Goal: Task Accomplishment & Management: Manage account settings

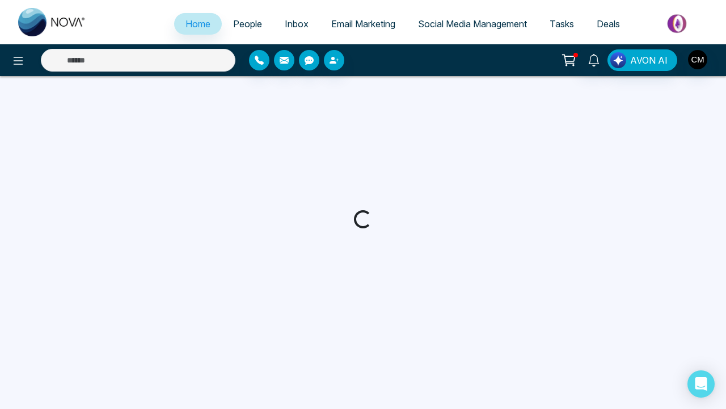
select select "*"
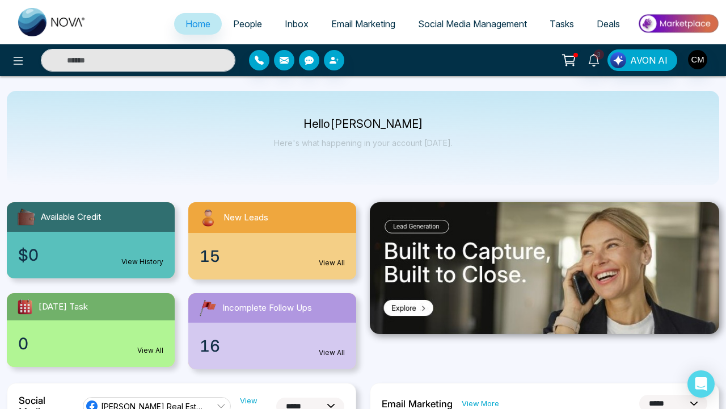
click at [241, 24] on span "People" at bounding box center [247, 23] width 29 height 11
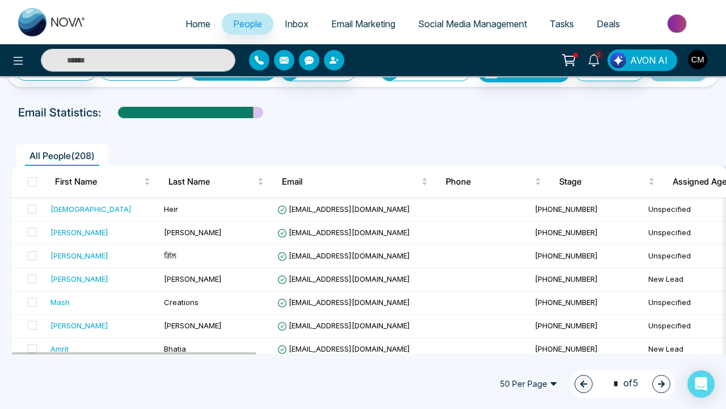
scroll to position [32, 0]
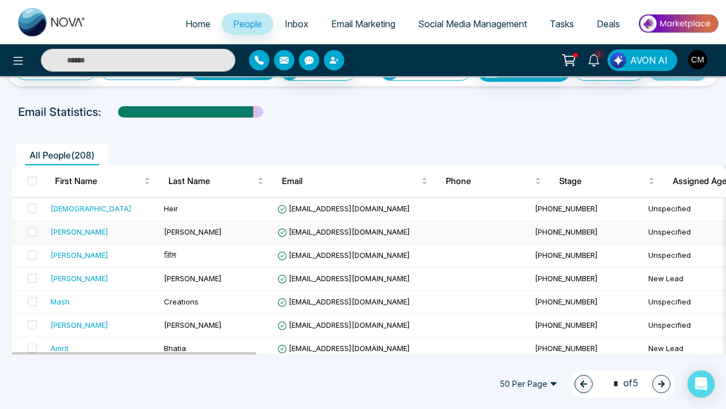
click at [73, 229] on div "[PERSON_NAME]" at bounding box center [80, 231] width 58 height 11
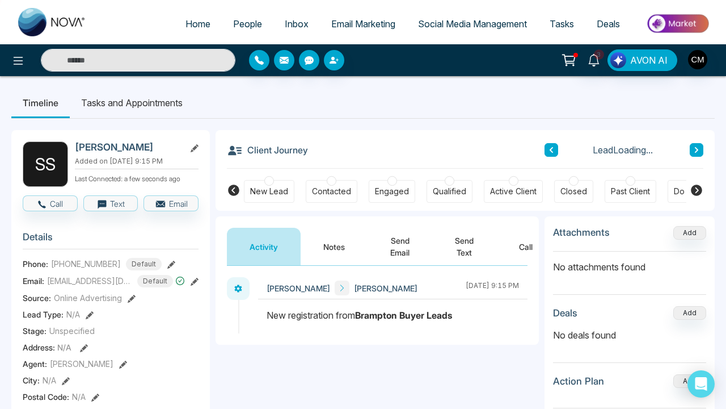
click at [536, 246] on button "Call" at bounding box center [526, 246] width 59 height 37
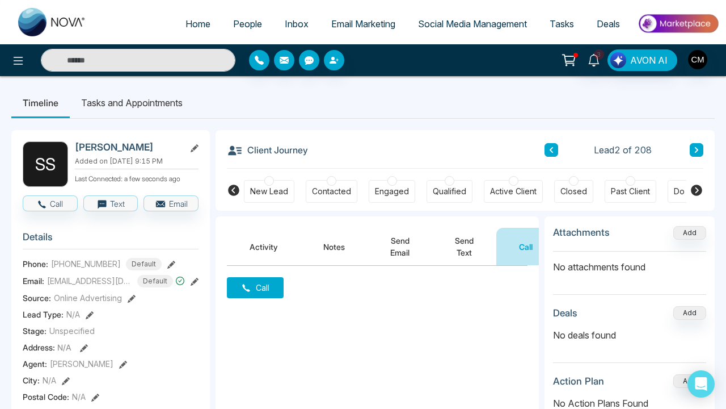
click at [260, 292] on button "Call" at bounding box center [255, 287] width 57 height 21
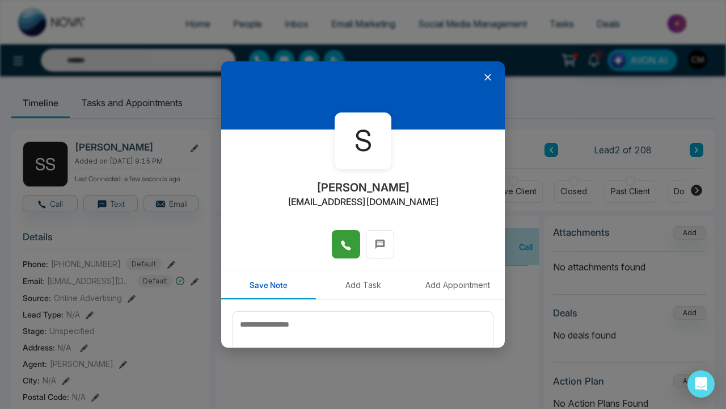
click at [339, 245] on button at bounding box center [346, 244] width 28 height 28
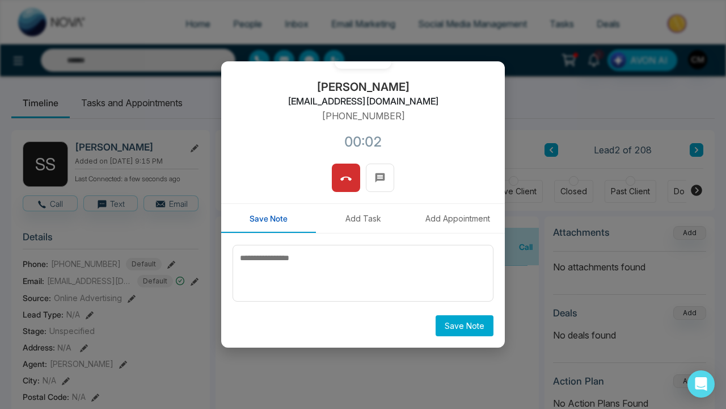
scroll to position [100, 0]
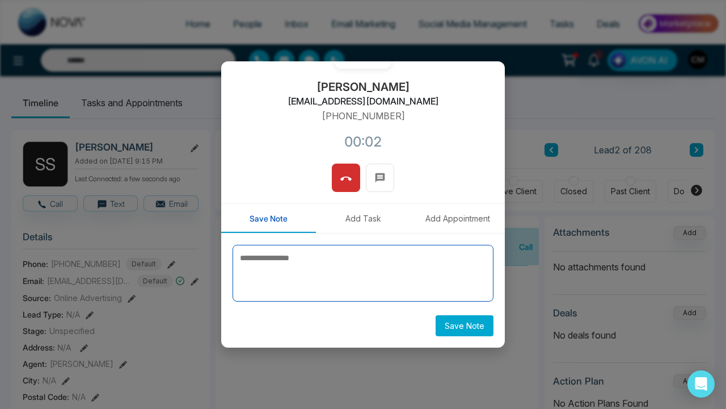
click at [296, 270] on textarea at bounding box center [363, 273] width 261 height 57
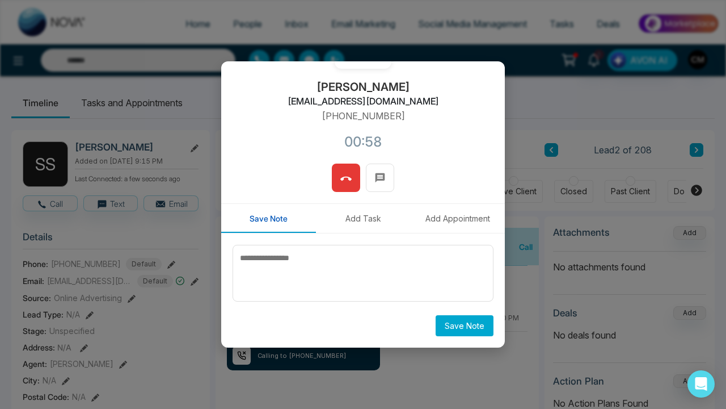
click at [344, 188] on button at bounding box center [346, 177] width 28 height 28
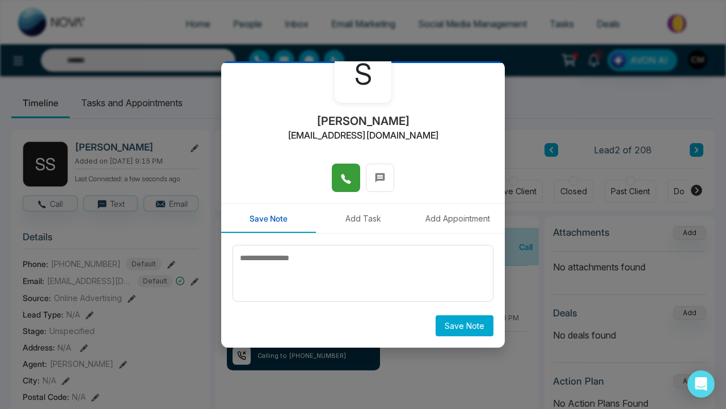
scroll to position [66, 0]
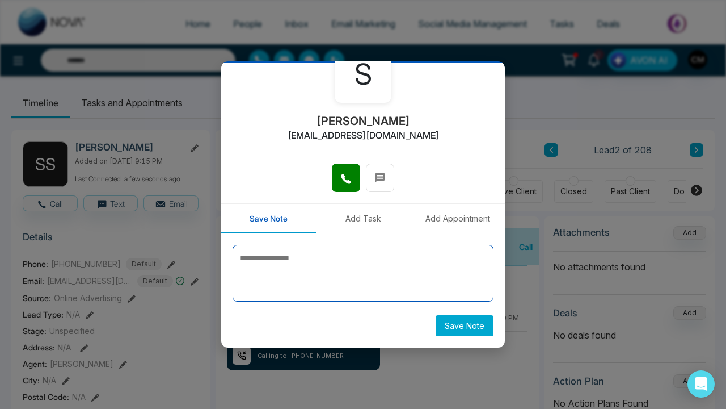
click at [348, 267] on textarea at bounding box center [363, 273] width 261 height 57
type textarea "**********"
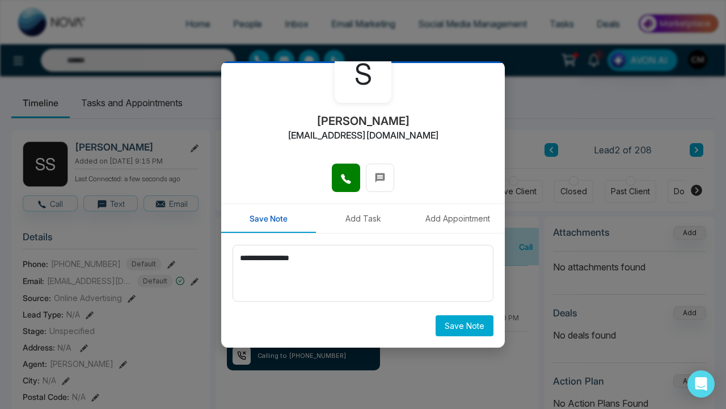
click at [448, 329] on button "Save Note" at bounding box center [465, 325] width 58 height 21
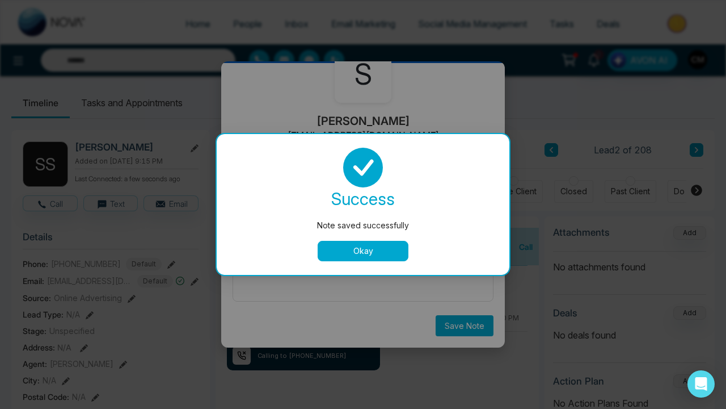
click at [309, 257] on div "Okay" at bounding box center [363, 251] width 266 height 20
click at [346, 255] on button "Okay" at bounding box center [363, 251] width 91 height 20
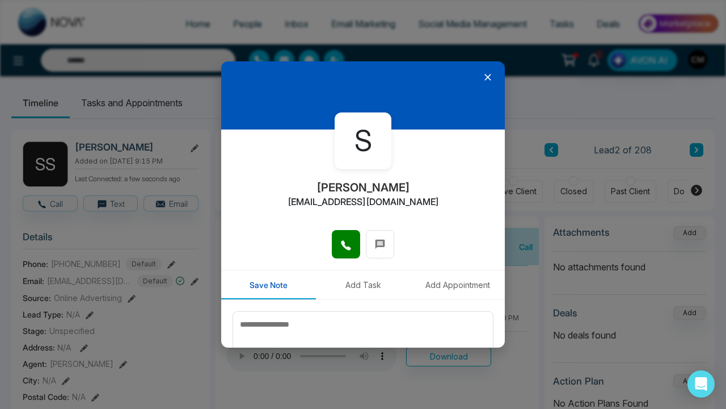
scroll to position [0, 0]
click at [482, 73] on div at bounding box center [363, 95] width 284 height 68
click at [485, 75] on icon at bounding box center [487, 77] width 11 height 11
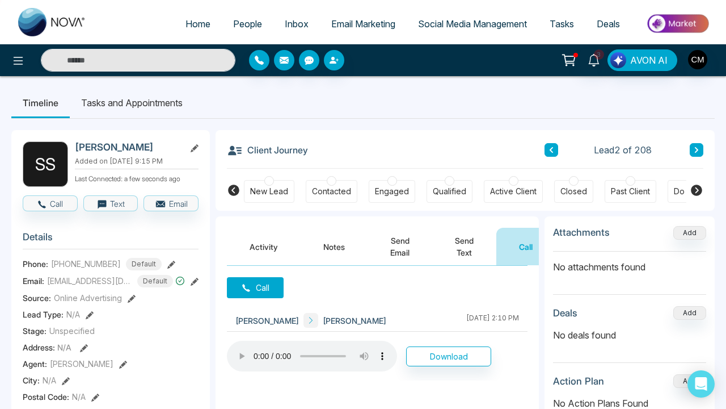
click at [319, 254] on button "Notes" at bounding box center [334, 246] width 67 height 37
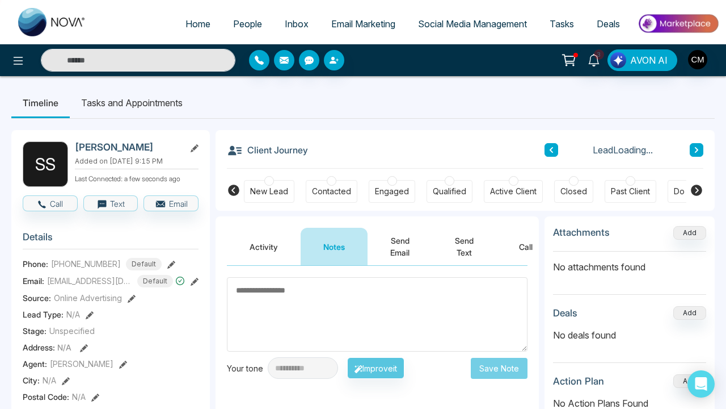
click at [266, 183] on div at bounding box center [269, 181] width 10 height 10
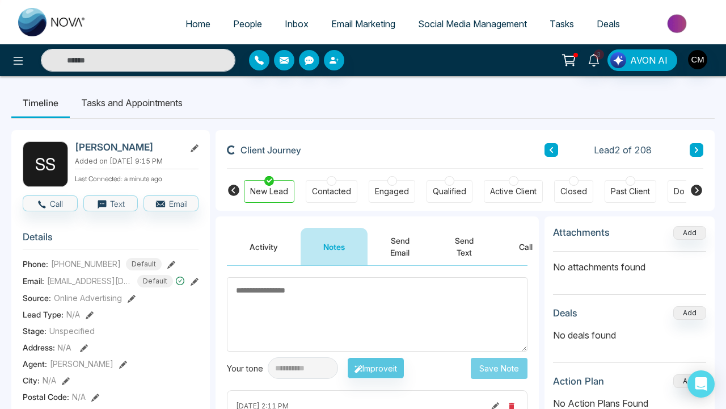
click at [555, 146] on button at bounding box center [552, 150] width 14 height 14
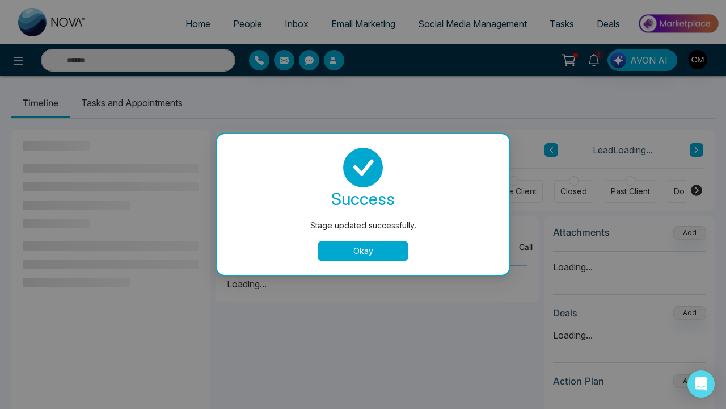
click at [319, 247] on button "Okay" at bounding box center [363, 251] width 91 height 20
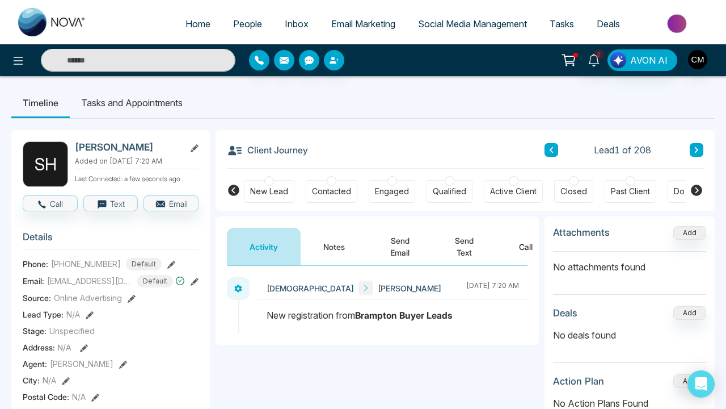
click at [556, 243] on div "Attachments Add" at bounding box center [629, 238] width 153 height 27
click at [523, 246] on button "Call" at bounding box center [526, 246] width 59 height 37
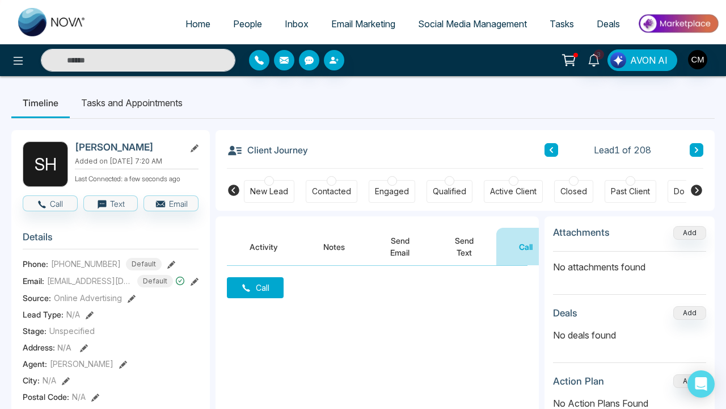
click at [273, 283] on button "Call" at bounding box center [255, 287] width 57 height 21
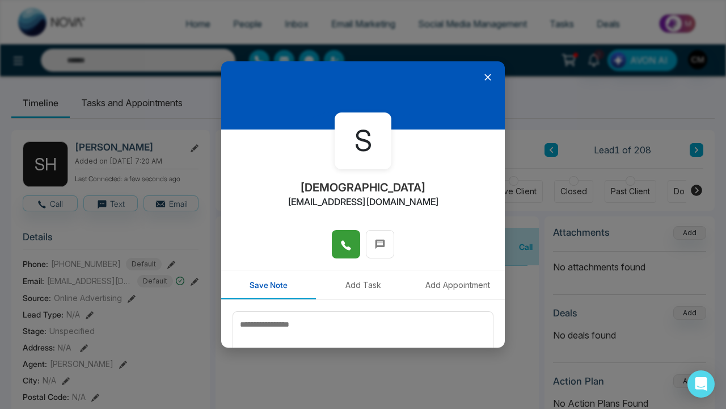
click at [338, 247] on button at bounding box center [346, 244] width 28 height 28
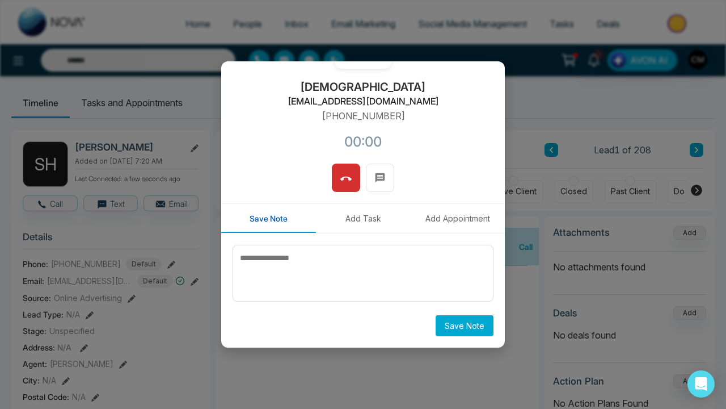
scroll to position [100, 0]
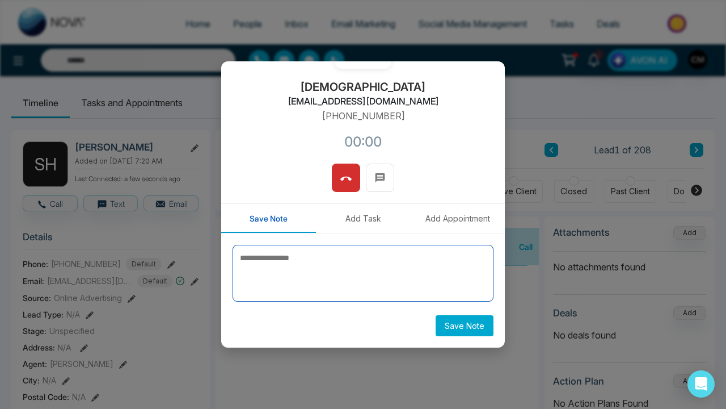
click at [264, 262] on textarea at bounding box center [363, 273] width 261 height 57
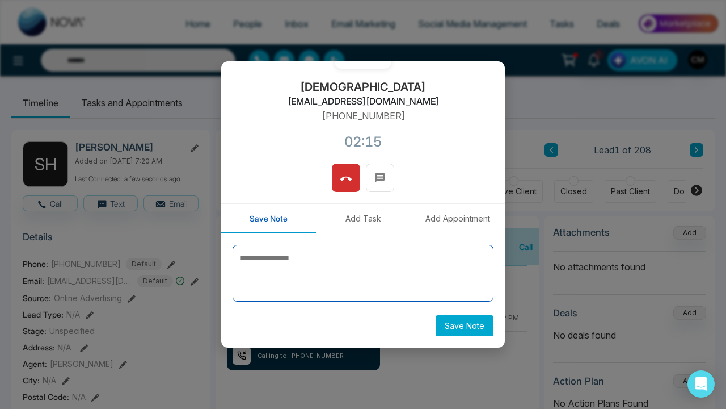
click at [368, 255] on textarea at bounding box center [363, 273] width 261 height 57
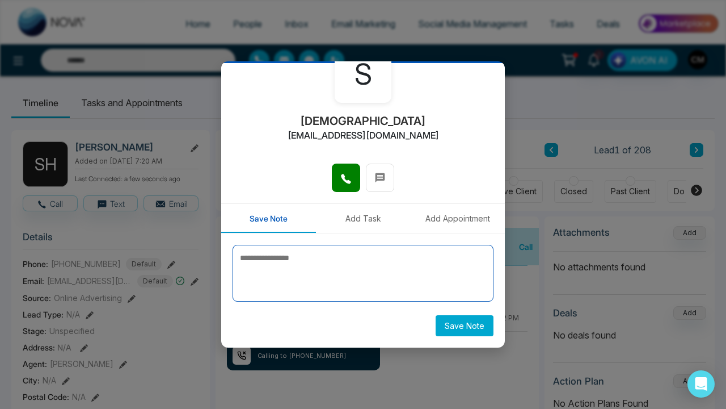
scroll to position [66, 0]
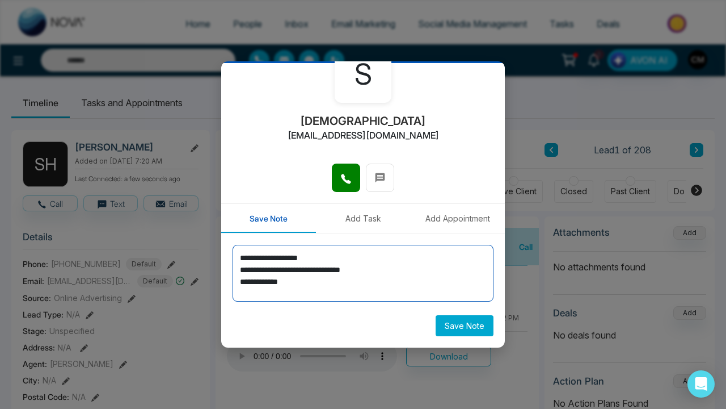
type textarea "**********"
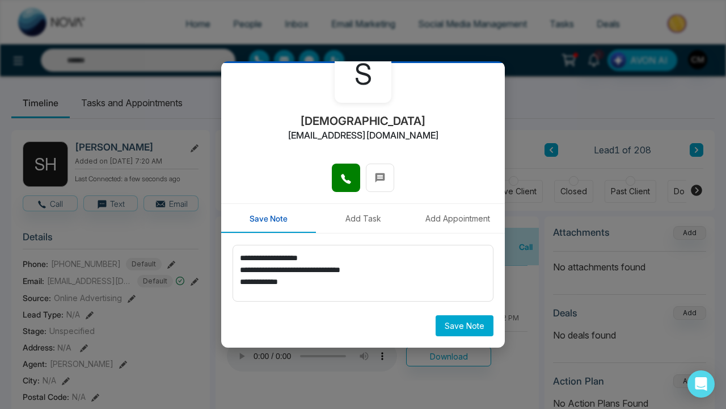
click at [462, 327] on button "Save Note" at bounding box center [465, 325] width 58 height 21
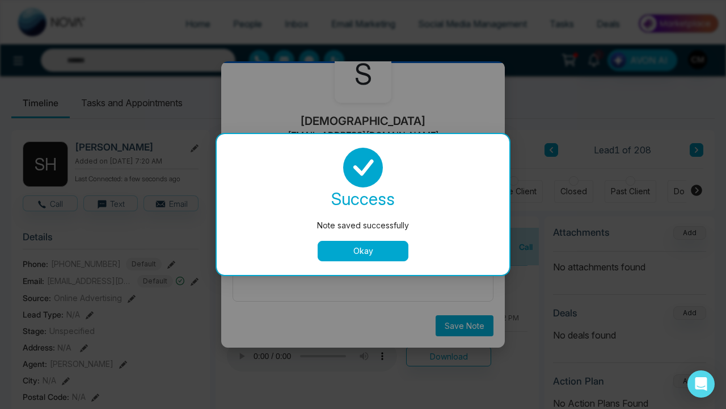
click at [369, 256] on button "Okay" at bounding box center [363, 251] width 91 height 20
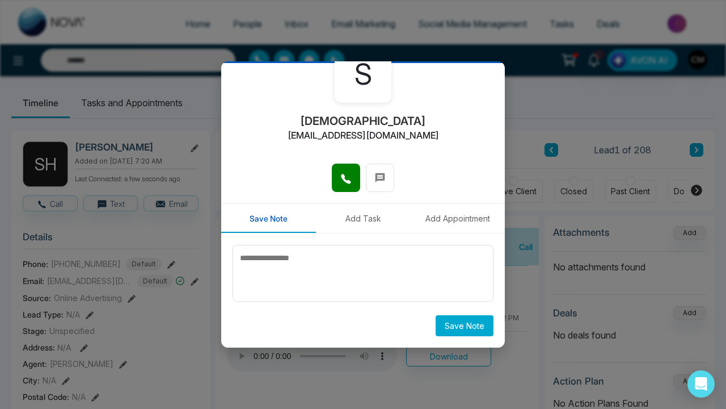
click at [535, 61] on div "S Sharan heirgursharan3@gmail.com Save Note Add Task Add Appointment Save Note" at bounding box center [363, 204] width 726 height 409
click at [186, 144] on div "S Sharan heirgursharan3@gmail.com Save Note Add Task Add Appointment Save Note" at bounding box center [363, 204] width 726 height 409
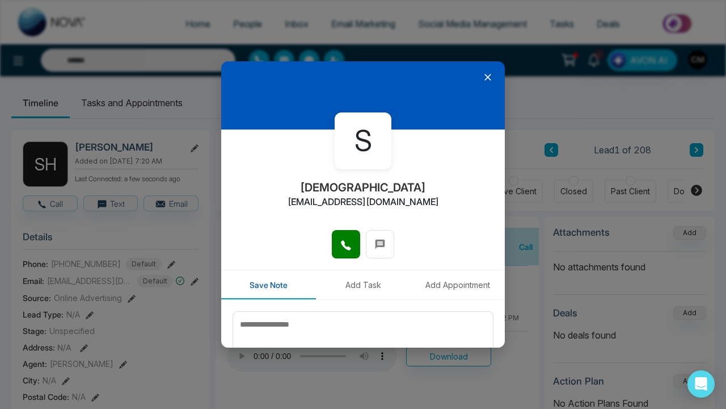
scroll to position [0, 0]
click at [484, 75] on icon at bounding box center [487, 77] width 11 height 11
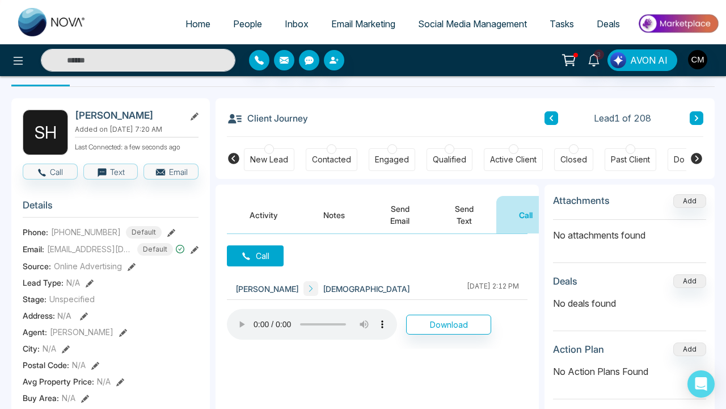
scroll to position [37, 0]
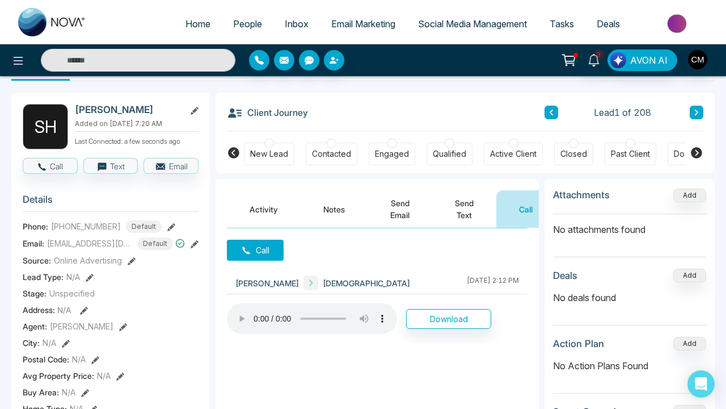
click at [690, 105] on div "Client Journey Lead 1 of 208" at bounding box center [465, 111] width 477 height 39
click at [701, 109] on button at bounding box center [697, 113] width 14 height 14
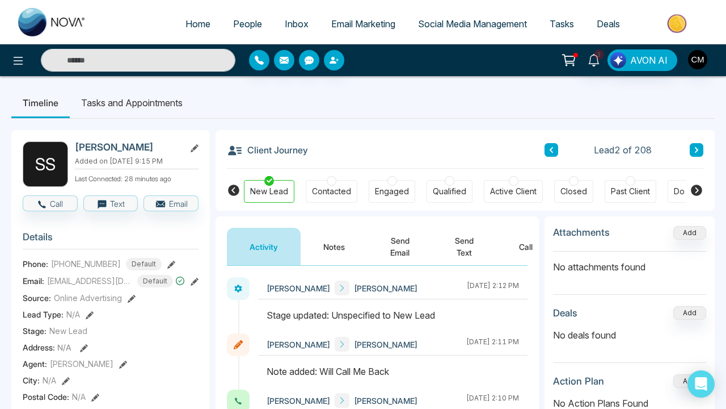
click at [695, 149] on icon at bounding box center [697, 149] width 6 height 7
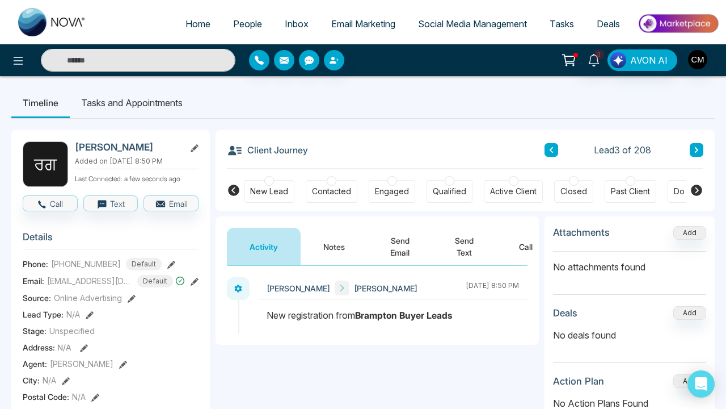
scroll to position [1, 0]
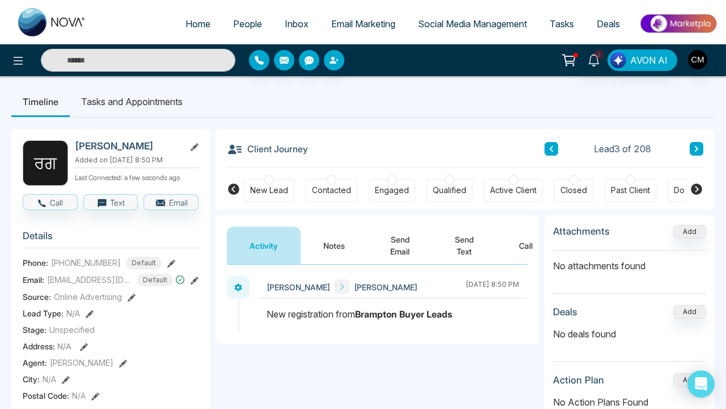
click at [393, 265] on div "ਰੁਪਿੰਦਰ ਸਿੰਘ Charanjeev Mehmi September 15 2025 | 8:50 PM" at bounding box center [377, 303] width 323 height 79
click at [530, 241] on button "Call" at bounding box center [526, 244] width 59 height 37
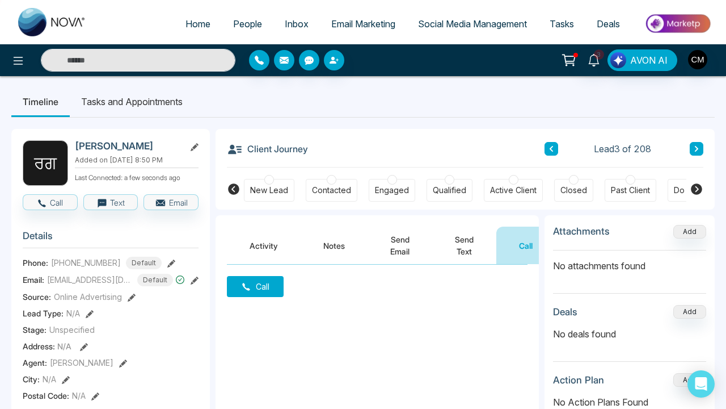
click at [286, 296] on div "Call" at bounding box center [377, 377] width 323 height 227
click at [264, 288] on button "Call" at bounding box center [255, 286] width 57 height 21
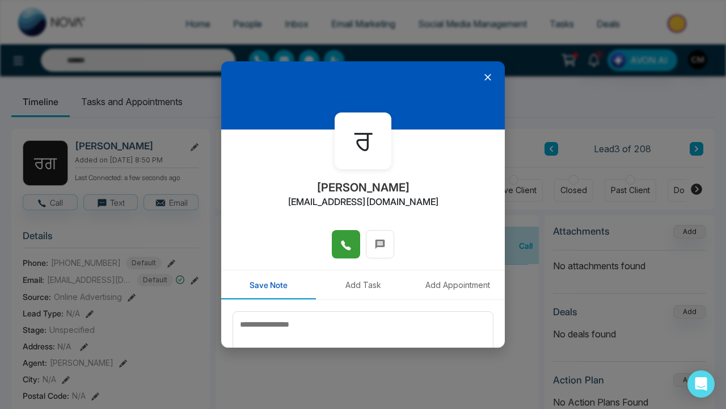
click at [333, 248] on button at bounding box center [346, 244] width 28 height 28
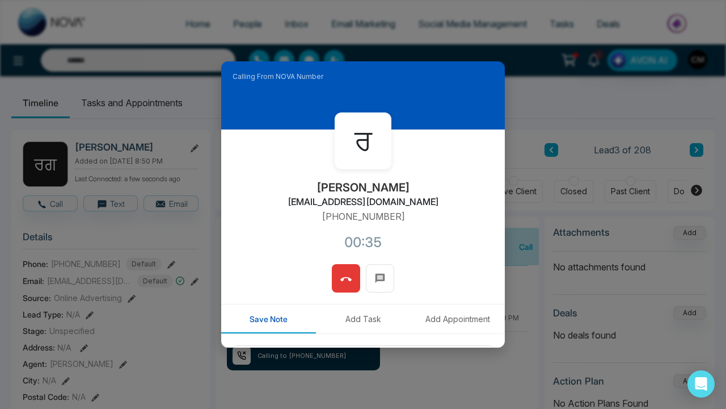
drag, startPoint x: 482, startPoint y: 87, endPoint x: 346, endPoint y: 274, distance: 231.4
click at [346, 274] on icon at bounding box center [345, 279] width 11 height 11
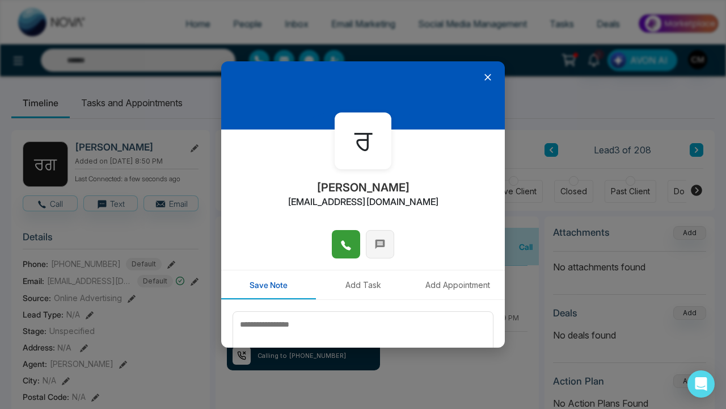
click at [379, 245] on icon at bounding box center [380, 243] width 11 height 11
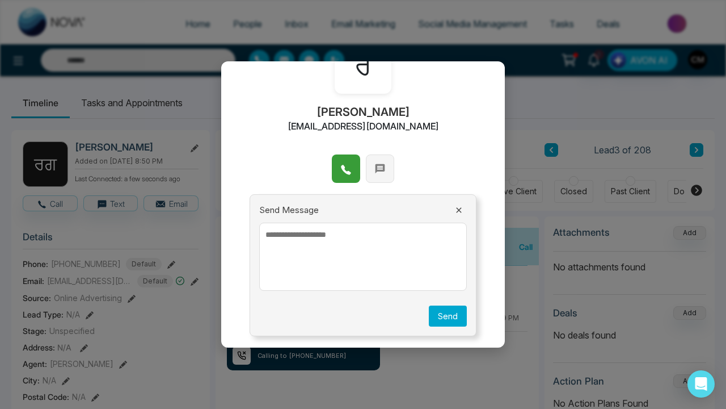
scroll to position [13, 0]
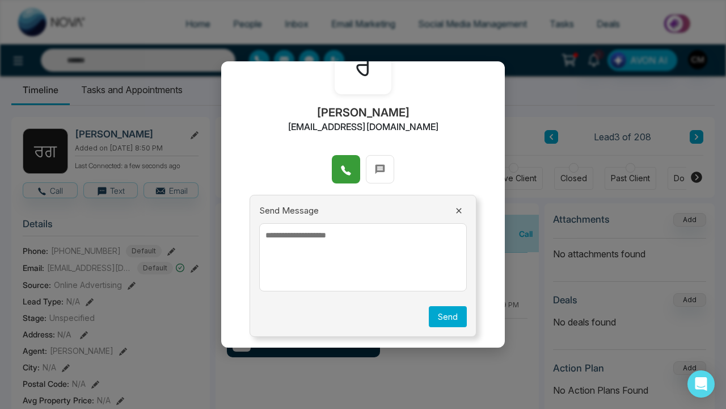
click at [348, 253] on textarea at bounding box center [363, 257] width 208 height 68
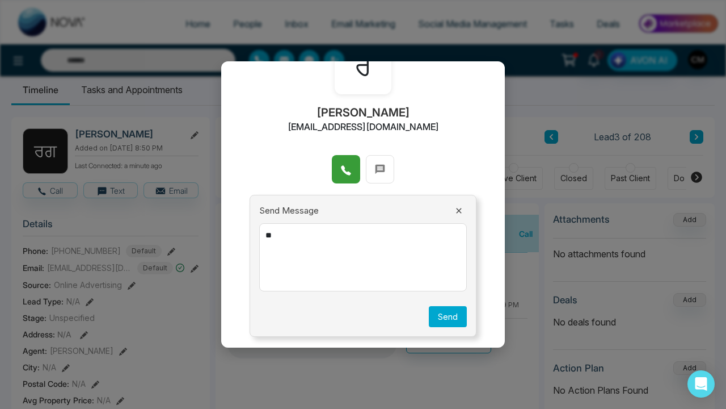
type textarea "*"
type textarea "**********"
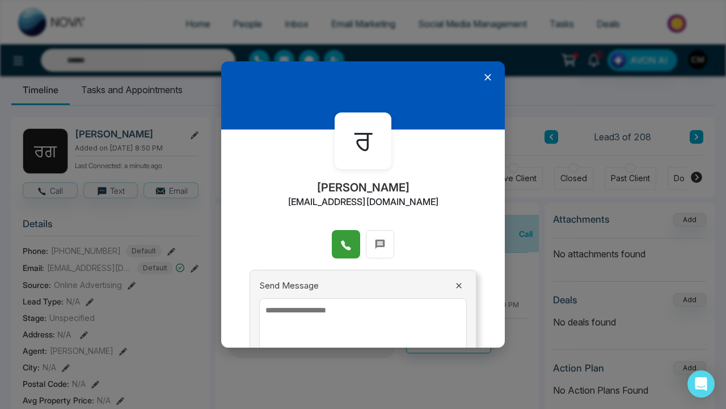
scroll to position [0, 0]
click at [490, 73] on icon at bounding box center [487, 77] width 11 height 11
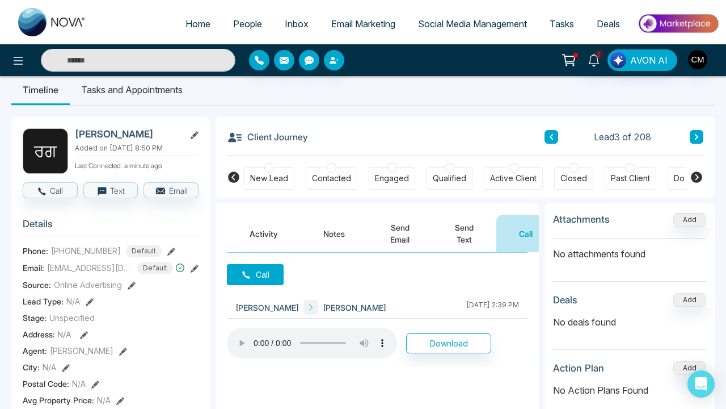
click at [469, 239] on button "Send Text" at bounding box center [464, 233] width 64 height 37
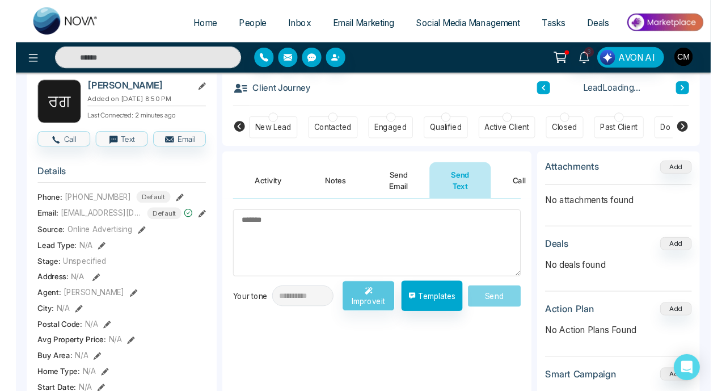
scroll to position [97, 0]
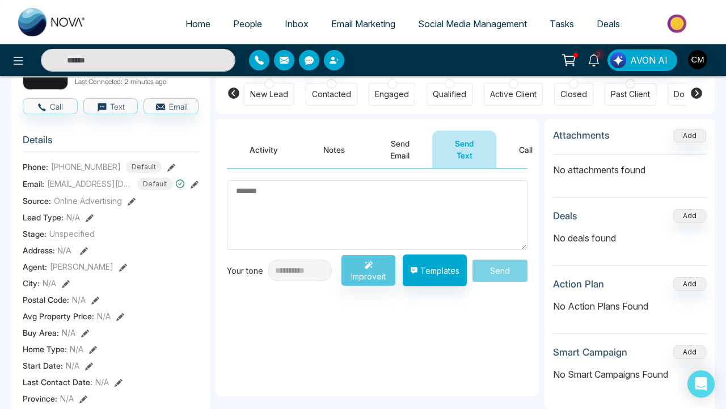
click at [286, 218] on textarea at bounding box center [377, 215] width 301 height 70
click at [366, 274] on div "**********" at bounding box center [311, 270] width 169 height 32
click at [416, 275] on button "Templates" at bounding box center [435, 270] width 64 height 32
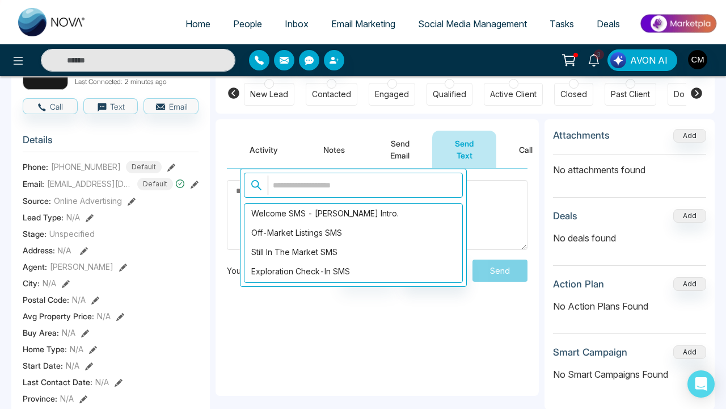
click at [310, 302] on div "**********" at bounding box center [377, 282] width 323 height 227
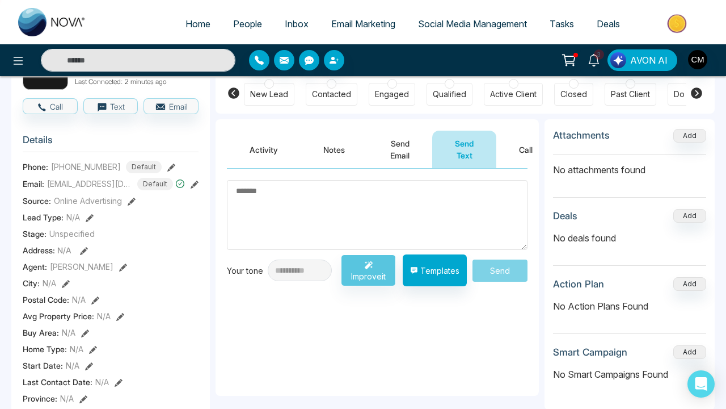
click at [308, 226] on textarea at bounding box center [377, 215] width 301 height 70
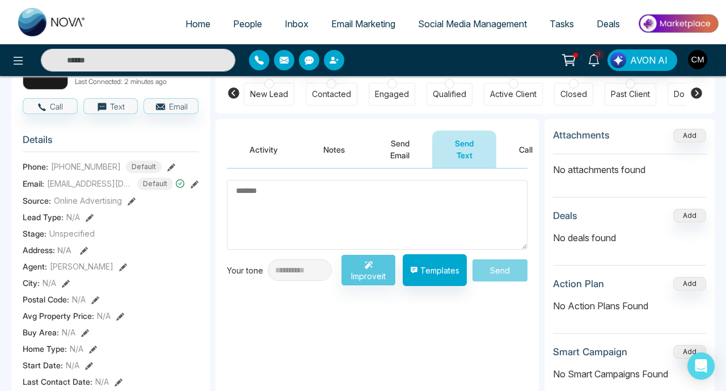
click at [291, 200] on textarea at bounding box center [377, 215] width 301 height 70
type textarea "*"
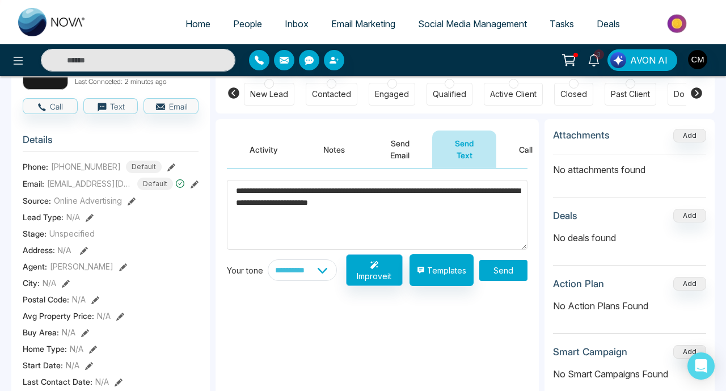
click at [351, 264] on button "Improve it" at bounding box center [374, 270] width 57 height 32
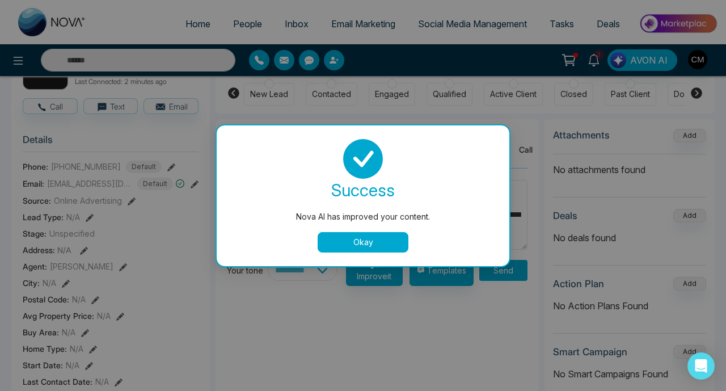
click at [343, 237] on button "Okay" at bounding box center [363, 242] width 91 height 20
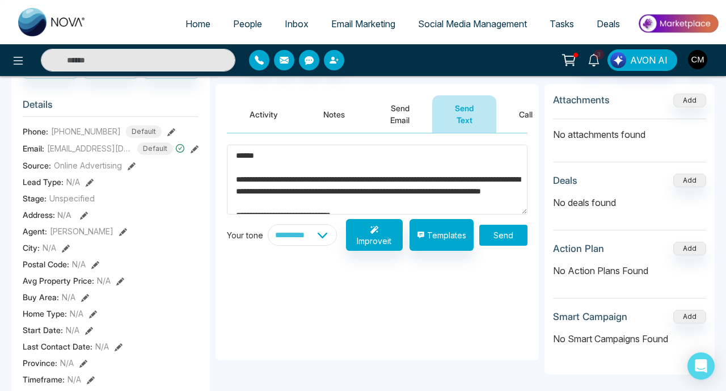
scroll to position [0, 0]
click at [256, 154] on textarea "**********" at bounding box center [377, 180] width 301 height 70
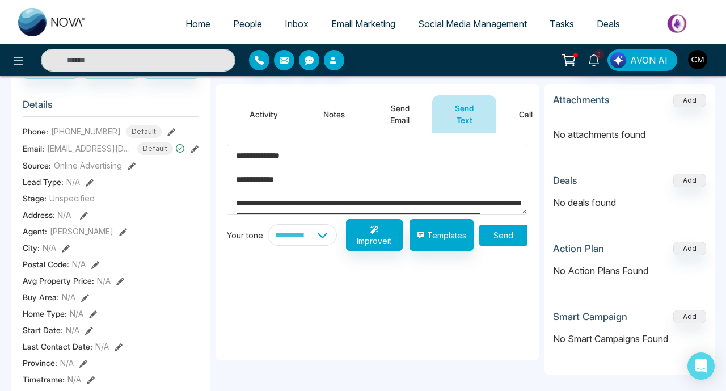
drag, startPoint x: 263, startPoint y: 202, endPoint x: 375, endPoint y: 181, distance: 113.2
click at [375, 181] on textarea "**********" at bounding box center [377, 180] width 301 height 70
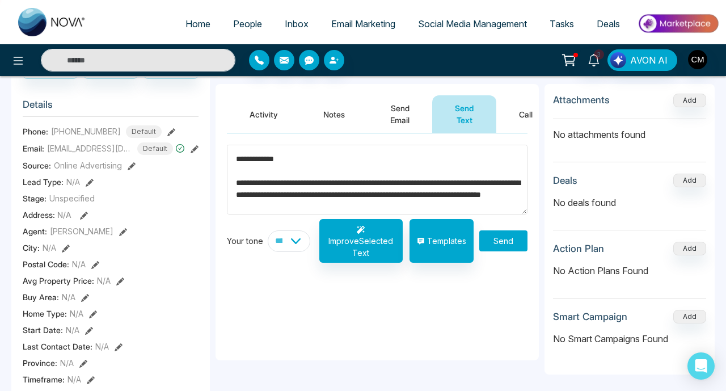
scroll to position [28, 0]
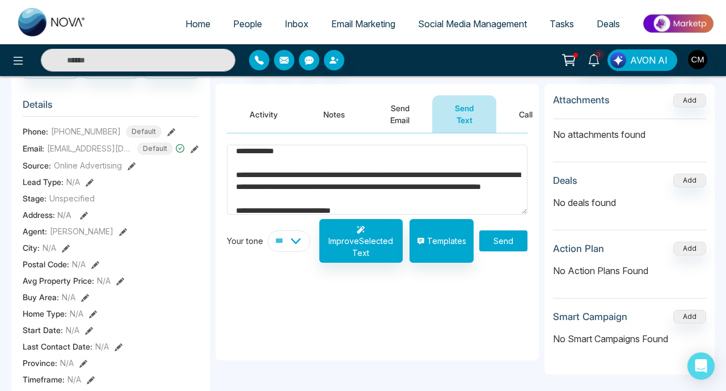
click at [388, 183] on textarea "**********" at bounding box center [377, 180] width 301 height 70
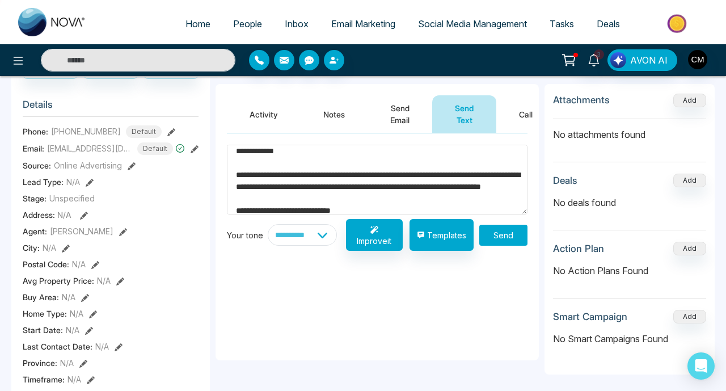
click at [381, 202] on textarea "**********" at bounding box center [377, 180] width 301 height 70
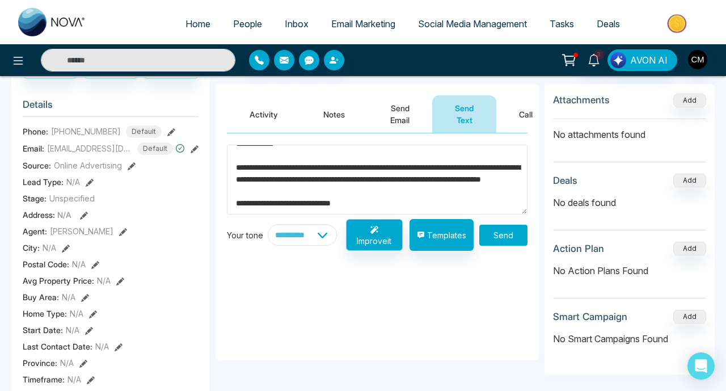
scroll to position [48, 0]
click at [372, 236] on button "Improve it" at bounding box center [374, 235] width 57 height 32
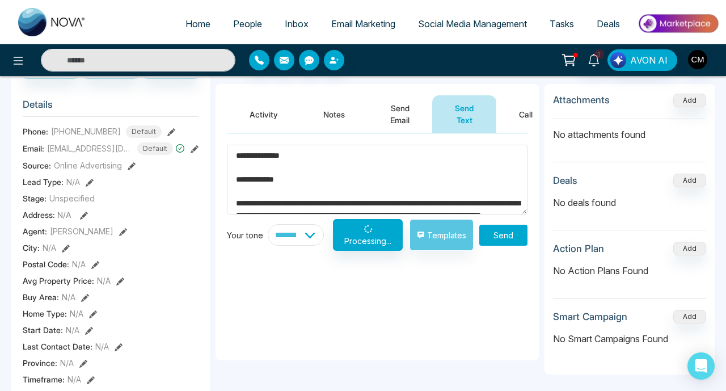
scroll to position [0, 0]
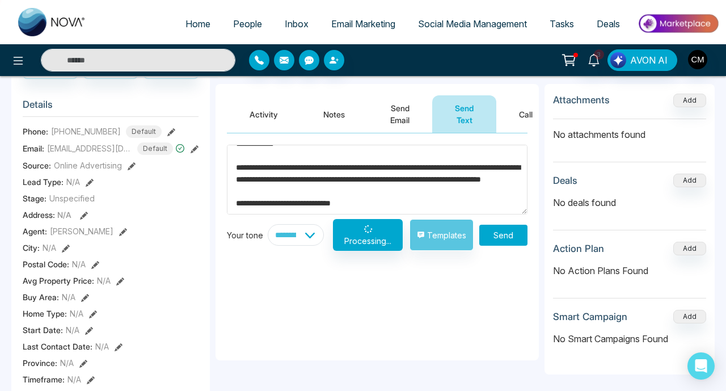
type textarea "**********"
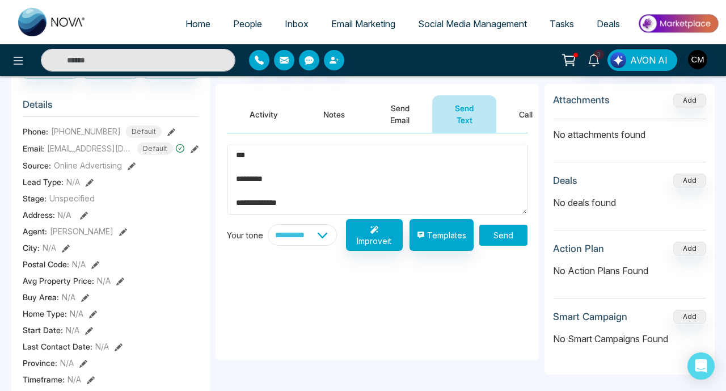
scroll to position [50, 0]
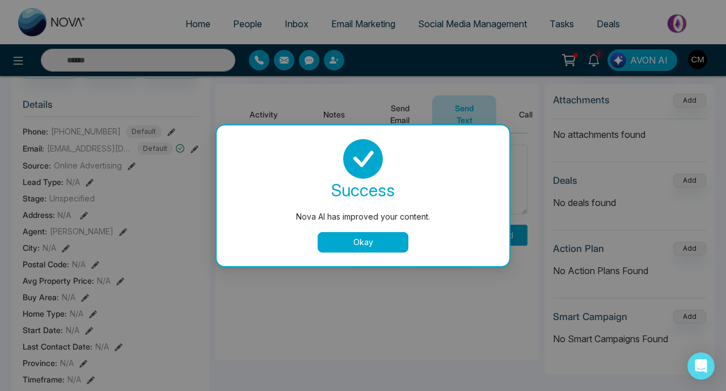
click at [375, 248] on button "Okay" at bounding box center [363, 242] width 91 height 20
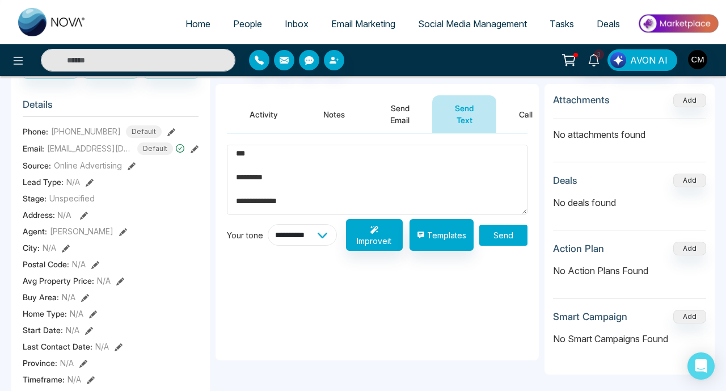
select select "********"
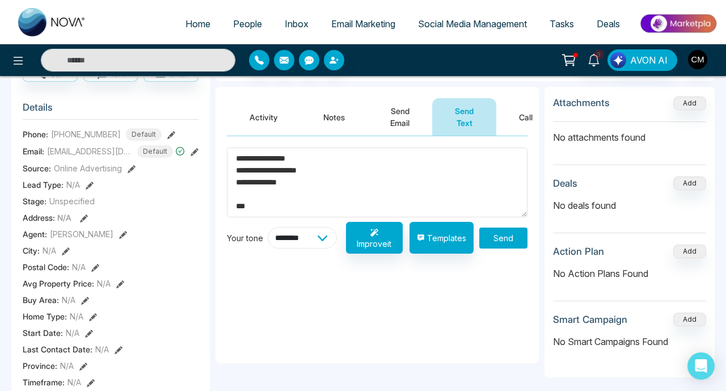
scroll to position [22, 0]
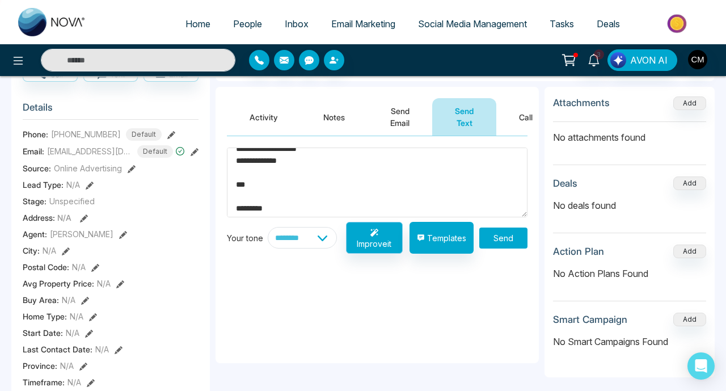
click at [375, 242] on button "Improve it" at bounding box center [374, 238] width 57 height 32
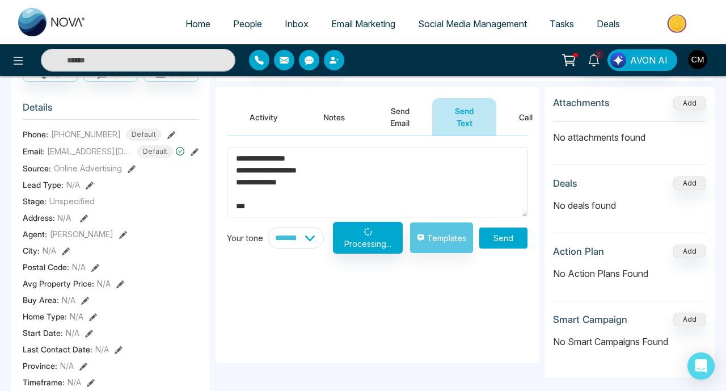
scroll to position [0, 0]
type textarea "**********"
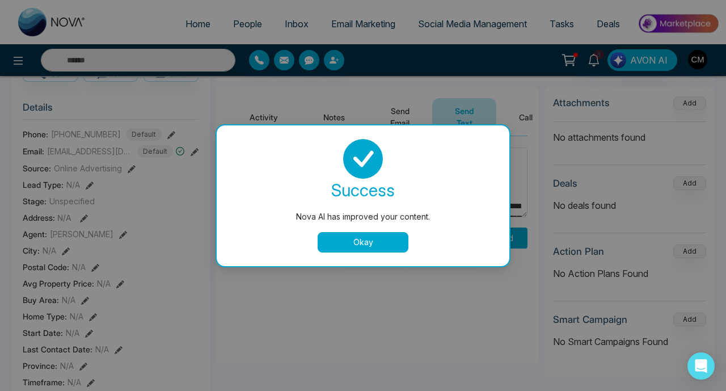
click at [341, 241] on button "Okay" at bounding box center [363, 242] width 91 height 20
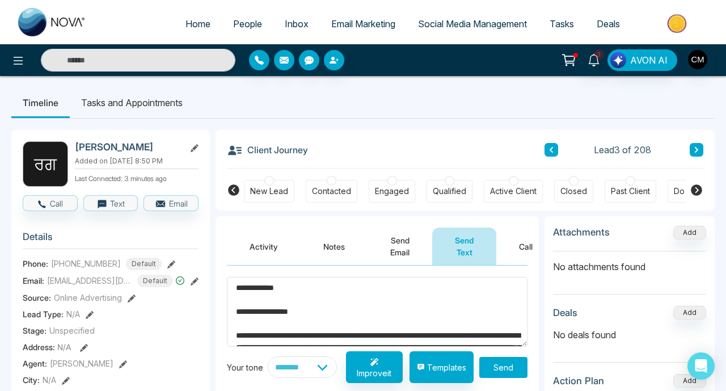
click at [280, 306] on textarea "**********" at bounding box center [377, 312] width 301 height 70
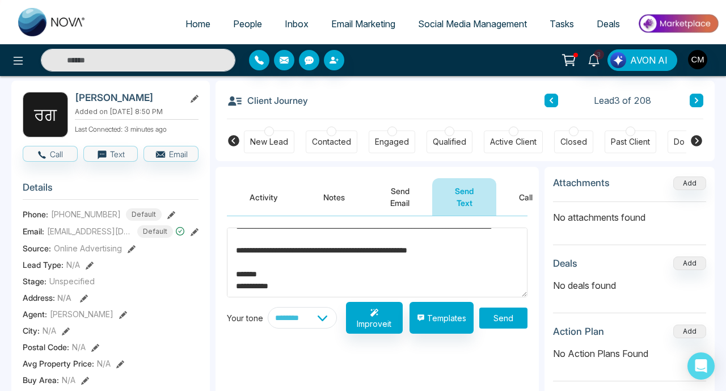
scroll to position [95, 0]
select select "**********"
click at [375, 331] on button "Improve it" at bounding box center [374, 318] width 57 height 32
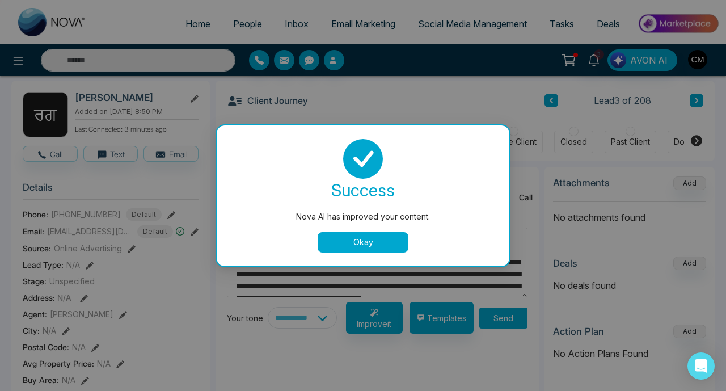
click at [347, 236] on button "Okay" at bounding box center [363, 242] width 91 height 20
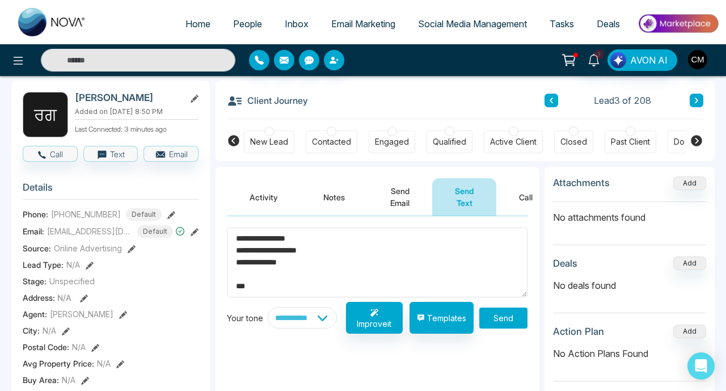
scroll to position [31, 0]
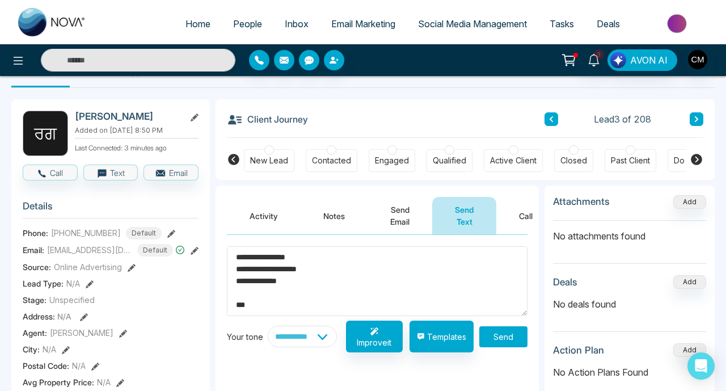
drag, startPoint x: 234, startPoint y: 255, endPoint x: 262, endPoint y: 312, distance: 63.4
click at [262, 313] on textarea "**********" at bounding box center [377, 281] width 301 height 70
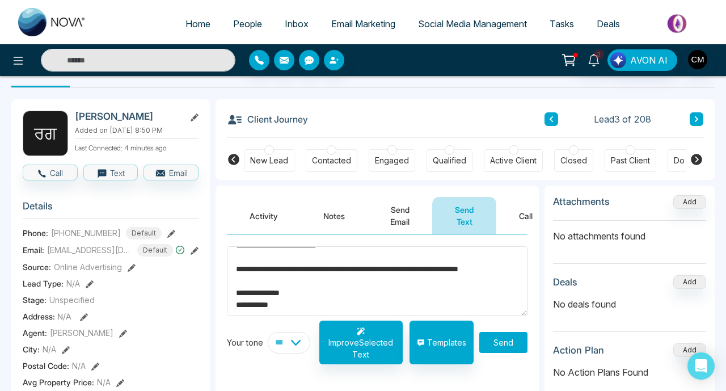
scroll to position [155, 0]
type textarea "**********"
select select "**********"
click at [381, 330] on button "Improve Selected Text" at bounding box center [360, 343] width 83 height 44
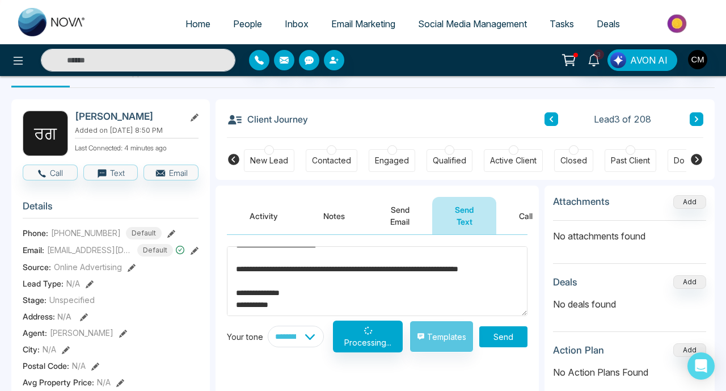
type textarea "**********"
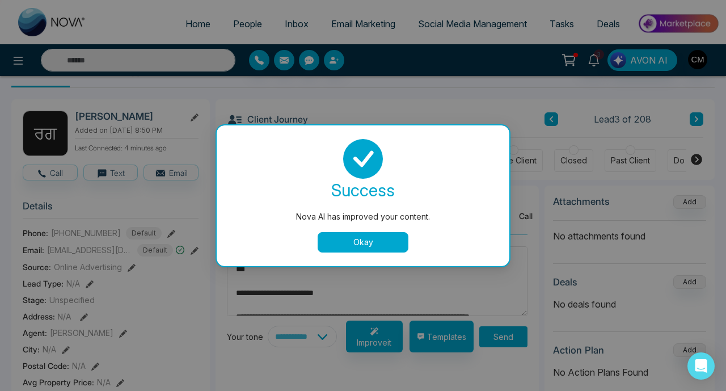
click at [343, 238] on button "Okay" at bounding box center [363, 242] width 91 height 20
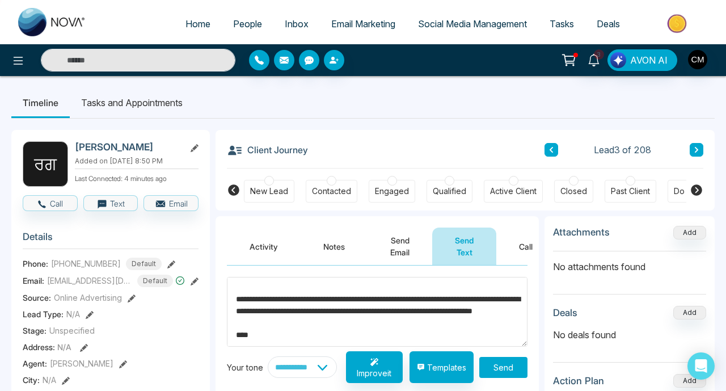
scroll to position [428, 0]
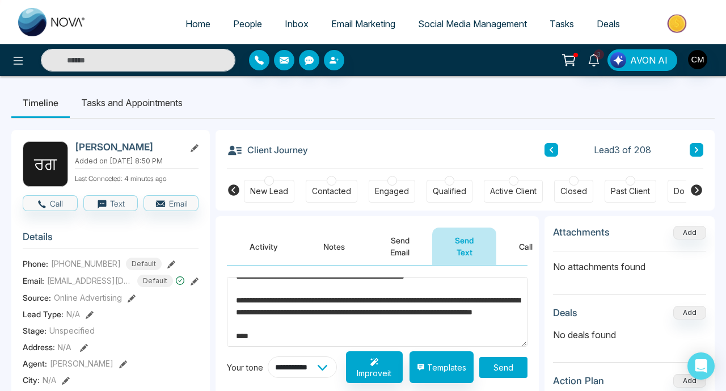
select select "**********"
click at [360, 374] on button "Improve it" at bounding box center [374, 367] width 57 height 32
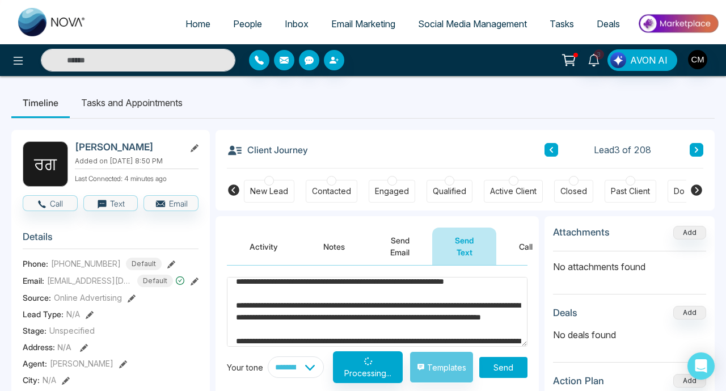
scroll to position [230, 0]
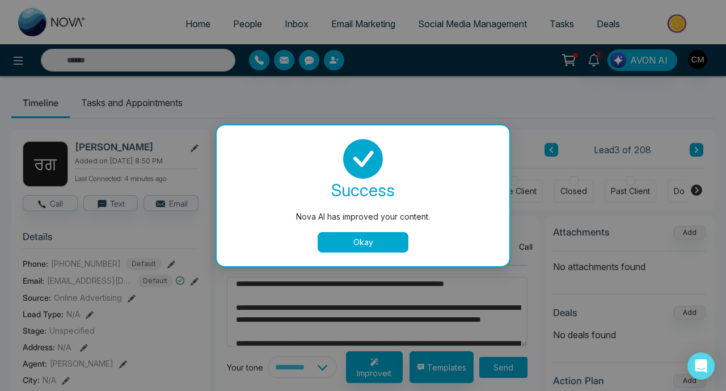
click at [368, 238] on button "Okay" at bounding box center [363, 242] width 91 height 20
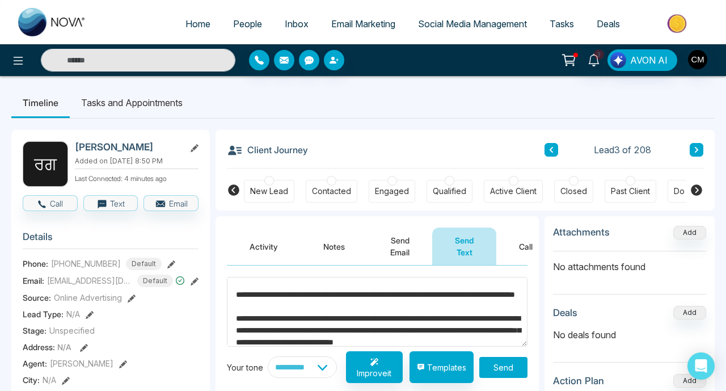
scroll to position [141, 0]
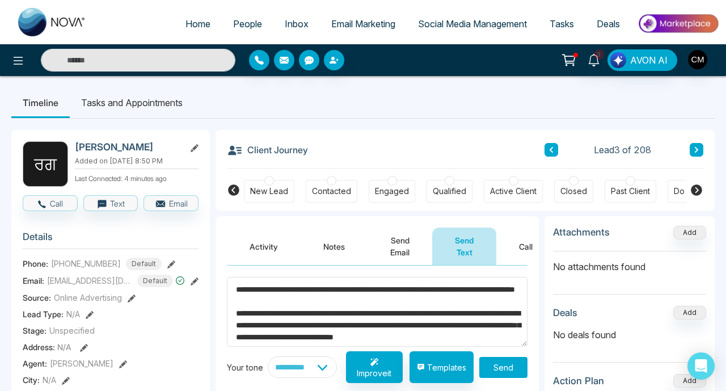
click at [307, 324] on textarea at bounding box center [377, 312] width 301 height 70
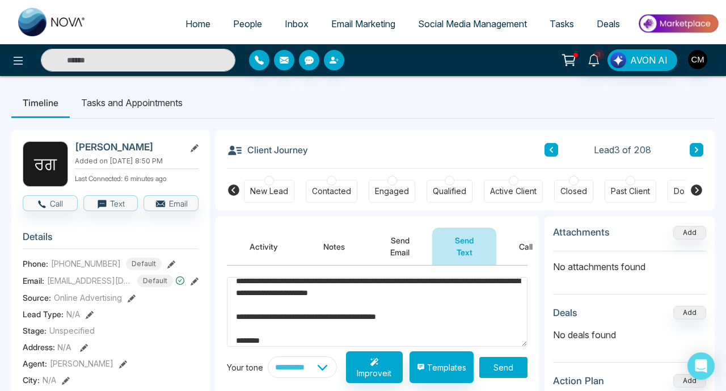
scroll to position [90, 0]
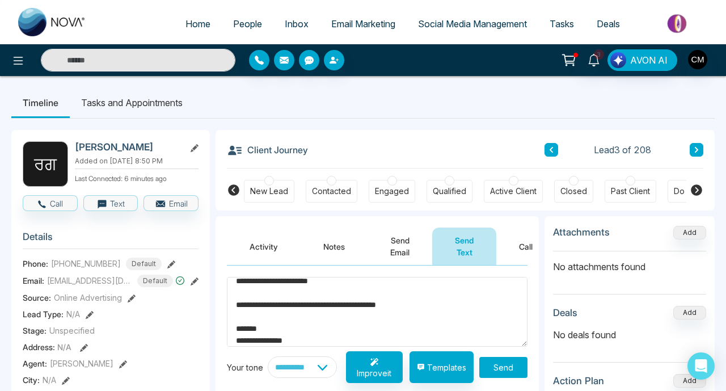
type textarea "**********"
click at [504, 365] on button "Send" at bounding box center [504, 367] width 48 height 21
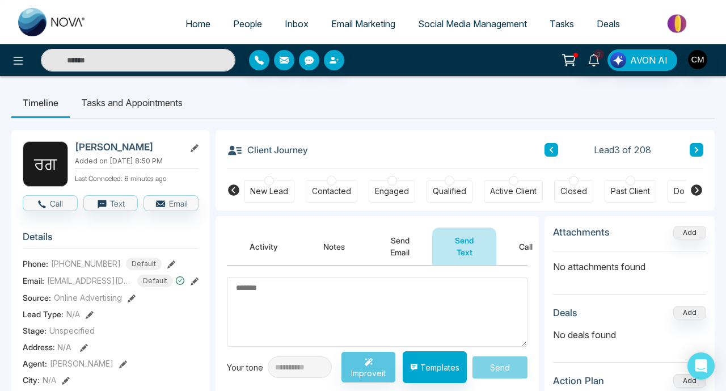
scroll to position [0, 0]
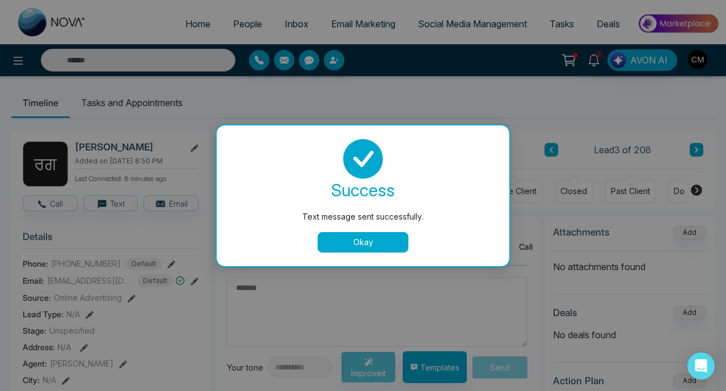
click at [347, 250] on button "Okay" at bounding box center [363, 242] width 91 height 20
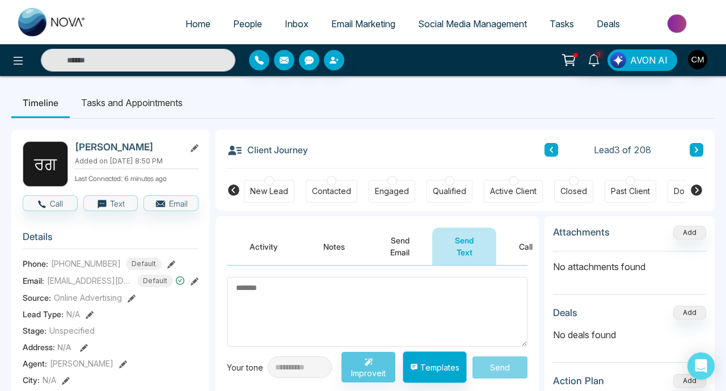
click at [424, 379] on button "Templates" at bounding box center [435, 367] width 64 height 32
click at [323, 246] on button "Notes" at bounding box center [334, 246] width 67 height 37
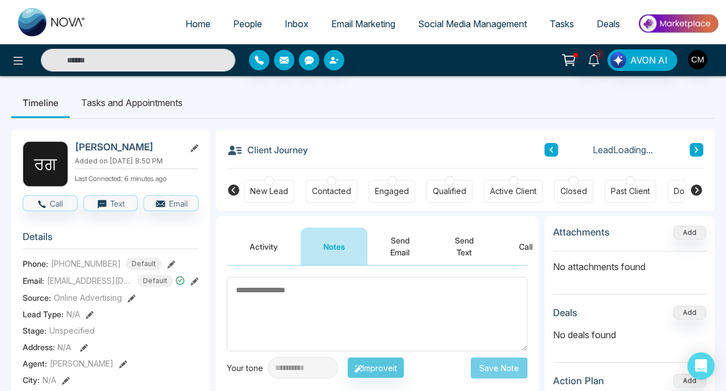
click at [274, 306] on textarea at bounding box center [377, 314] width 301 height 74
type textarea "*********"
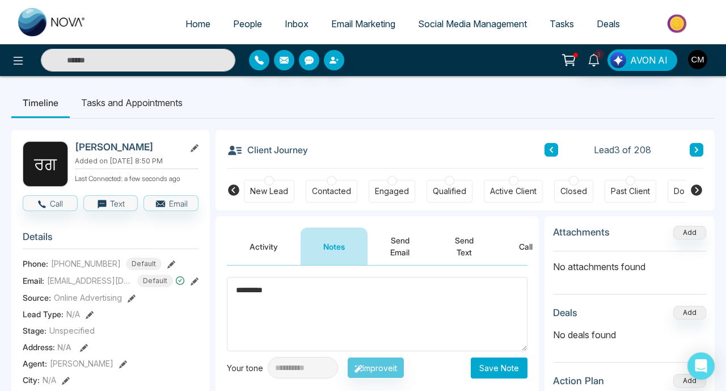
click at [335, 183] on div at bounding box center [332, 181] width 10 height 10
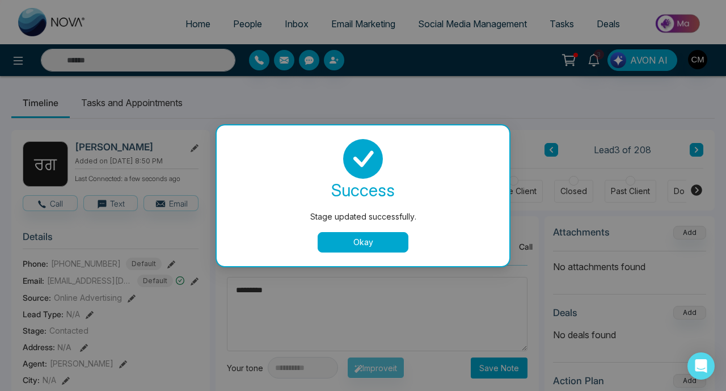
click at [395, 242] on button "Okay" at bounding box center [363, 242] width 91 height 20
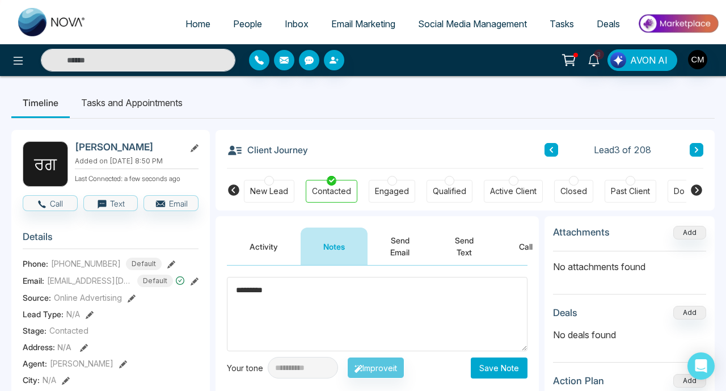
click at [693, 154] on button at bounding box center [697, 150] width 14 height 14
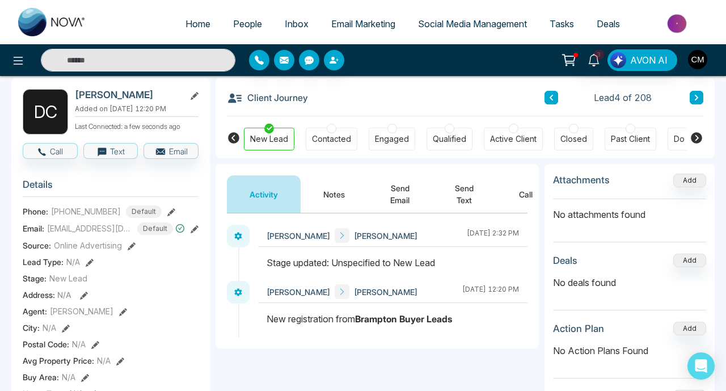
scroll to position [56, 0]
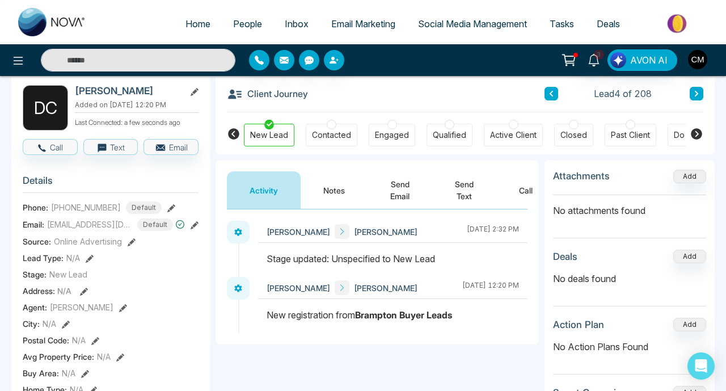
click at [532, 207] on button "Call" at bounding box center [526, 189] width 59 height 37
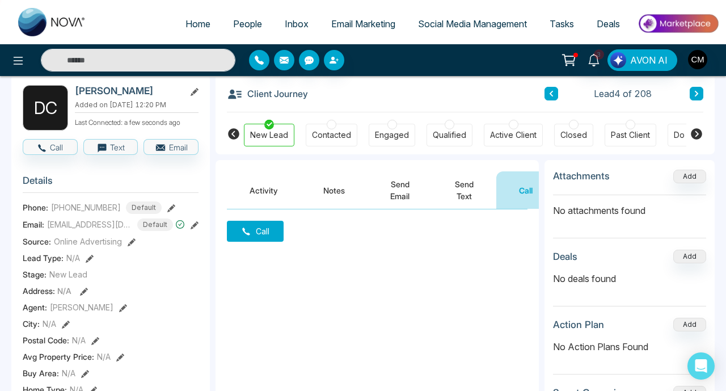
click at [254, 238] on button "Call" at bounding box center [255, 231] width 57 height 21
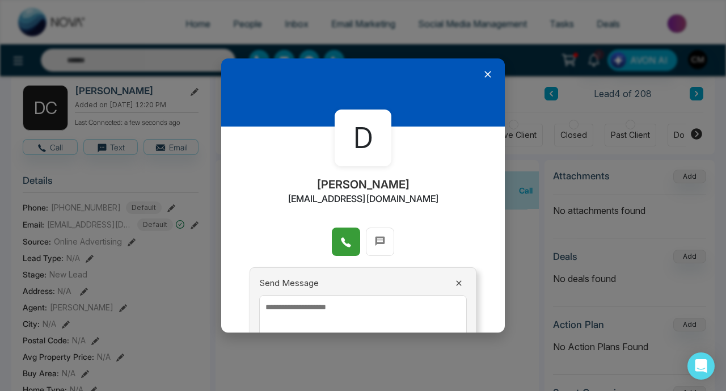
click at [335, 244] on button at bounding box center [346, 242] width 28 height 28
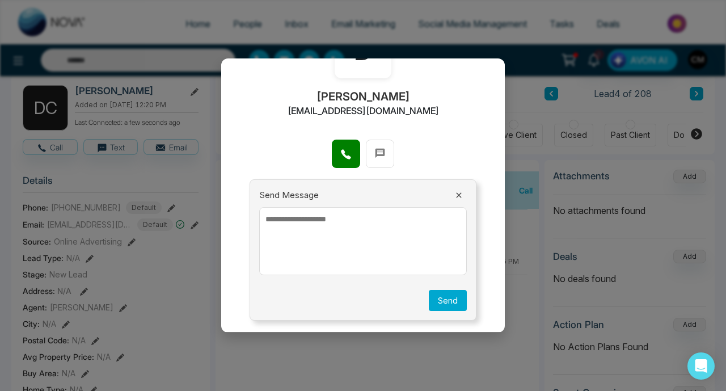
scroll to position [87, 0]
click at [411, 182] on div "Send Message Send" at bounding box center [363, 251] width 227 height 142
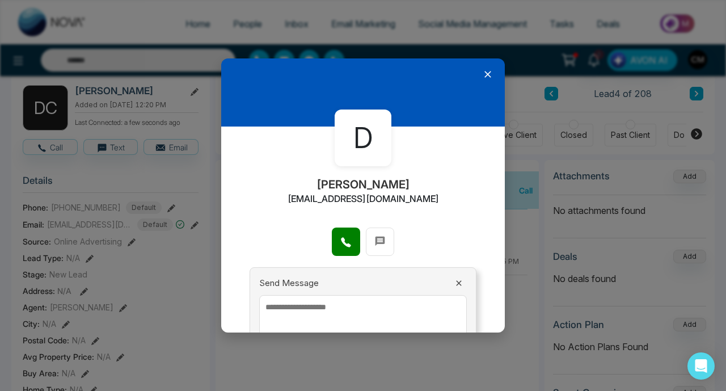
scroll to position [0, 0]
click at [486, 74] on icon at bounding box center [487, 74] width 11 height 11
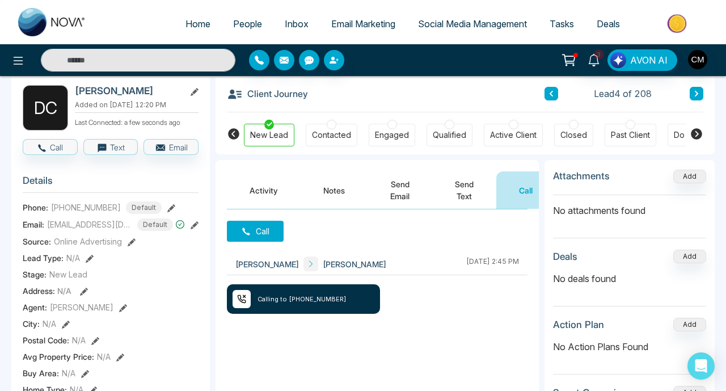
click at [272, 190] on button "Activity" at bounding box center [264, 189] width 74 height 37
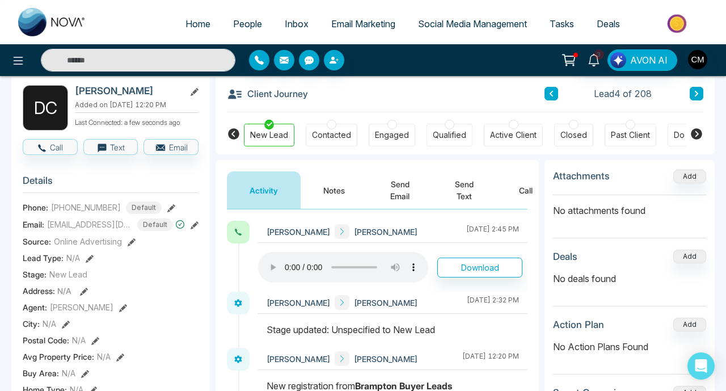
scroll to position [76, 0]
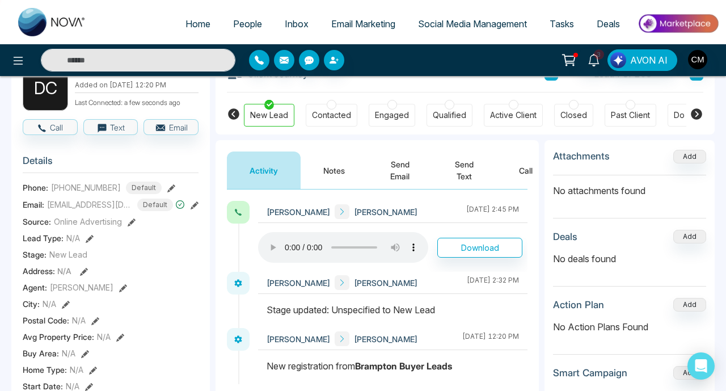
click at [270, 243] on audio at bounding box center [343, 247] width 170 height 31
click at [248, 211] on div at bounding box center [238, 212] width 23 height 23
click at [520, 176] on button "Call" at bounding box center [526, 170] width 59 height 37
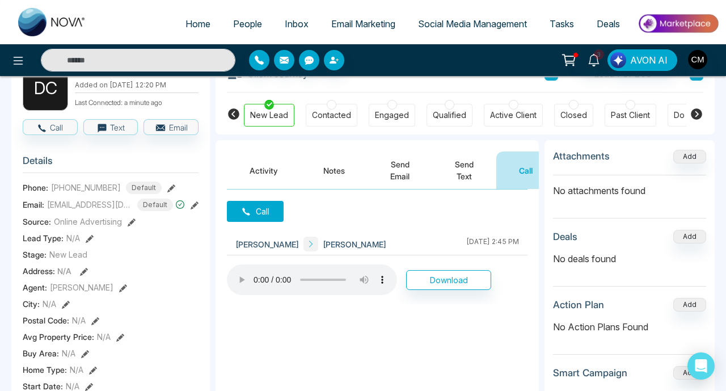
click at [241, 276] on audio at bounding box center [312, 279] width 170 height 31
click at [252, 220] on button "Call" at bounding box center [255, 211] width 57 height 21
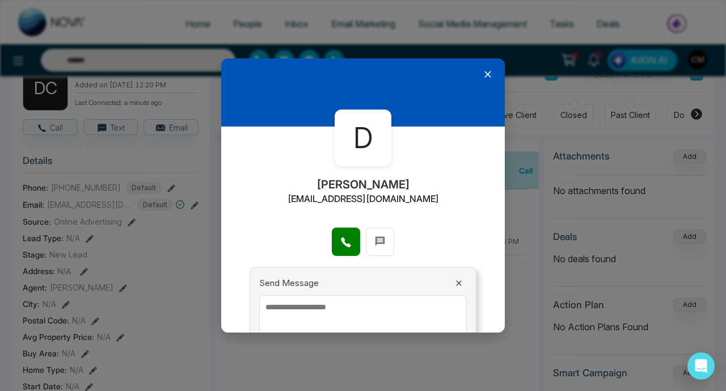
click at [353, 257] on div at bounding box center [363, 248] width 284 height 40
click at [351, 247] on icon at bounding box center [345, 242] width 11 height 11
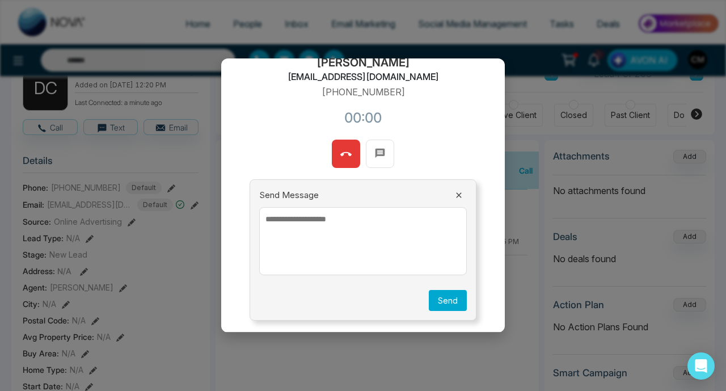
scroll to position [121, 0]
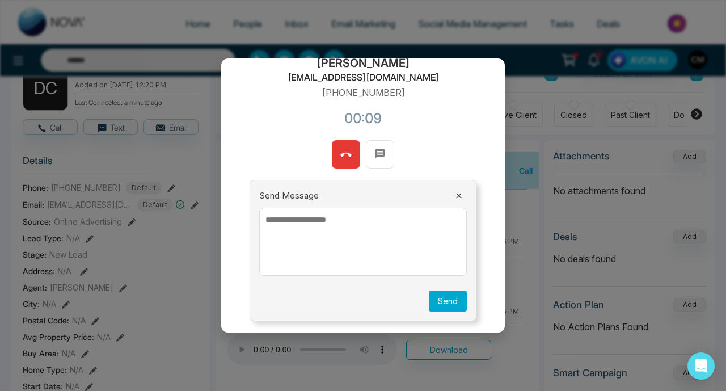
click at [352, 159] on button at bounding box center [346, 154] width 28 height 28
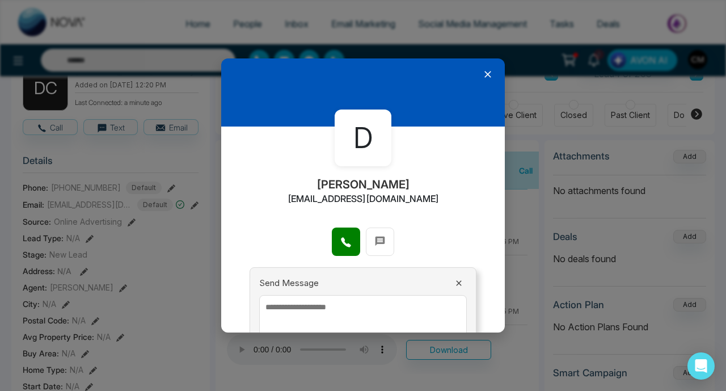
scroll to position [0, 0]
click at [493, 76] on icon at bounding box center [487, 74] width 11 height 11
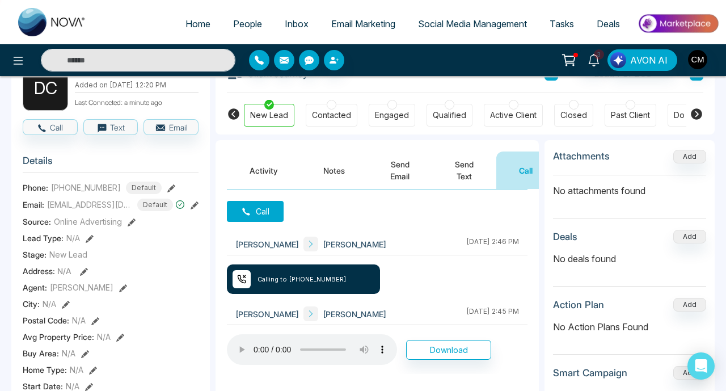
click at [342, 177] on button "Notes" at bounding box center [334, 170] width 67 height 37
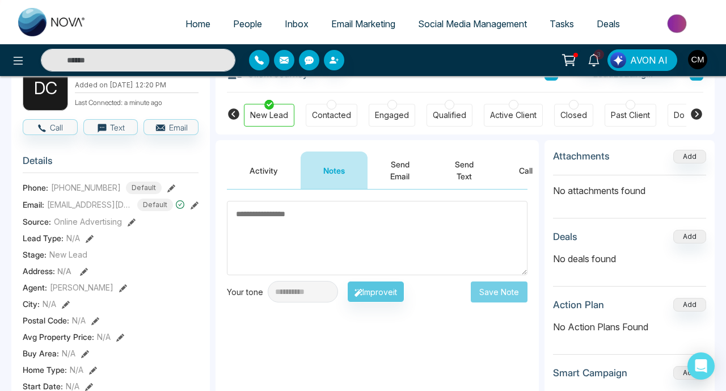
click at [445, 174] on button "Send Text" at bounding box center [464, 170] width 64 height 37
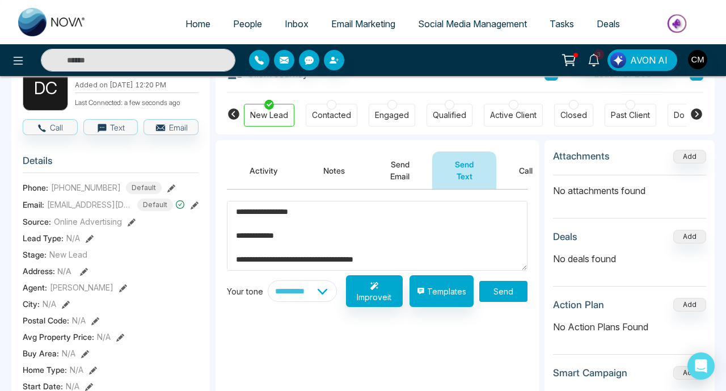
click at [301, 213] on textarea "**********" at bounding box center [377, 236] width 301 height 70
drag, startPoint x: 289, startPoint y: 235, endPoint x: 228, endPoint y: 237, distance: 61.3
click at [228, 237] on textarea "**********" at bounding box center [377, 236] width 301 height 70
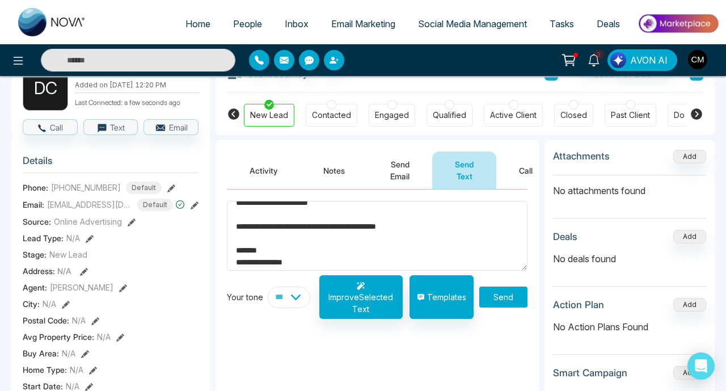
scroll to position [95, 0]
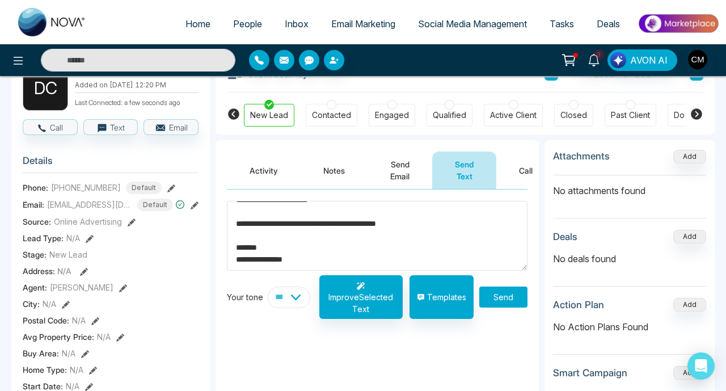
type textarea "**********"
click at [503, 293] on button "Send" at bounding box center [504, 297] width 48 height 21
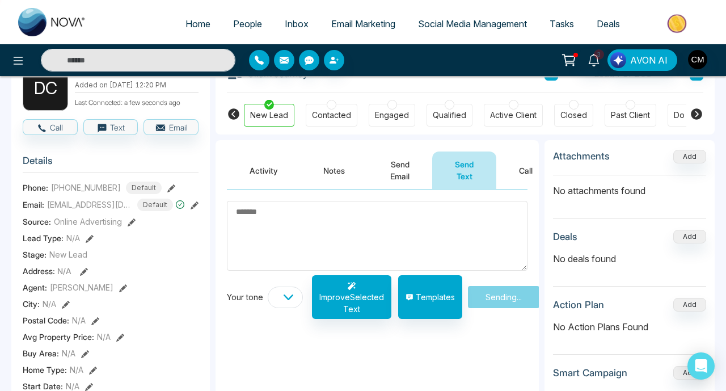
scroll to position [0, 0]
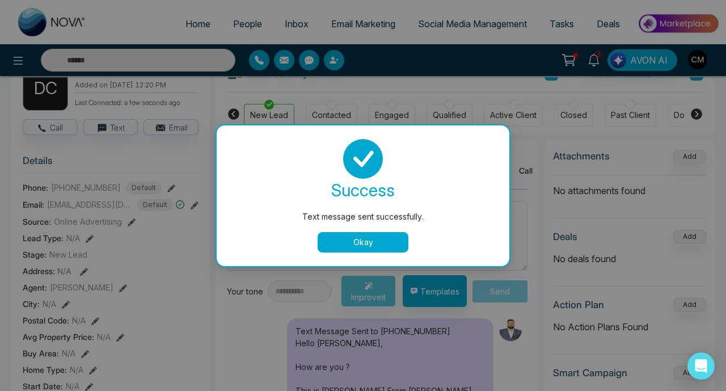
click at [349, 245] on button "Okay" at bounding box center [363, 242] width 91 height 20
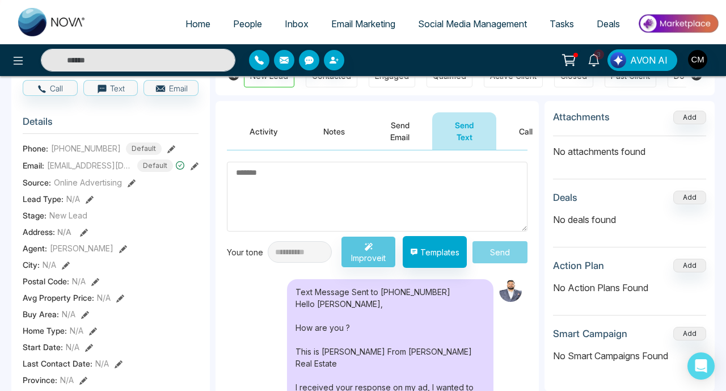
scroll to position [86, 0]
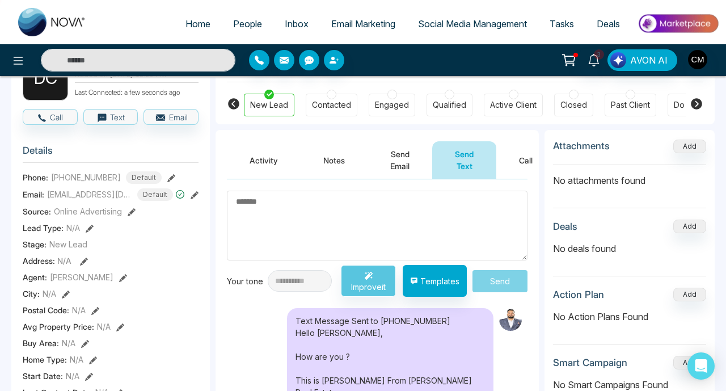
click at [326, 96] on div "Contacted" at bounding box center [332, 105] width 52 height 23
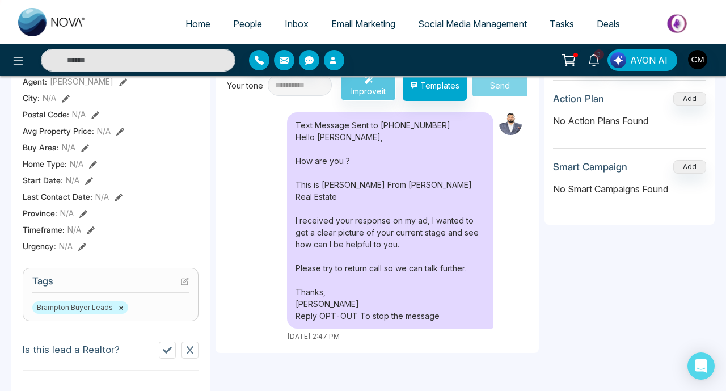
scroll to position [338, 0]
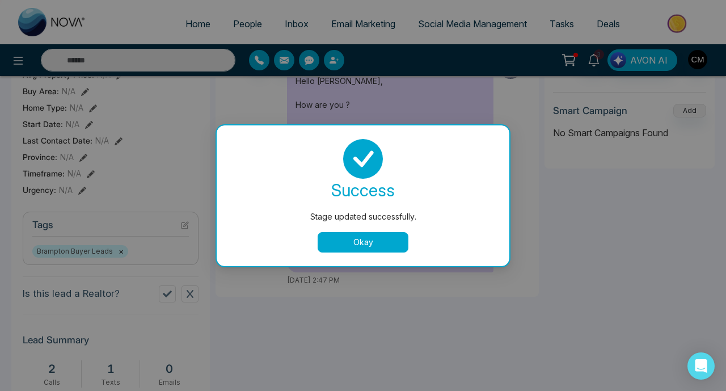
click at [340, 243] on button "Okay" at bounding box center [363, 242] width 91 height 20
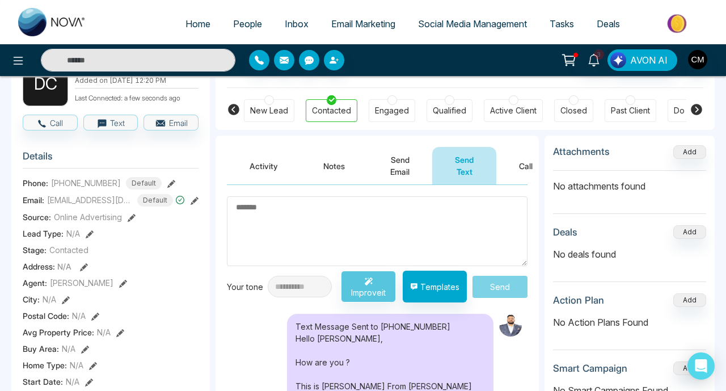
scroll to position [41, 0]
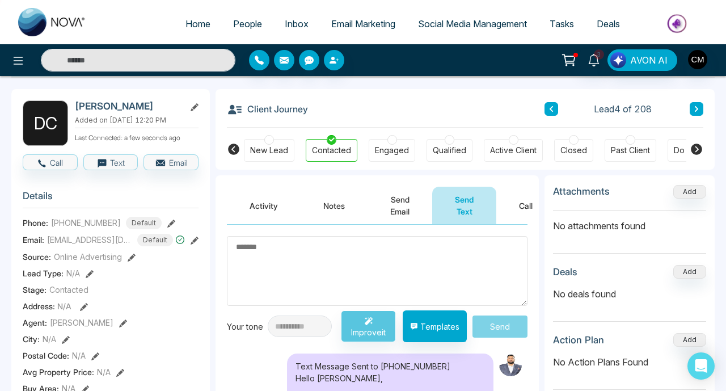
click at [697, 108] on icon at bounding box center [696, 109] width 3 height 6
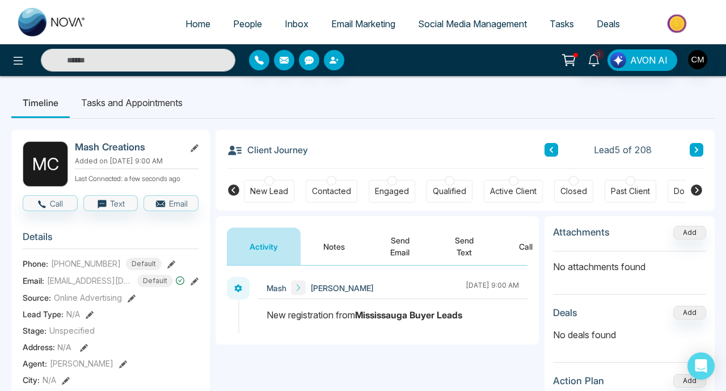
click at [468, 104] on ul "Timeline Tasks and Appointments" at bounding box center [363, 102] width 704 height 31
click at [515, 248] on button "Call" at bounding box center [526, 246] width 59 height 37
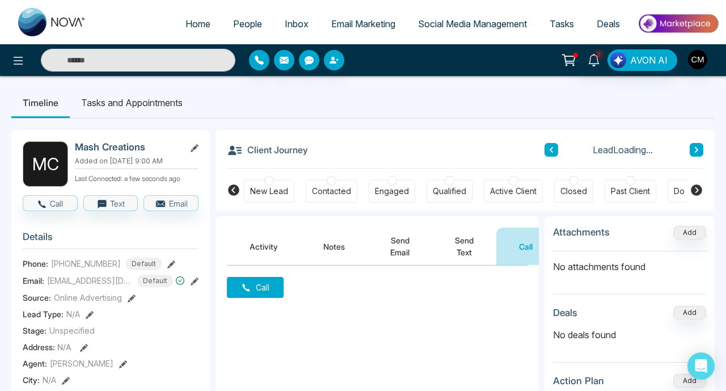
click at [271, 275] on div "Call" at bounding box center [377, 379] width 323 height 227
click at [264, 290] on button "Call" at bounding box center [255, 287] width 57 height 21
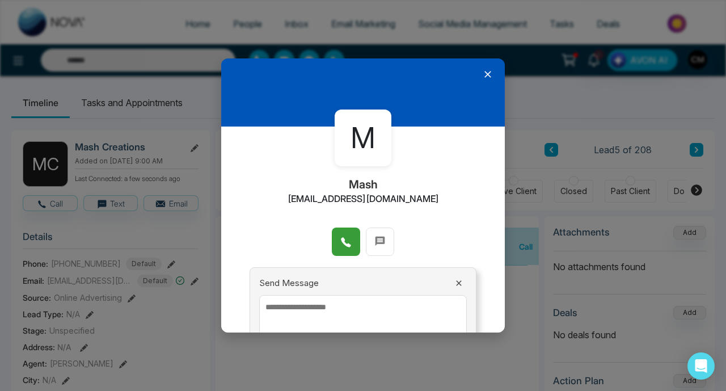
click at [338, 247] on button at bounding box center [346, 242] width 28 height 28
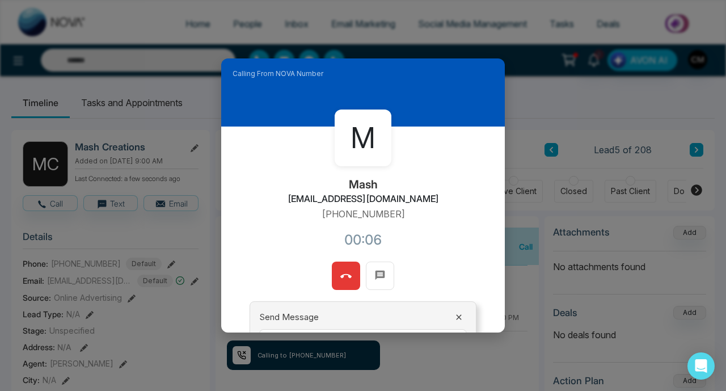
click at [342, 287] on button at bounding box center [346, 276] width 28 height 28
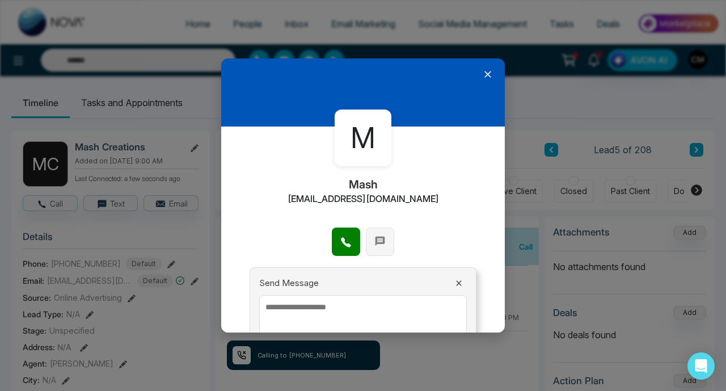
click at [385, 236] on icon at bounding box center [380, 241] width 11 height 11
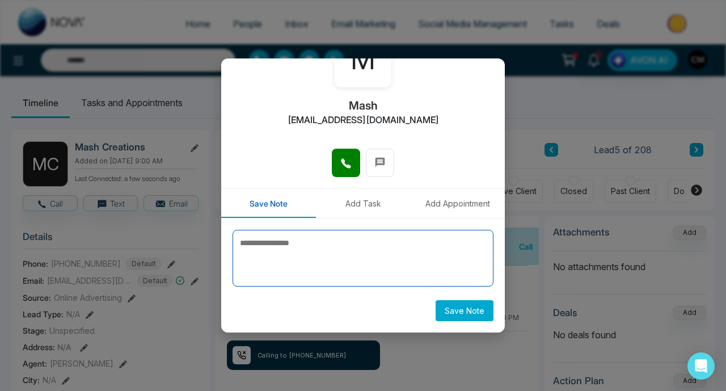
scroll to position [79, 0]
click at [307, 263] on textarea at bounding box center [363, 258] width 261 height 57
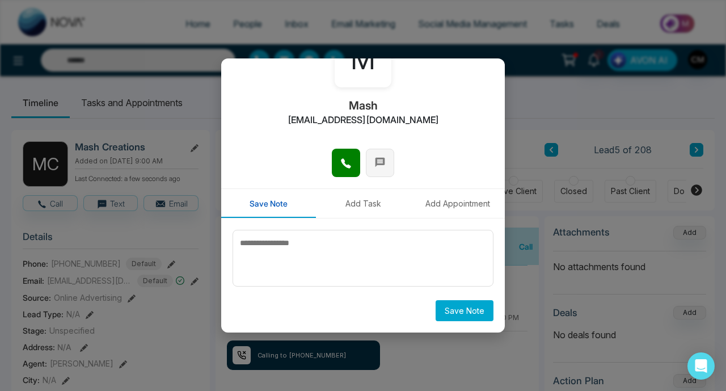
click at [376, 155] on span at bounding box center [380, 161] width 11 height 17
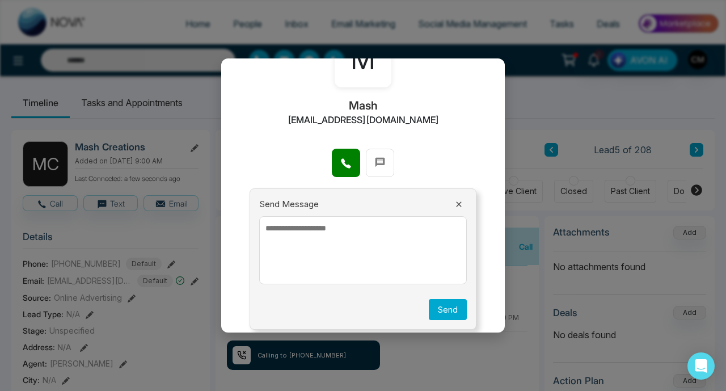
click at [313, 246] on textarea at bounding box center [363, 250] width 208 height 68
paste textarea "**********"
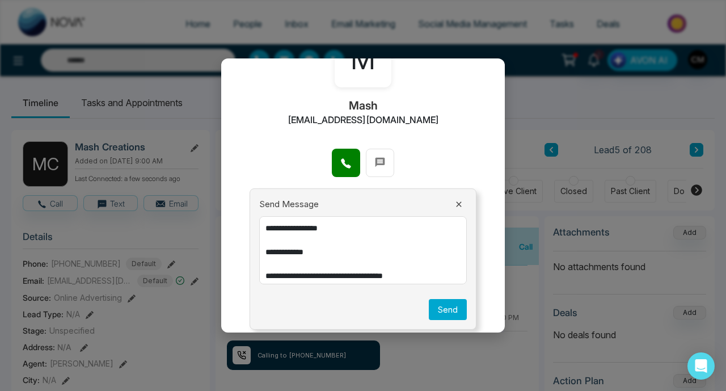
scroll to position [0, 0]
click at [330, 229] on textarea "**********" at bounding box center [363, 250] width 208 height 68
drag, startPoint x: 339, startPoint y: 254, endPoint x: 257, endPoint y: 258, distance: 82.4
click at [258, 258] on div "**********" at bounding box center [363, 259] width 227 height 142
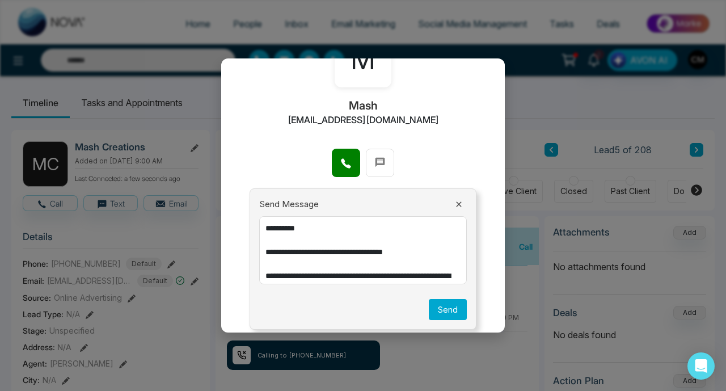
drag, startPoint x: 305, startPoint y: 228, endPoint x: 285, endPoint y: 230, distance: 20.6
click at [285, 230] on textarea "**********" at bounding box center [363, 250] width 208 height 68
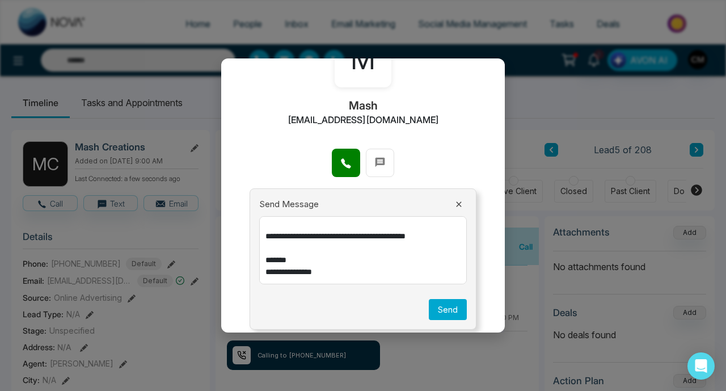
scroll to position [87, 0]
click at [403, 275] on textarea "**********" at bounding box center [363, 250] width 208 height 68
type textarea "**********"
click at [452, 309] on button "Send" at bounding box center [448, 309] width 38 height 21
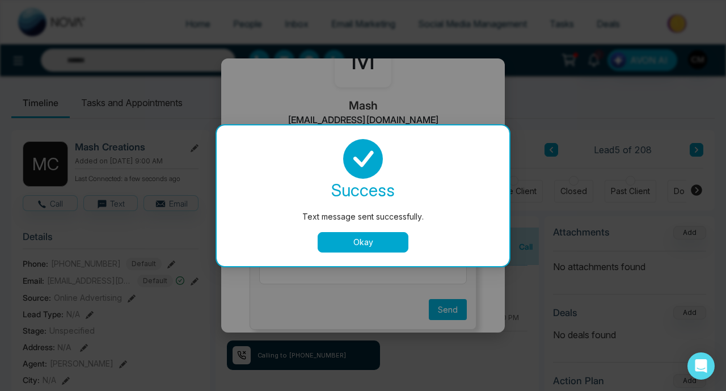
click at [388, 249] on button "Okay" at bounding box center [363, 242] width 91 height 20
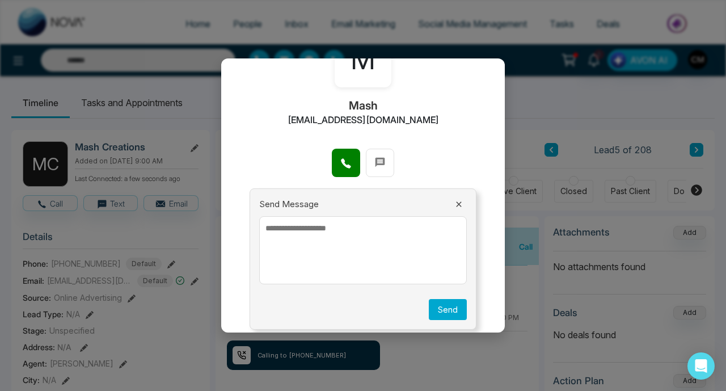
click at [520, 122] on div "M Mash elewish@hotmail.com Send Message Send" at bounding box center [363, 195] width 726 height 391
click at [458, 206] on icon at bounding box center [459, 204] width 9 height 9
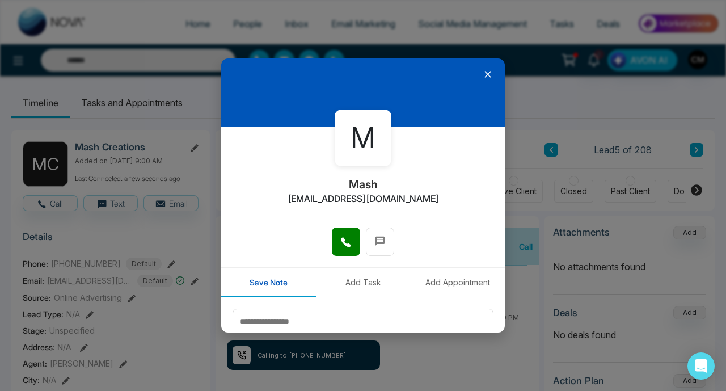
click at [486, 79] on icon at bounding box center [487, 74] width 11 height 11
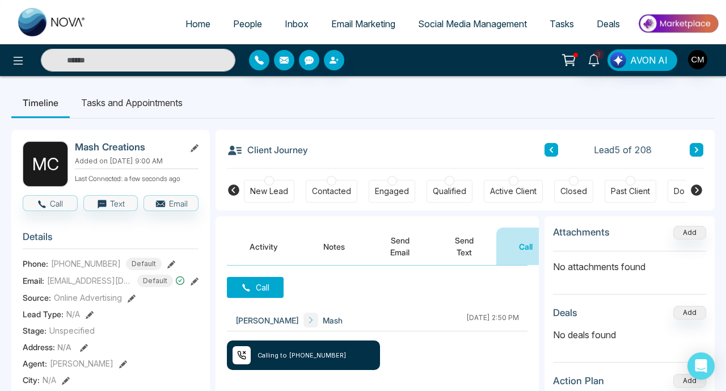
click at [457, 247] on button "Send Text" at bounding box center [464, 246] width 64 height 37
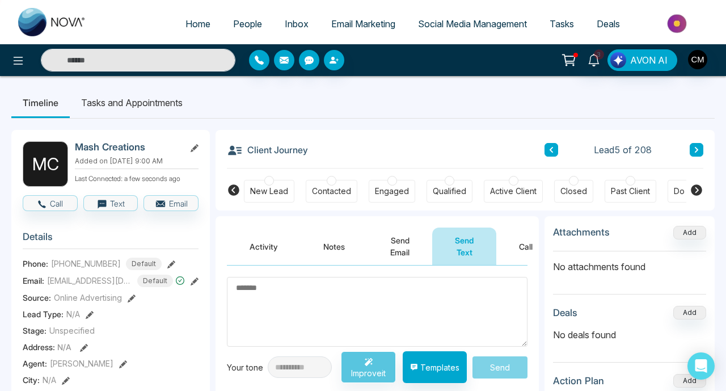
click at [338, 179] on div "New Lead Contacted Engaged Qualified Active Client Closed Past Client Do not co…" at bounding box center [465, 190] width 443 height 42
click at [333, 180] on div at bounding box center [332, 181] width 10 height 10
click at [340, 239] on button "Notes" at bounding box center [334, 246] width 67 height 37
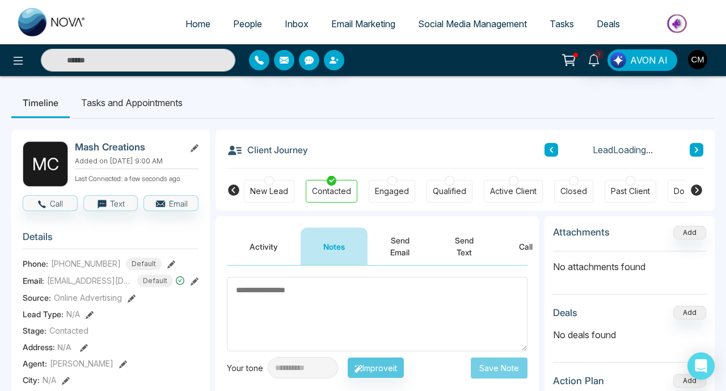
click at [295, 304] on textarea at bounding box center [377, 314] width 301 height 74
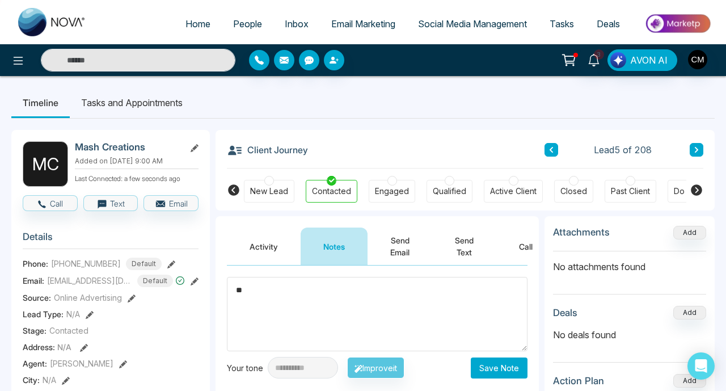
type textarea "*"
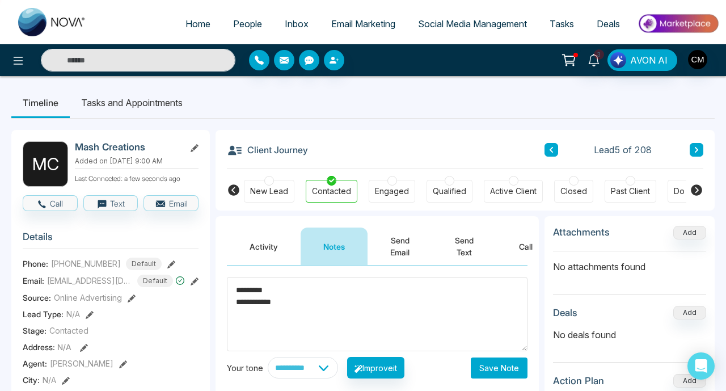
type textarea "**********"
click at [489, 368] on button "Save Note" at bounding box center [499, 368] width 57 height 21
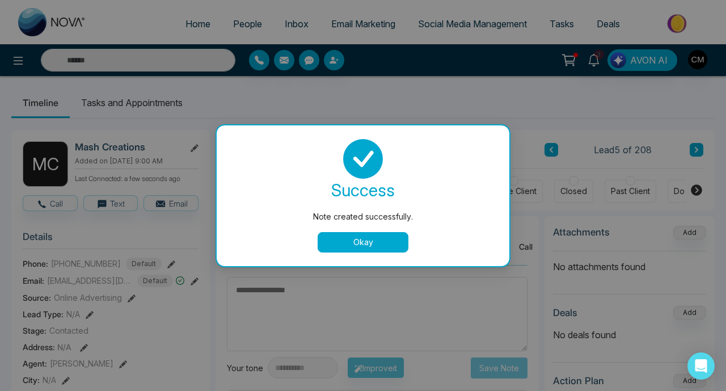
click at [365, 245] on button "Okay" at bounding box center [363, 242] width 91 height 20
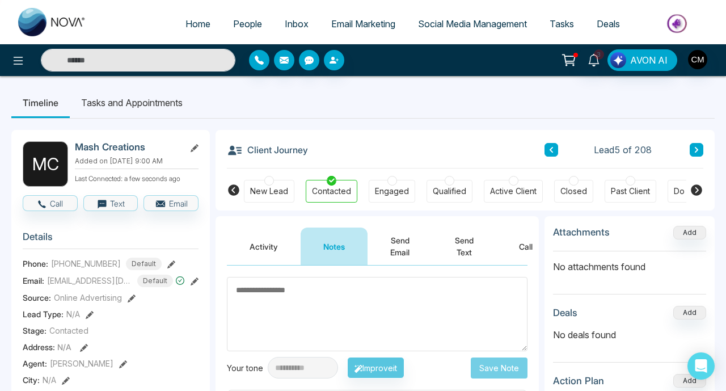
click at [693, 150] on button at bounding box center [697, 150] width 14 height 14
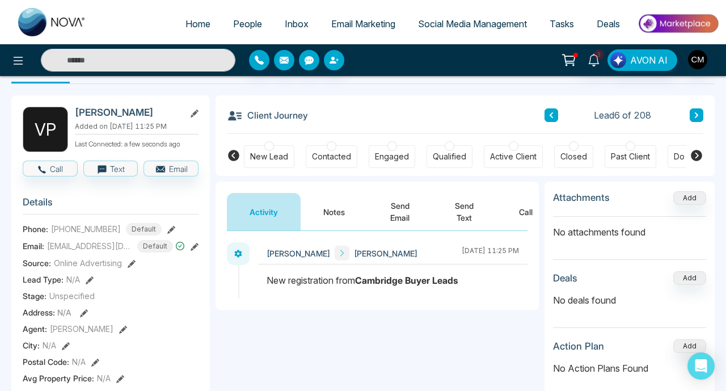
scroll to position [38, 0]
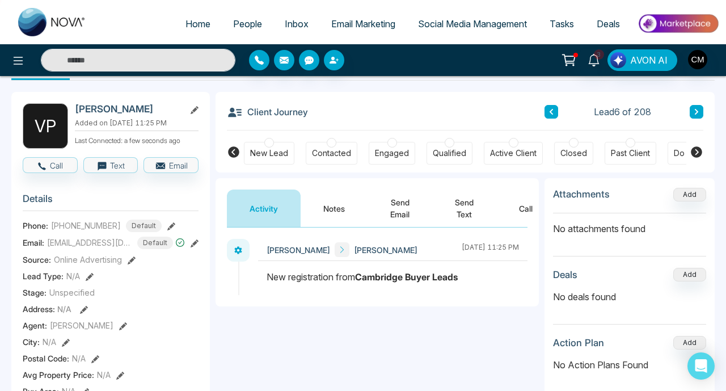
click at [522, 187] on div "Activity Notes Send Email Send Text Call" at bounding box center [377, 202] width 323 height 49
click at [539, 214] on button "Call" at bounding box center [526, 208] width 59 height 37
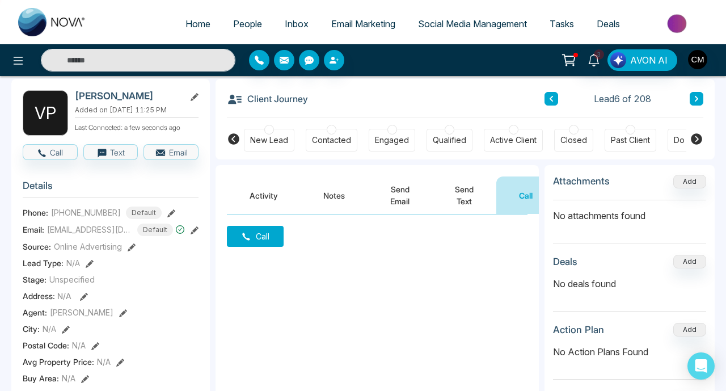
scroll to position [52, 0]
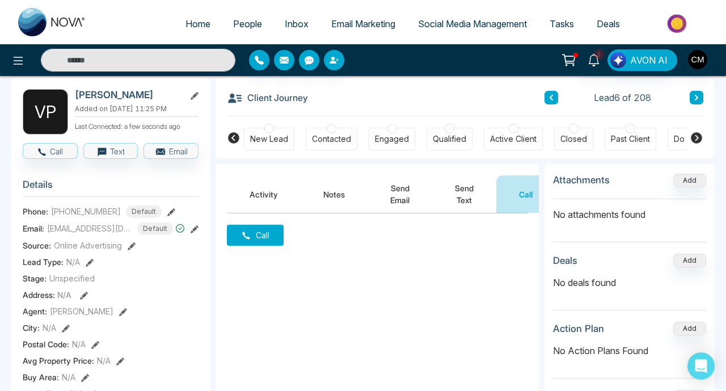
click at [251, 246] on div "Call" at bounding box center [377, 326] width 323 height 227
click at [251, 242] on button "Call" at bounding box center [255, 235] width 57 height 21
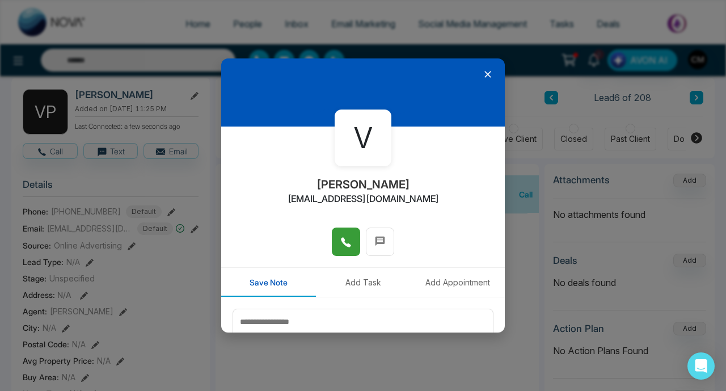
click at [355, 235] on button at bounding box center [346, 242] width 28 height 28
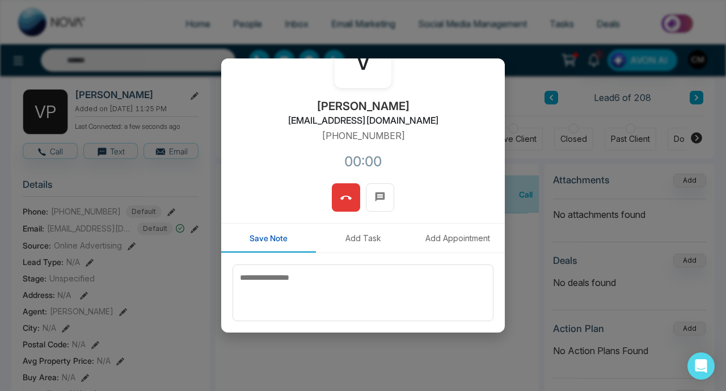
scroll to position [85, 0]
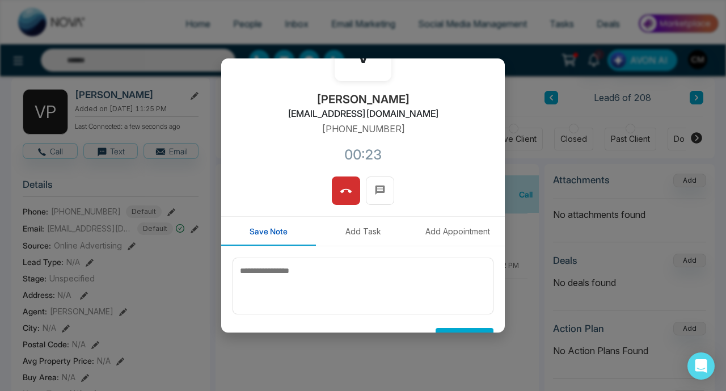
click at [334, 184] on button at bounding box center [346, 190] width 28 height 28
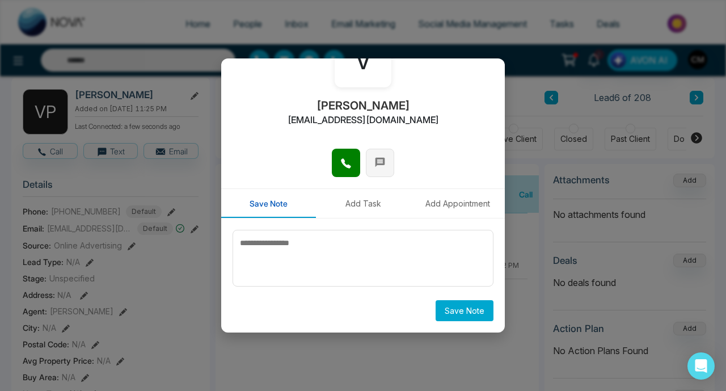
click at [386, 167] on button at bounding box center [380, 163] width 28 height 28
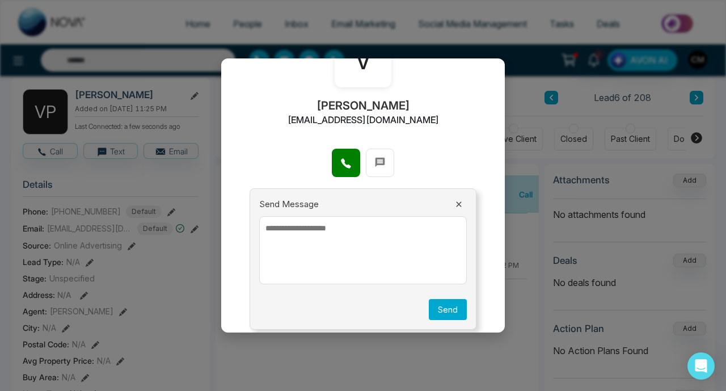
drag, startPoint x: 395, startPoint y: 218, endPoint x: 394, endPoint y: 225, distance: 6.3
click at [394, 218] on textarea at bounding box center [363, 250] width 208 height 68
paste textarea "**********"
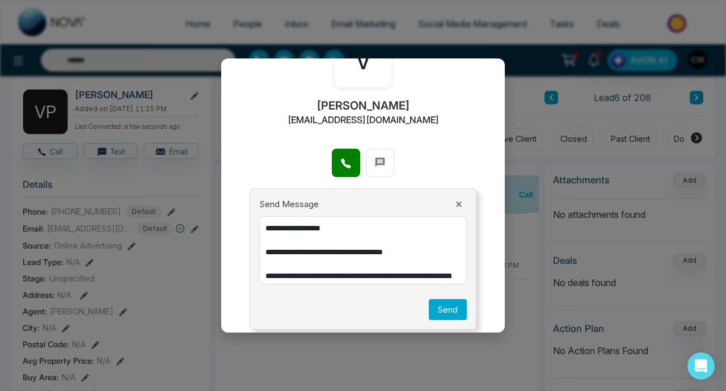
click at [394, 225] on textarea "**********" at bounding box center [363, 250] width 208 height 68
drag, startPoint x: 342, startPoint y: 230, endPoint x: 283, endPoint y: 231, distance: 59.6
click at [283, 231] on textarea "**********" at bounding box center [363, 250] width 208 height 68
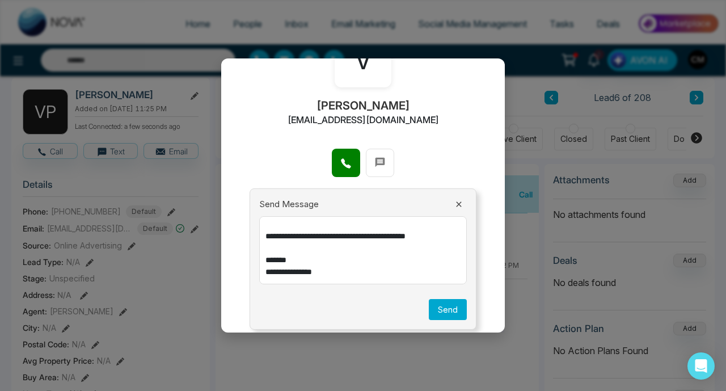
scroll to position [87, 0]
type textarea "**********"
click at [441, 309] on button "Send" at bounding box center [448, 309] width 38 height 21
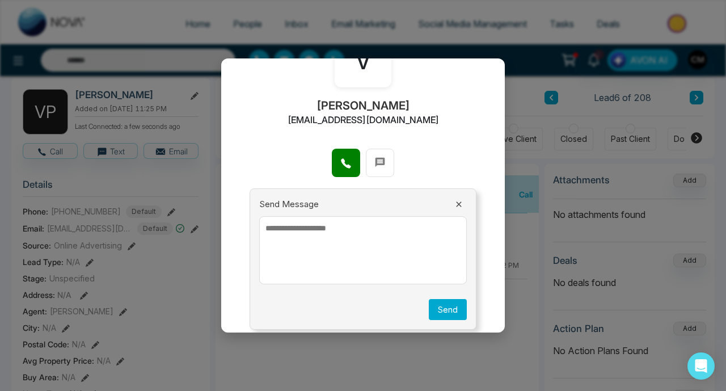
scroll to position [0, 0]
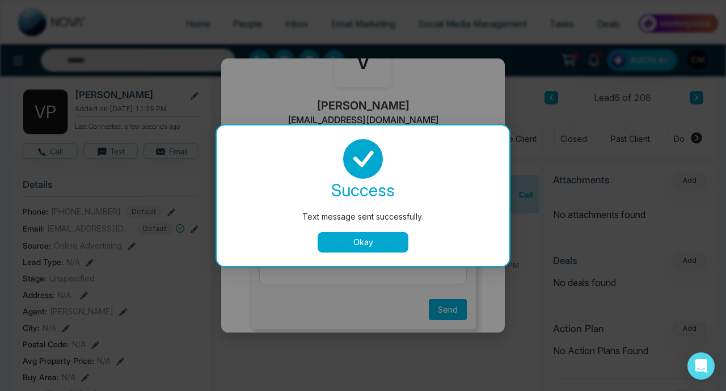
click at [339, 245] on button "Okay" at bounding box center [363, 242] width 91 height 20
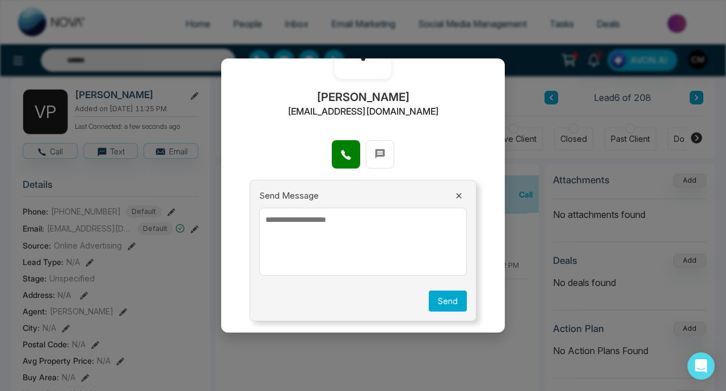
click at [458, 195] on icon at bounding box center [459, 195] width 9 height 9
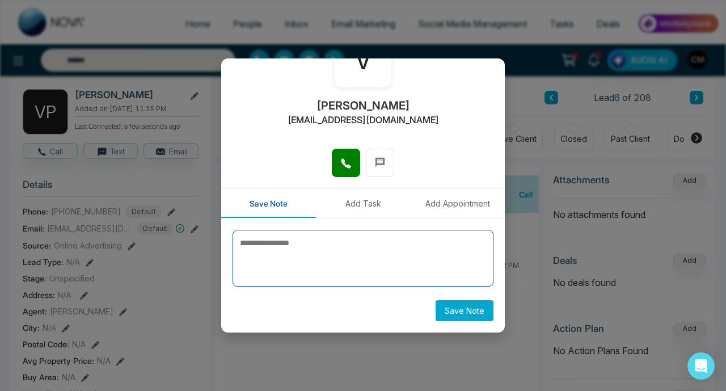
click at [297, 268] on textarea at bounding box center [363, 258] width 261 height 57
type textarea "********* *********"
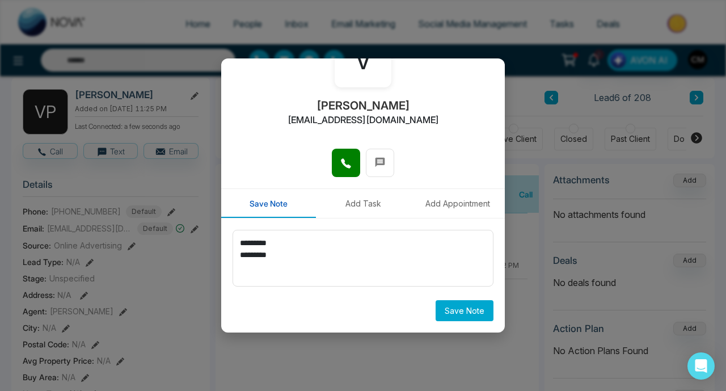
click at [460, 313] on button "Save Note" at bounding box center [465, 310] width 58 height 21
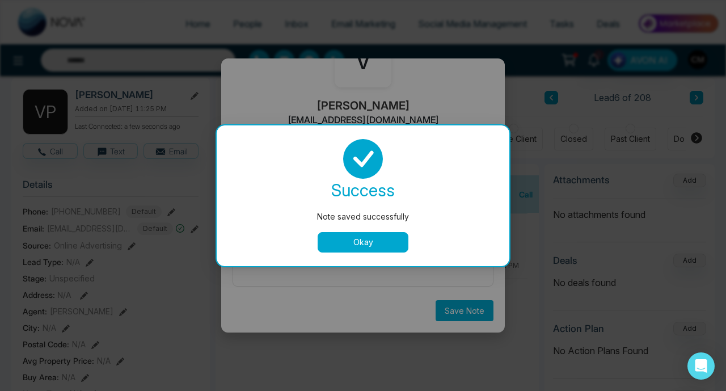
click at [372, 233] on button "Okay" at bounding box center [363, 242] width 91 height 20
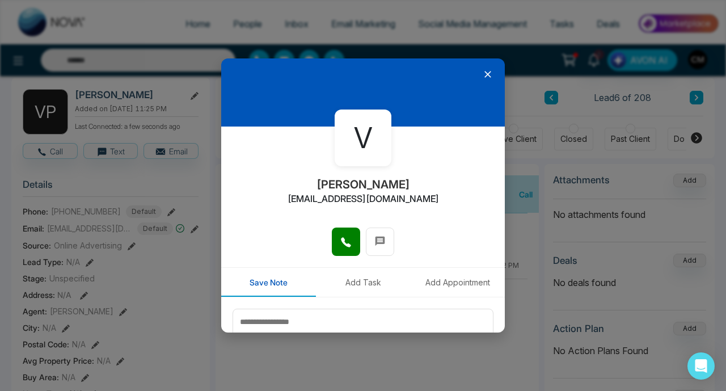
scroll to position [0, 0]
click at [483, 77] on icon at bounding box center [487, 74] width 11 height 11
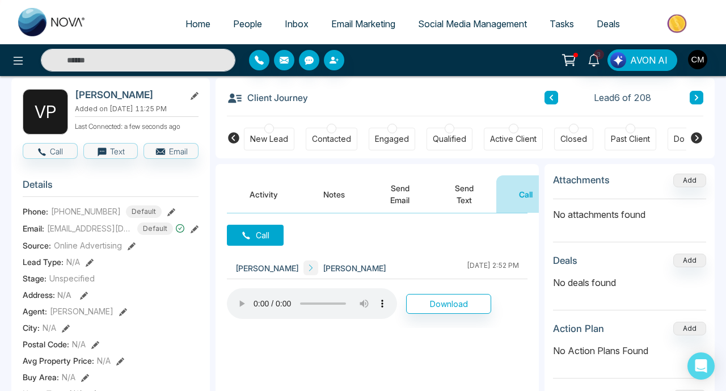
click at [334, 133] on div "Contacted" at bounding box center [332, 139] width 52 height 23
click at [264, 193] on button "Activity" at bounding box center [264, 193] width 74 height 37
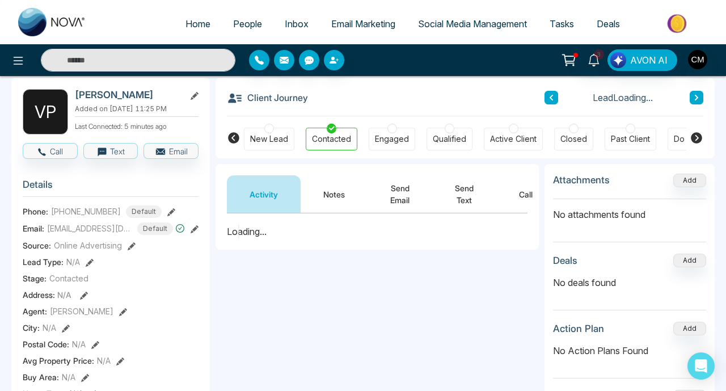
click at [469, 182] on button "Send Text" at bounding box center [464, 193] width 64 height 37
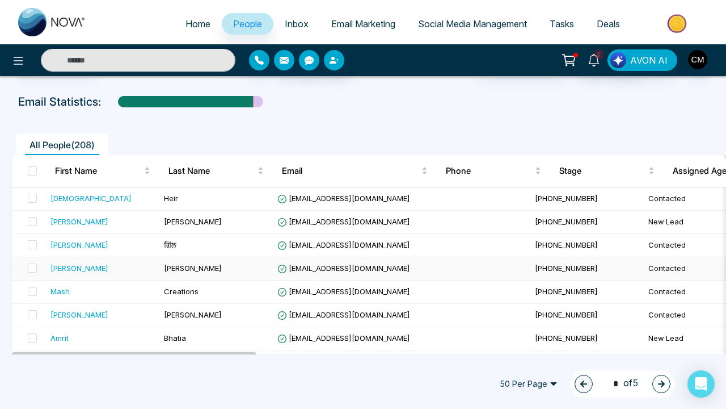
scroll to position [64, 0]
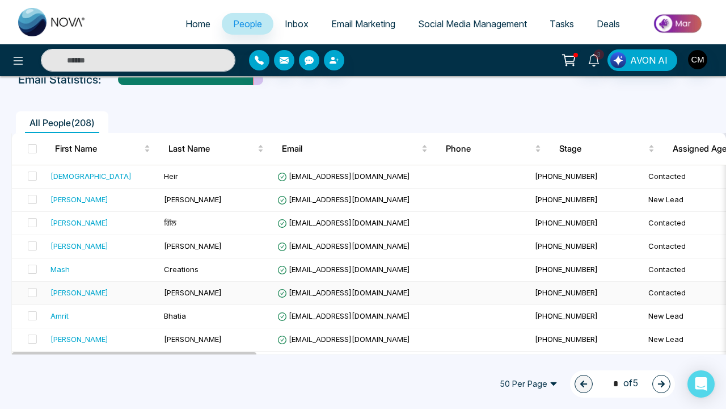
click at [136, 295] on div "[PERSON_NAME]" at bounding box center [103, 292] width 104 height 11
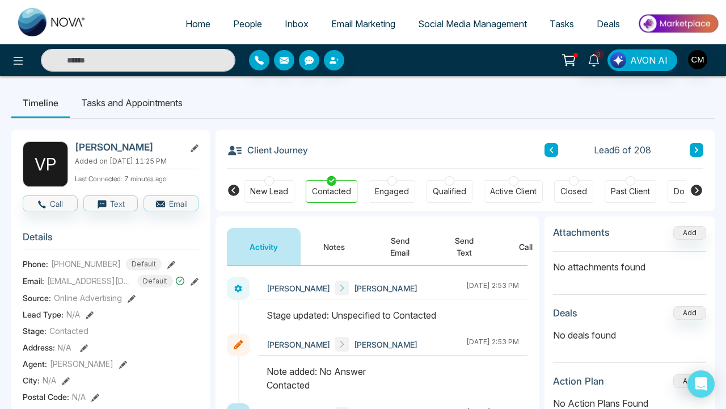
click at [108, 347] on section "Details Phone: [PHONE_NUMBER] Default Email: [EMAIL_ADDRESS][DOMAIN_NAME] Defau…" at bounding box center [111, 380] width 176 height 316
click at [695, 152] on icon at bounding box center [697, 149] width 6 height 7
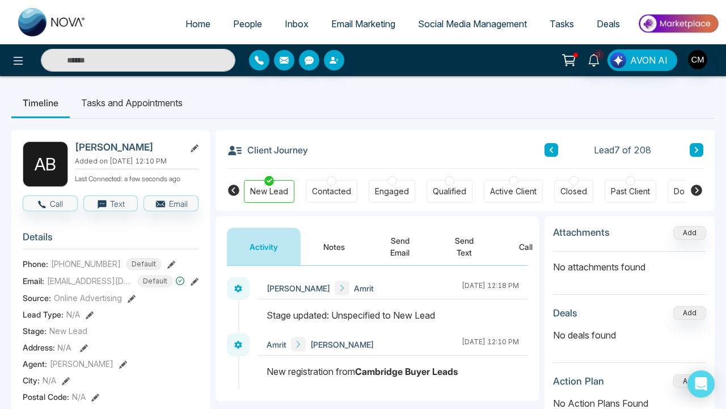
click at [524, 245] on button "Call" at bounding box center [526, 246] width 59 height 37
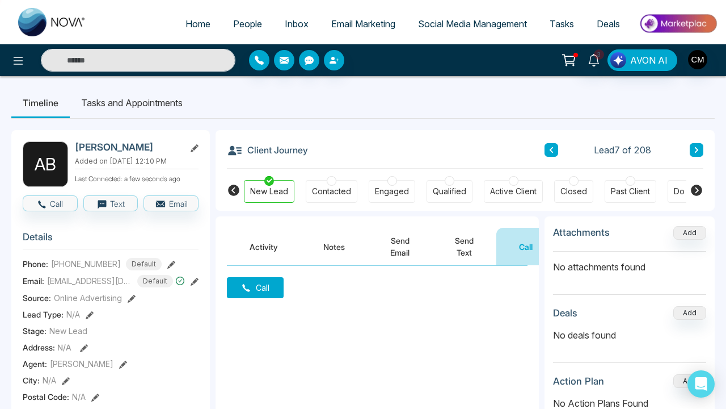
click at [249, 295] on button "Call" at bounding box center [255, 287] width 57 height 21
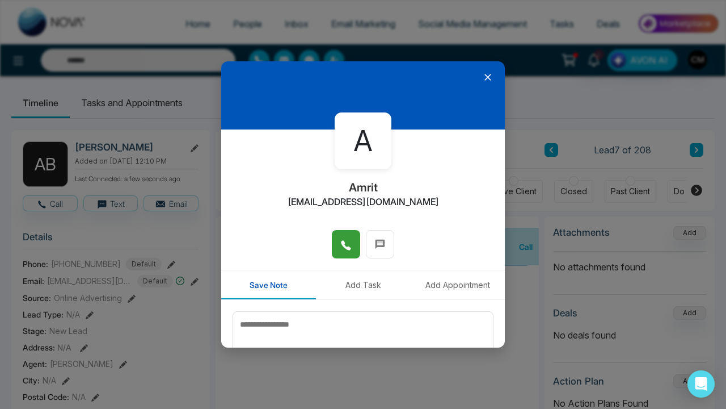
click at [346, 249] on icon at bounding box center [345, 244] width 11 height 11
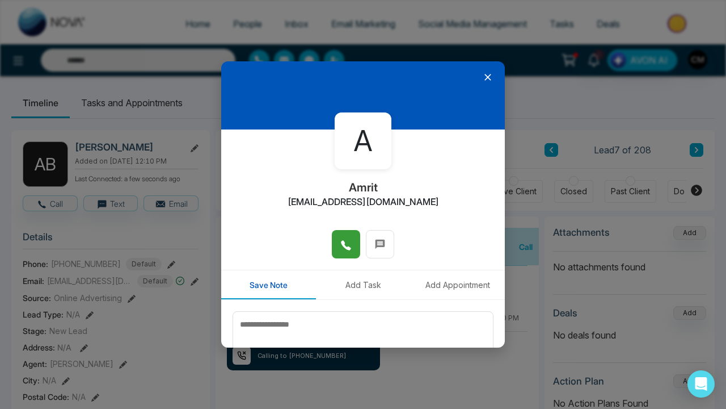
click at [354, 279] on button "Add Task" at bounding box center [363, 284] width 95 height 29
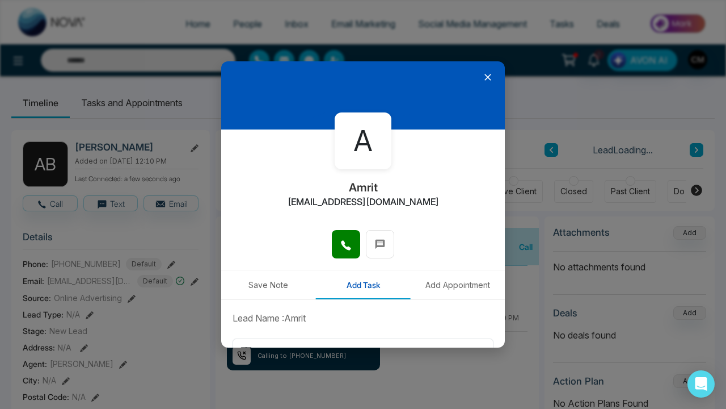
click at [264, 296] on button "Save Note" at bounding box center [268, 284] width 95 height 29
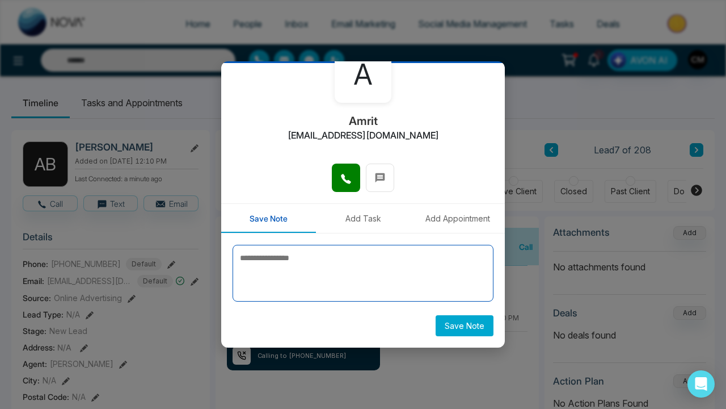
click at [285, 248] on textarea at bounding box center [363, 273] width 261 height 57
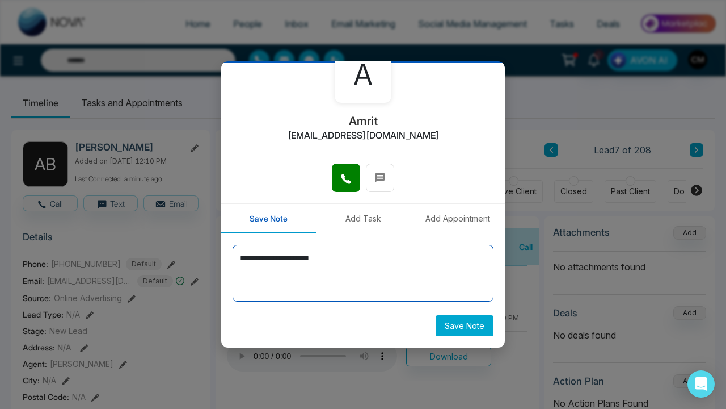
type textarea "**********"
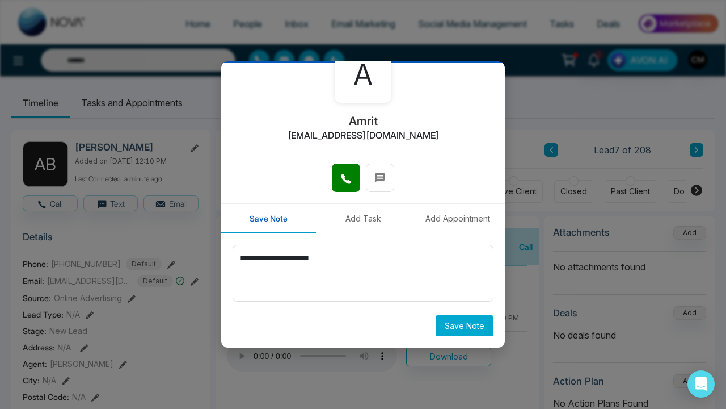
click at [447, 334] on button "Save Note" at bounding box center [465, 325] width 58 height 21
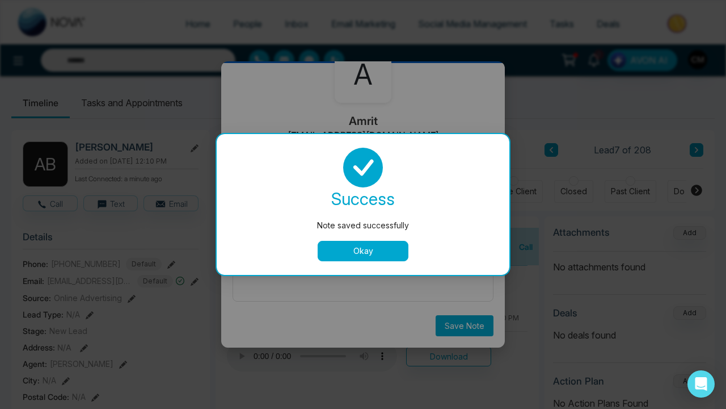
click at [372, 249] on button "Okay" at bounding box center [363, 251] width 91 height 20
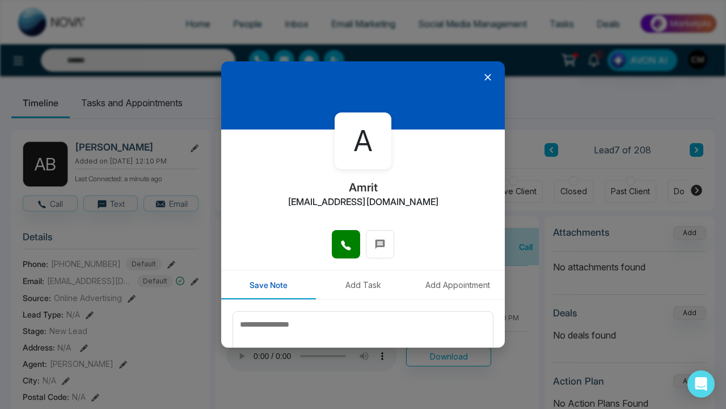
scroll to position [0, 0]
click at [487, 75] on icon at bounding box center [487, 77] width 11 height 11
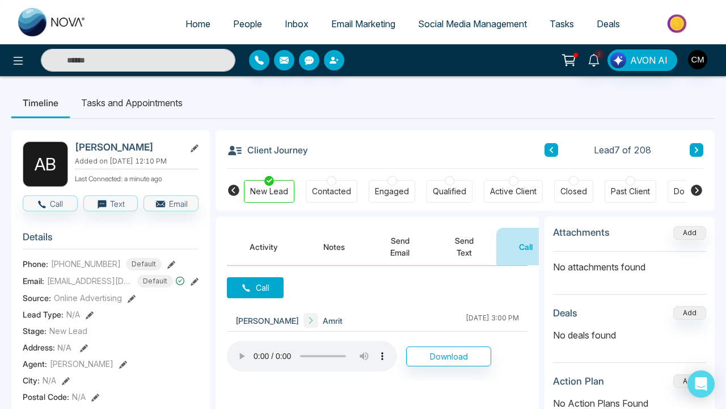
click at [323, 186] on div "Contacted" at bounding box center [331, 191] width 39 height 11
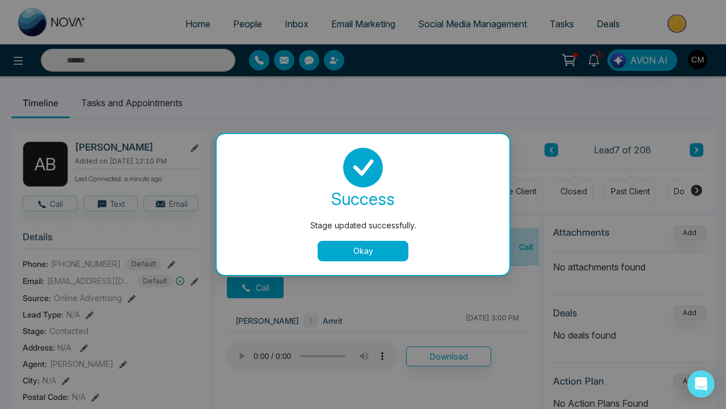
click at [334, 258] on button "Okay" at bounding box center [363, 251] width 91 height 20
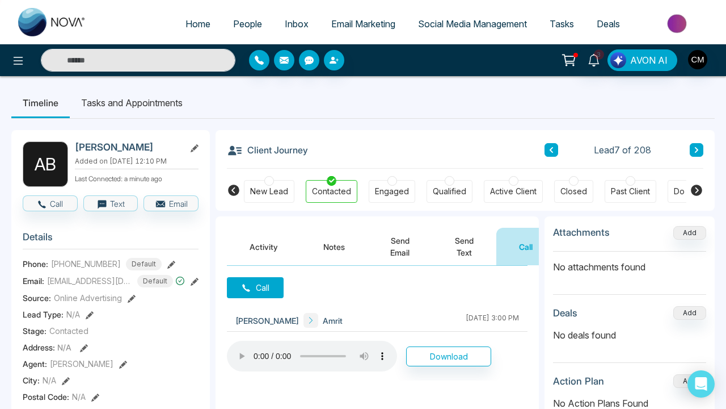
click at [693, 149] on button at bounding box center [697, 150] width 14 height 14
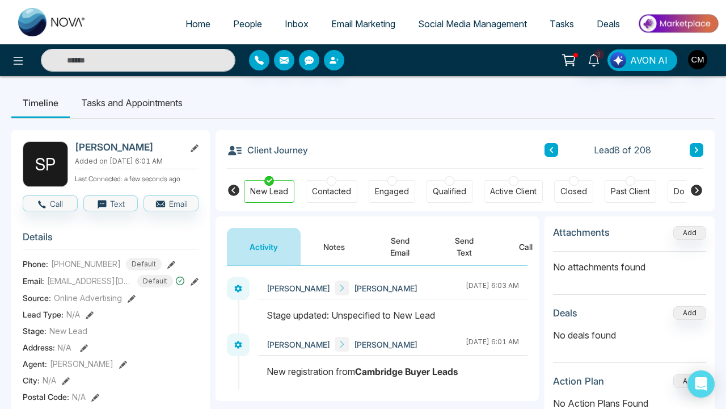
click at [520, 250] on button "Call" at bounding box center [526, 246] width 59 height 37
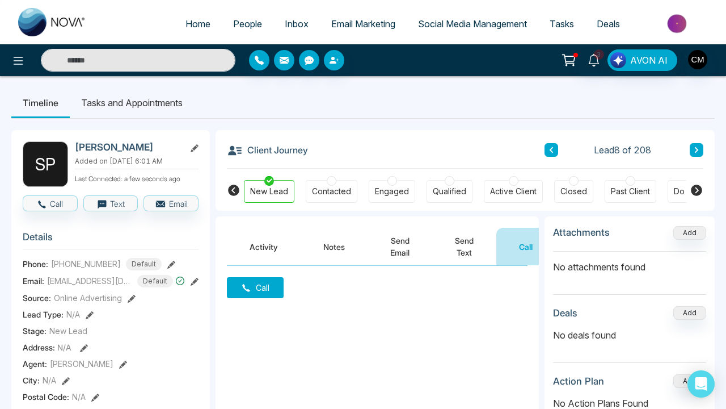
click at [270, 283] on button "Call" at bounding box center [255, 287] width 57 height 21
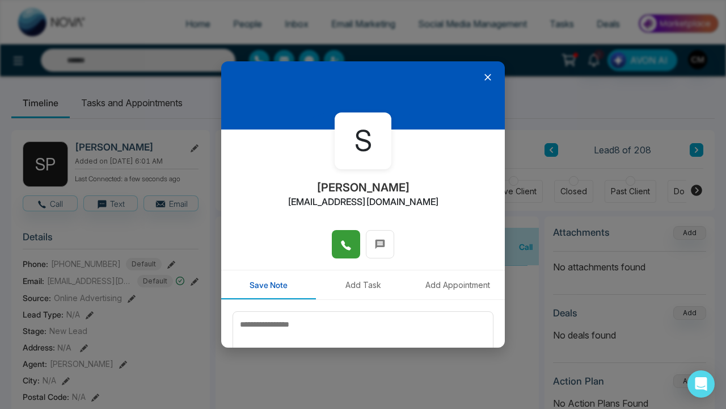
click at [340, 250] on icon at bounding box center [345, 244] width 11 height 11
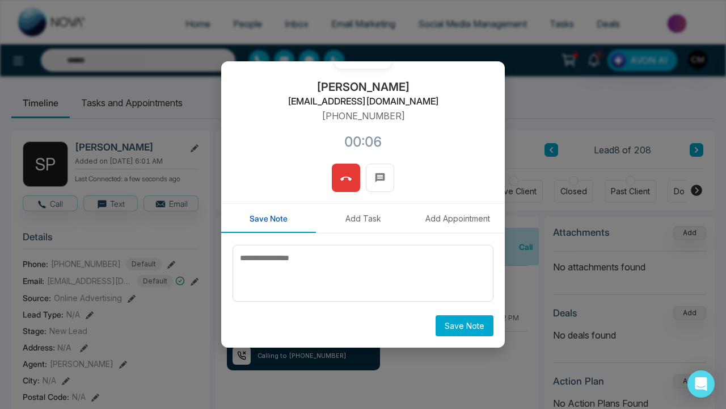
scroll to position [100, 0]
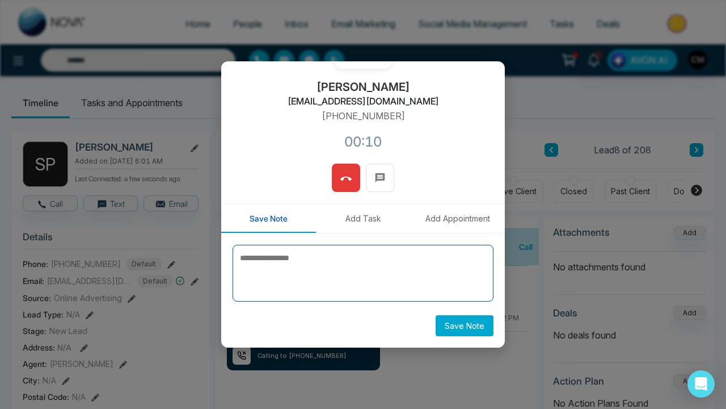
click at [347, 260] on textarea at bounding box center [363, 273] width 261 height 57
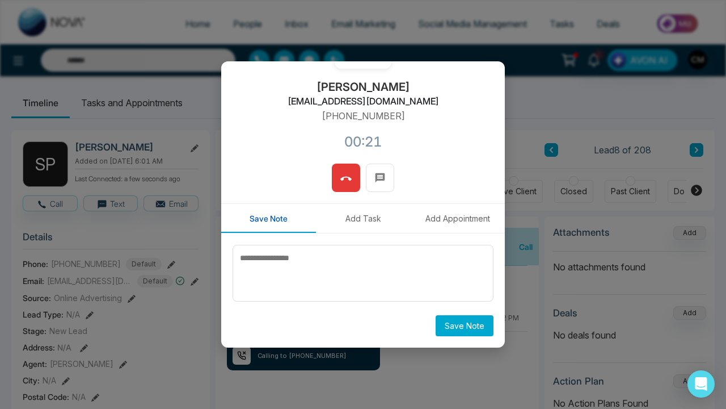
click at [352, 188] on button at bounding box center [346, 177] width 28 height 28
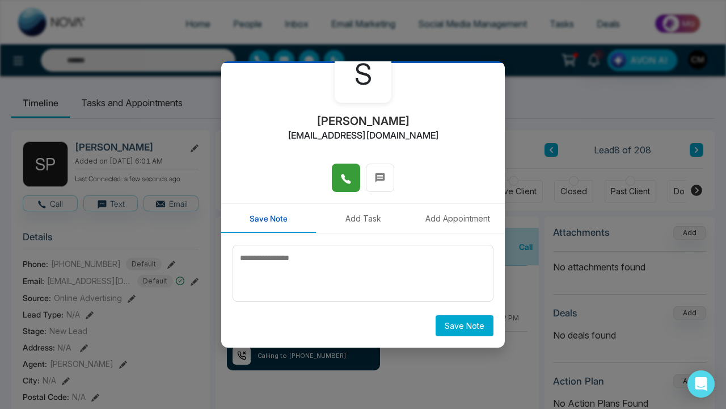
scroll to position [66, 0]
click at [384, 186] on button at bounding box center [380, 177] width 28 height 28
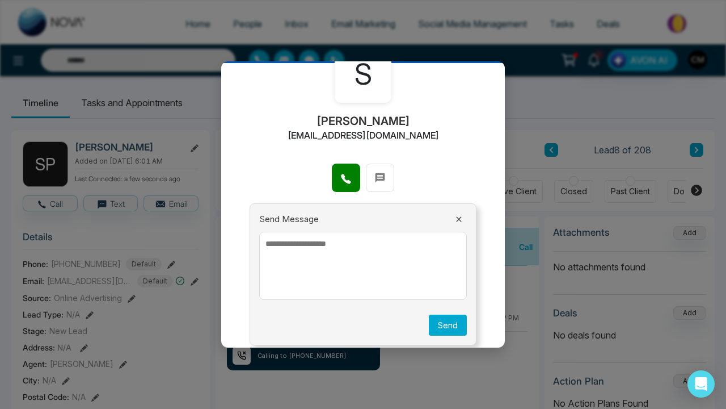
click at [334, 241] on textarea at bounding box center [363, 266] width 208 height 68
paste textarea "**********"
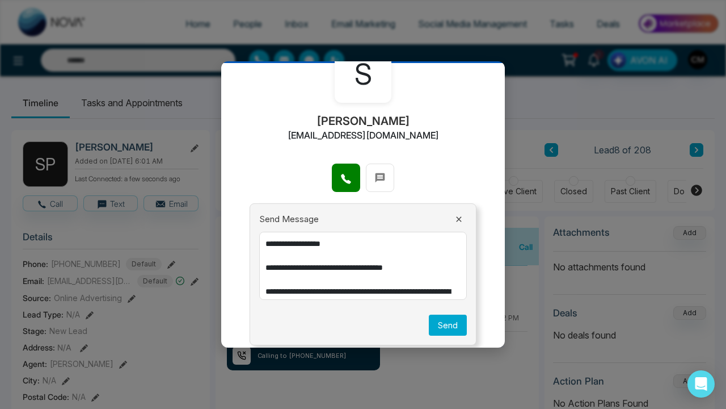
scroll to position [0, 0]
click at [343, 243] on textarea "**********" at bounding box center [363, 266] width 208 height 68
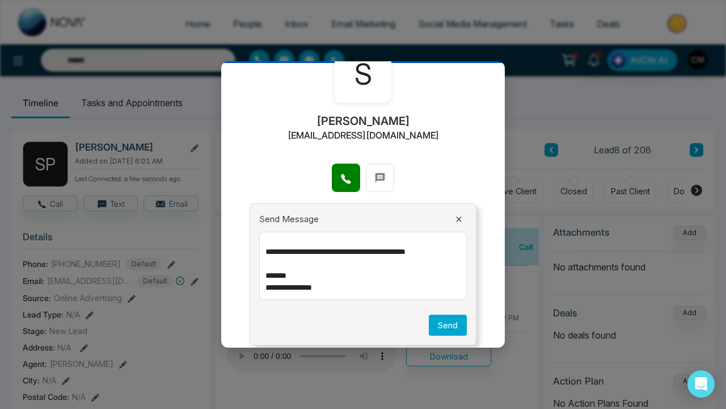
scroll to position [87, 0]
type textarea "**********"
click at [438, 325] on button "Send" at bounding box center [448, 324] width 38 height 21
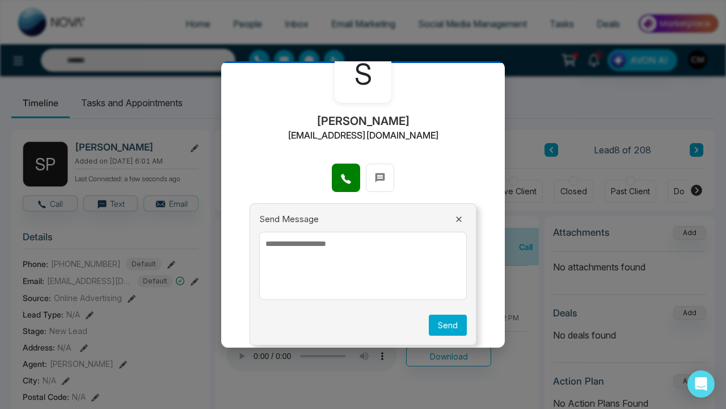
scroll to position [0, 0]
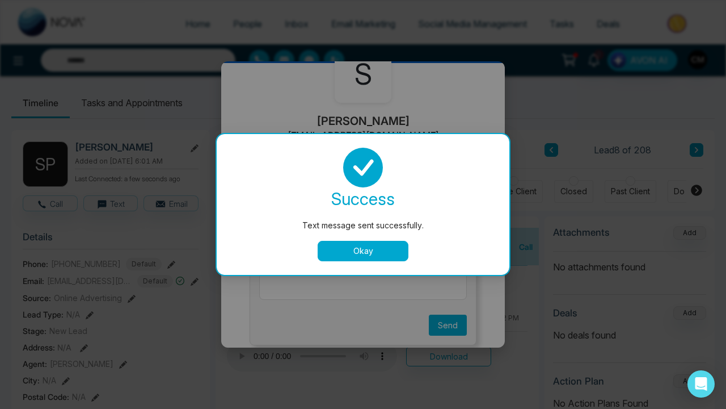
click at [350, 253] on button "Okay" at bounding box center [363, 251] width 91 height 20
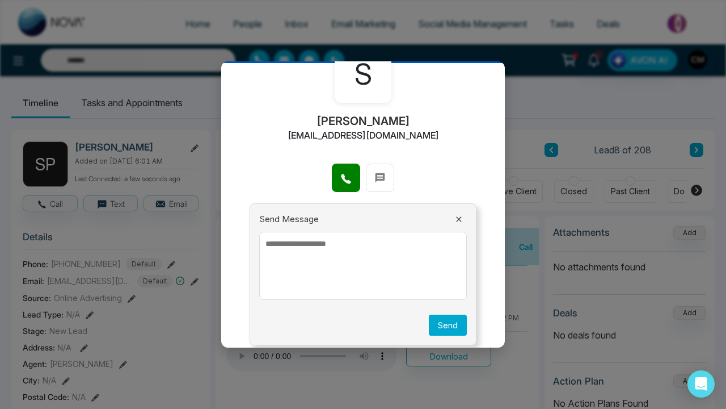
click at [462, 217] on icon at bounding box center [459, 219] width 9 height 9
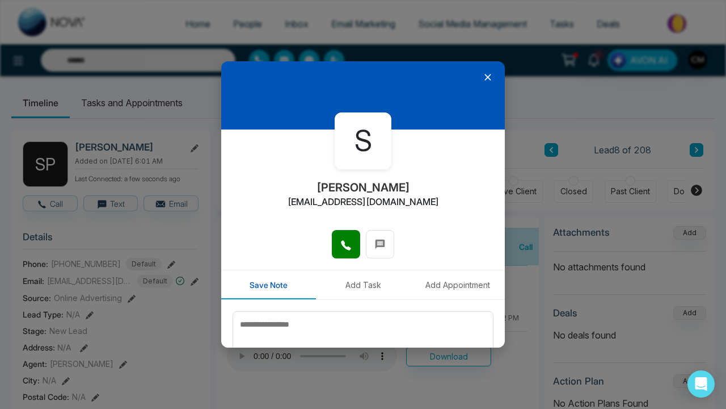
click at [489, 74] on icon at bounding box center [487, 77] width 11 height 11
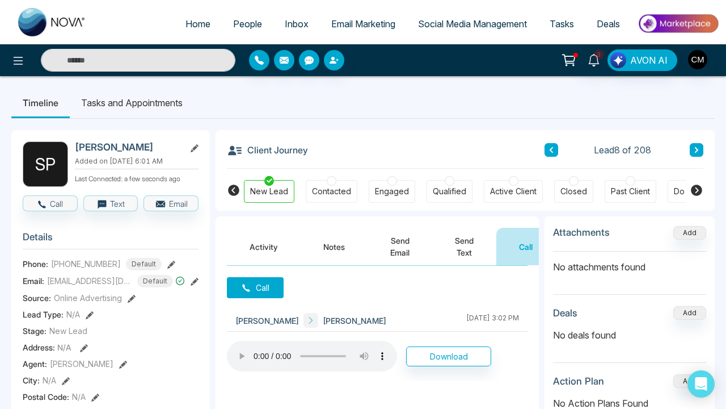
click at [343, 176] on div "New Lead Contacted Engaged Qualified Active Client Closed Past Client Do not co…" at bounding box center [465, 190] width 443 height 42
click at [331, 180] on div at bounding box center [332, 181] width 10 height 10
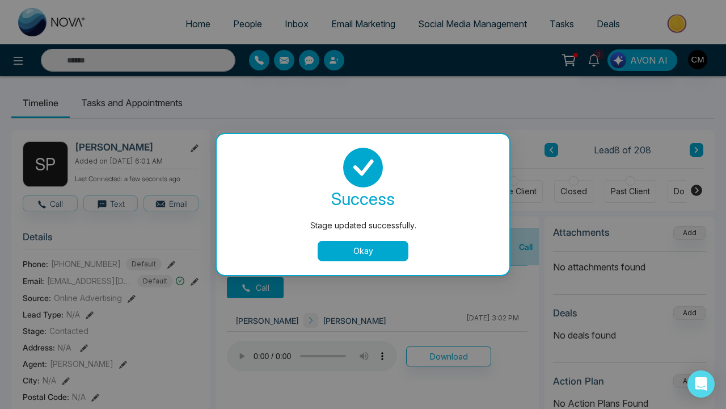
click at [380, 237] on div "success Stage updated successfully. Okay" at bounding box center [363, 204] width 266 height 113
click at [371, 249] on button "Okay" at bounding box center [363, 251] width 91 height 20
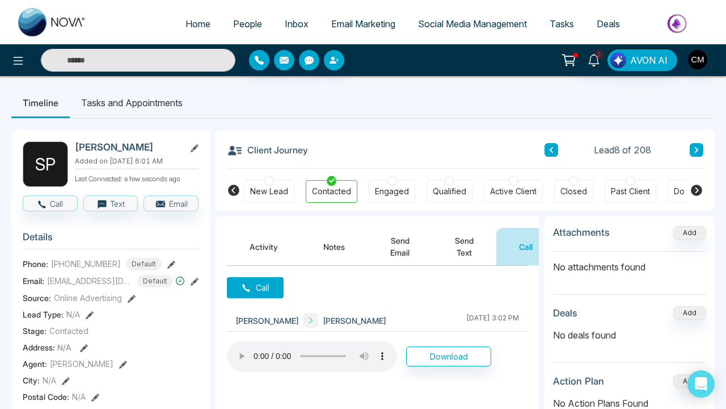
click at [699, 153] on icon at bounding box center [697, 149] width 6 height 7
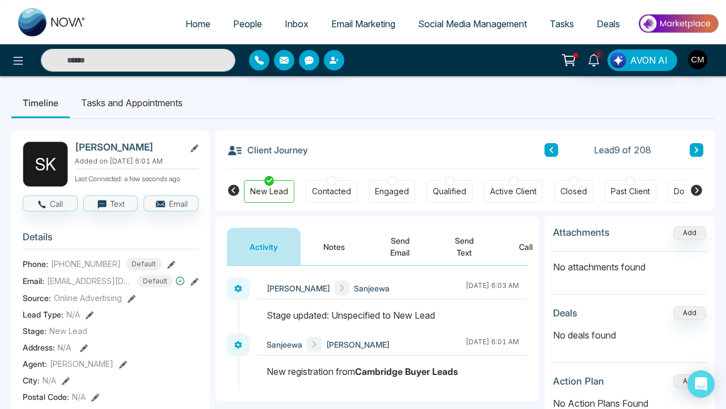
click at [532, 248] on button "Call" at bounding box center [526, 246] width 59 height 37
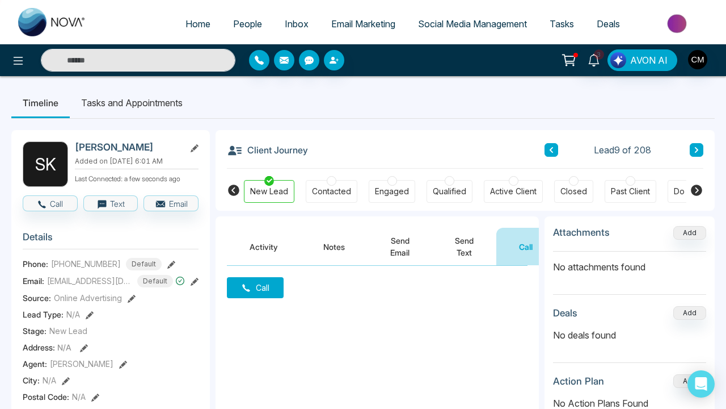
click at [283, 289] on button "Call" at bounding box center [255, 287] width 57 height 21
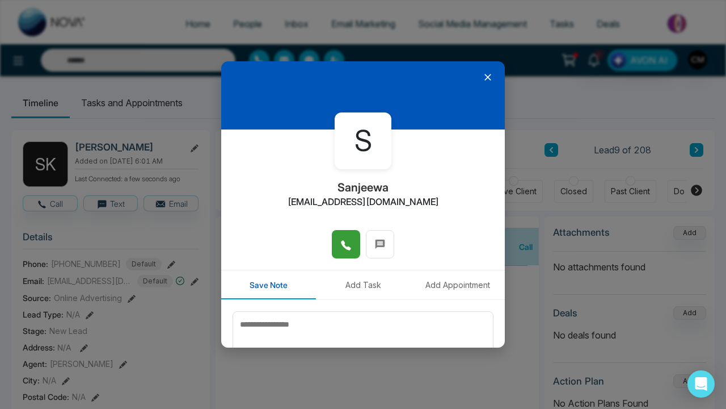
click at [346, 243] on icon at bounding box center [345, 244] width 11 height 11
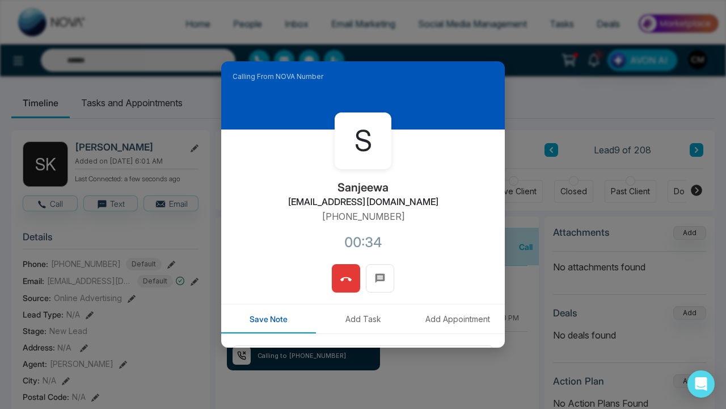
click at [355, 277] on button at bounding box center [346, 278] width 28 height 28
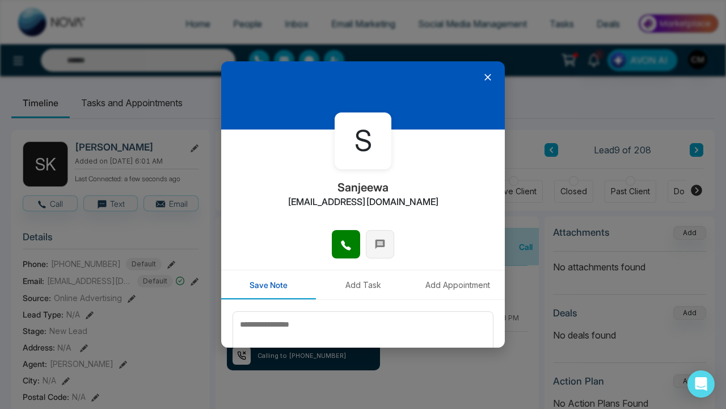
click at [380, 244] on icon at bounding box center [381, 244] width 10 height 10
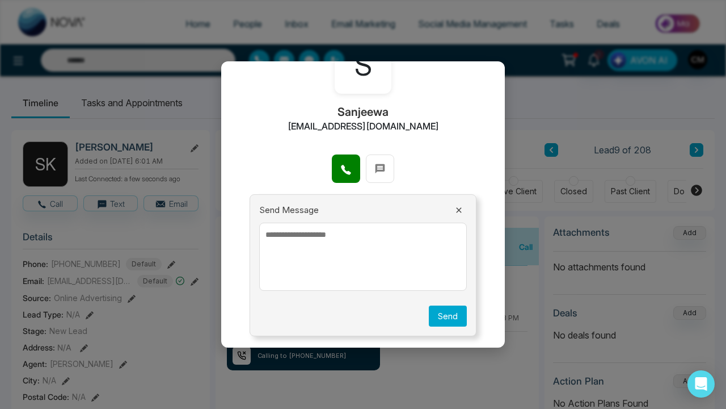
scroll to position [75, 0]
click at [330, 255] on textarea at bounding box center [363, 257] width 208 height 68
paste textarea "**********"
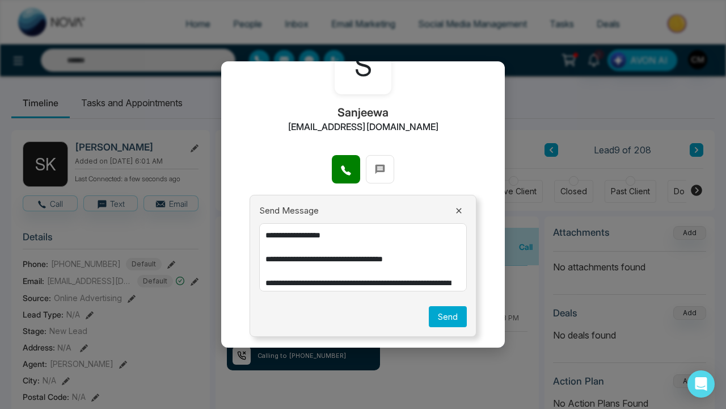
scroll to position [0, 0]
click at [343, 236] on textarea "**********" at bounding box center [363, 257] width 208 height 68
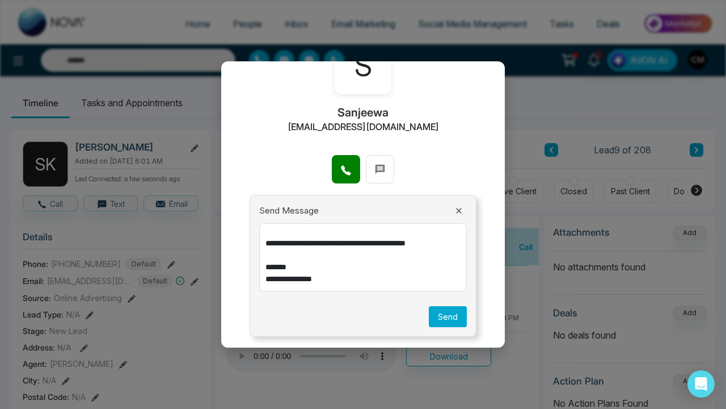
scroll to position [87, 0]
type textarea "**********"
click at [456, 319] on button "Send" at bounding box center [448, 316] width 38 height 21
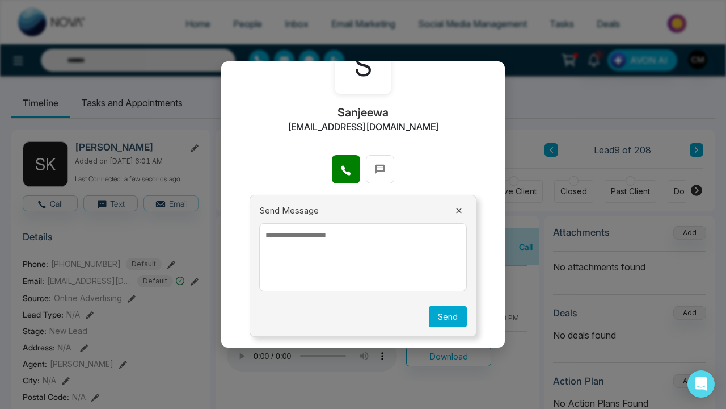
scroll to position [0, 0]
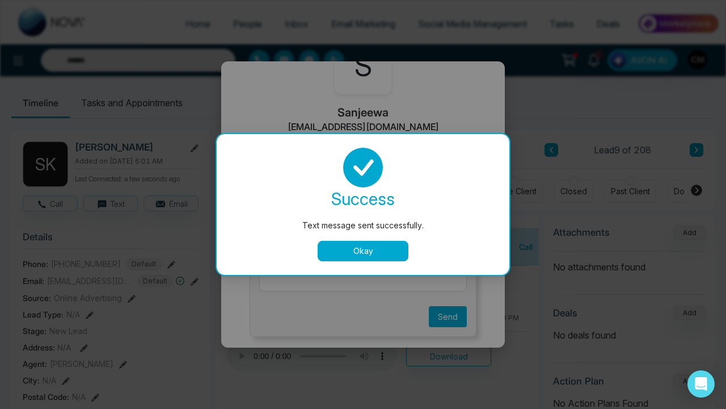
click at [403, 247] on button "Okay" at bounding box center [363, 251] width 91 height 20
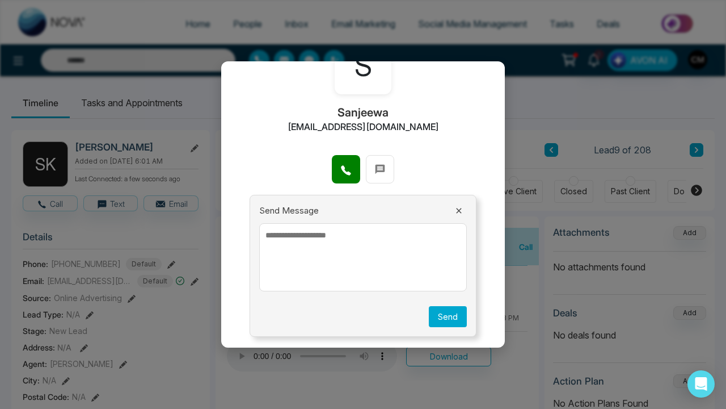
click at [453, 209] on button at bounding box center [459, 210] width 16 height 10
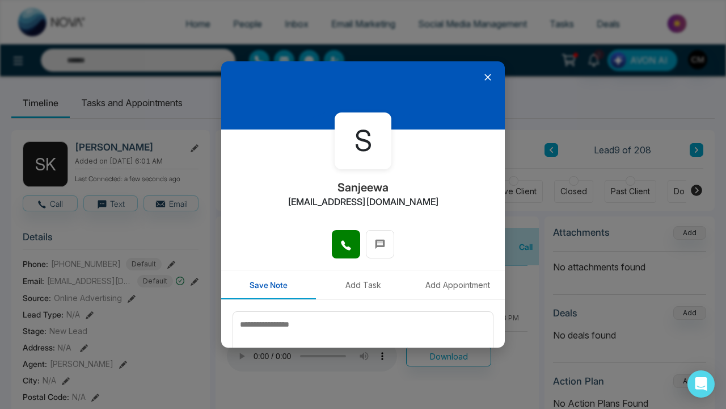
click at [490, 81] on icon at bounding box center [487, 77] width 11 height 11
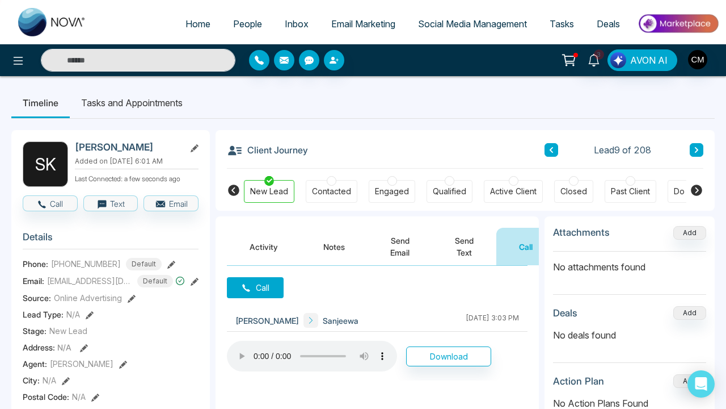
click at [323, 185] on div "Contacted" at bounding box center [332, 191] width 52 height 23
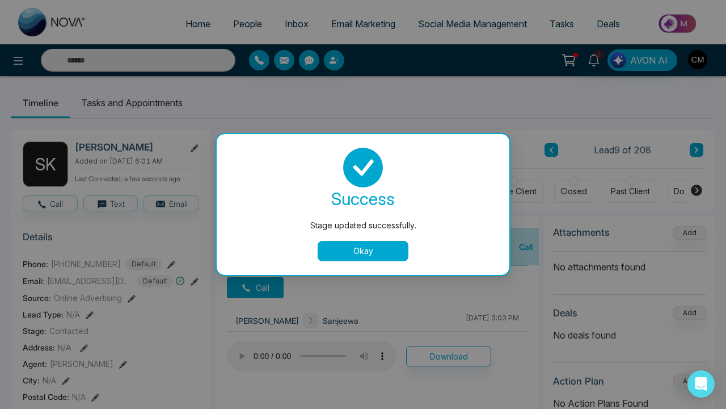
click at [409, 241] on div "success Stage updated successfully. Okay" at bounding box center [363, 204] width 266 height 113
click at [396, 250] on button "Okay" at bounding box center [363, 251] width 91 height 20
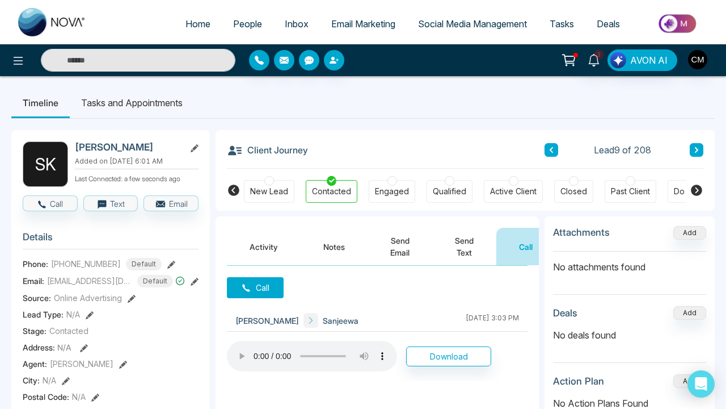
click at [695, 152] on icon at bounding box center [696, 150] width 3 height 6
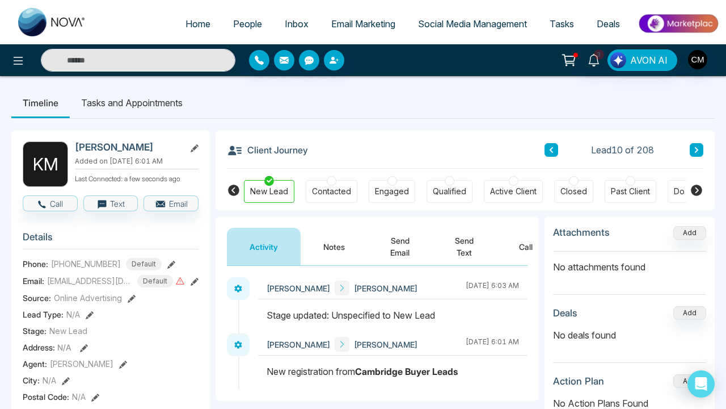
click at [246, 18] on span "People" at bounding box center [247, 23] width 29 height 11
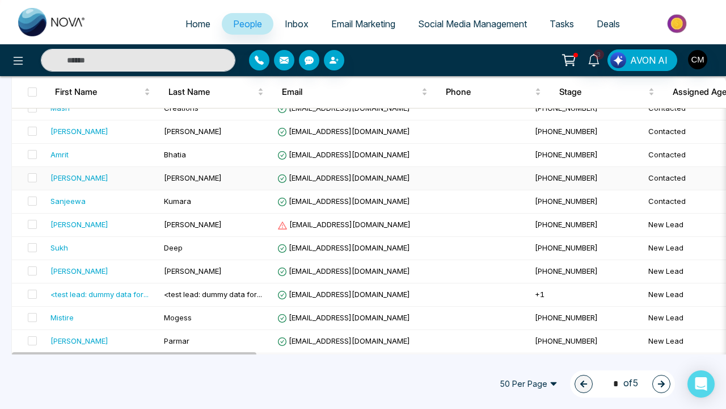
scroll to position [222, 0]
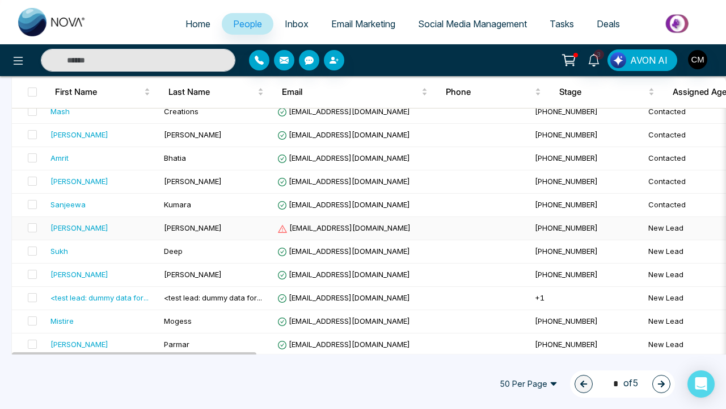
click at [105, 230] on div "[PERSON_NAME]" at bounding box center [103, 227] width 104 height 11
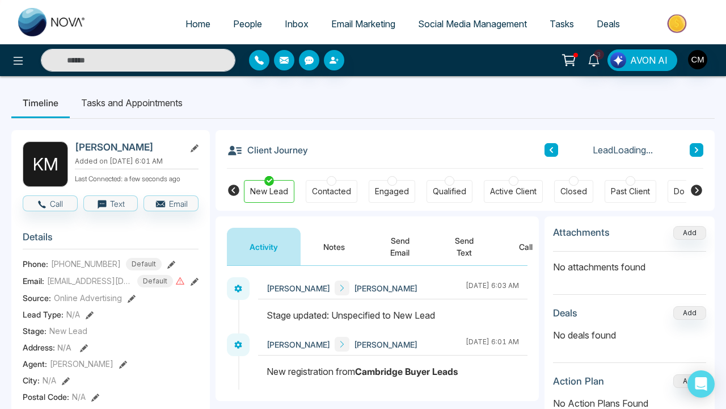
click at [524, 246] on button "Call" at bounding box center [526, 246] width 59 height 37
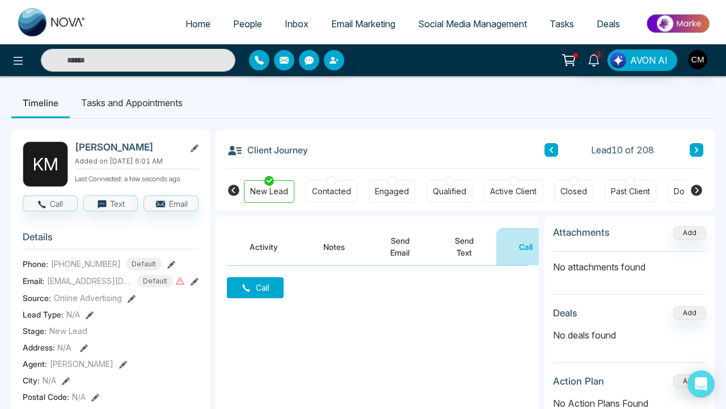
click at [255, 281] on button "Call" at bounding box center [255, 287] width 57 height 21
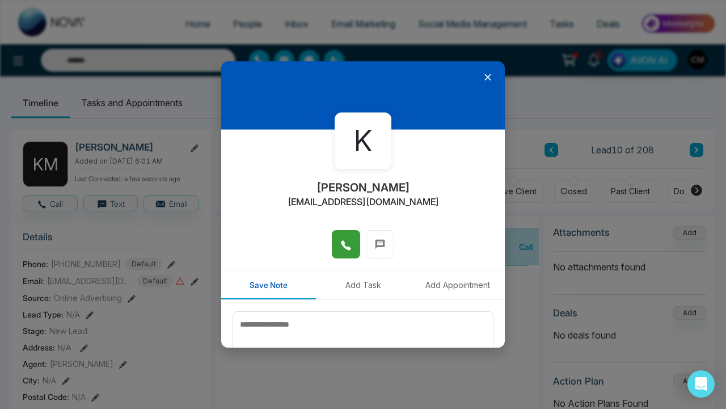
click at [353, 244] on button at bounding box center [346, 244] width 28 height 28
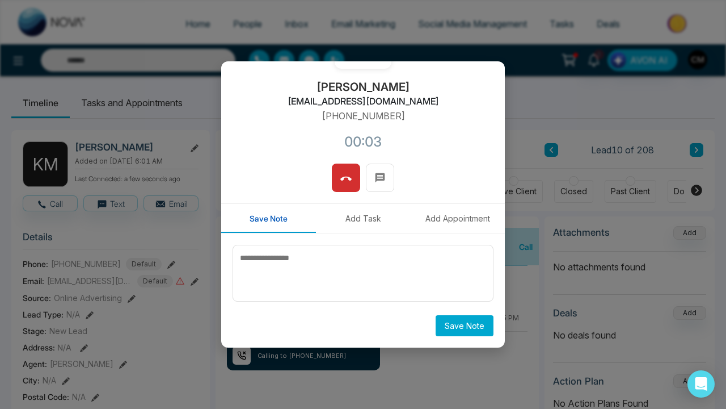
scroll to position [100, 0]
click at [341, 189] on button at bounding box center [346, 177] width 28 height 28
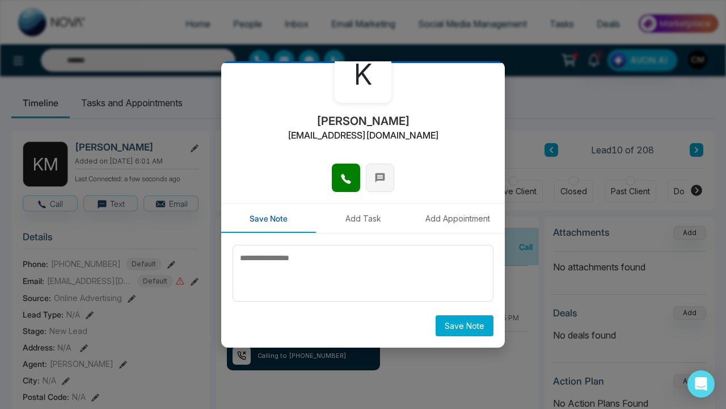
click at [381, 181] on icon at bounding box center [380, 177] width 11 height 11
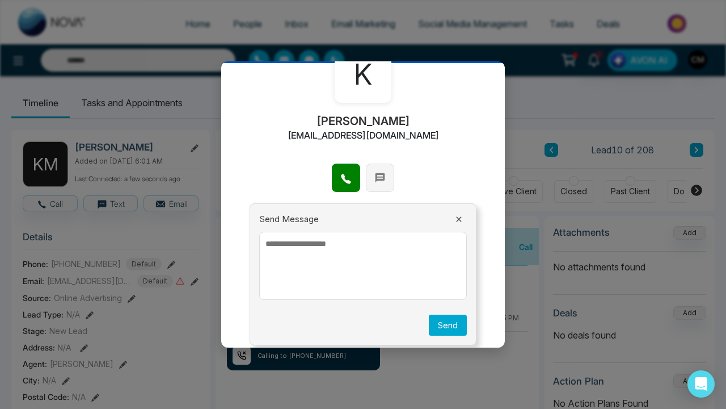
click at [378, 186] on button at bounding box center [380, 177] width 28 height 28
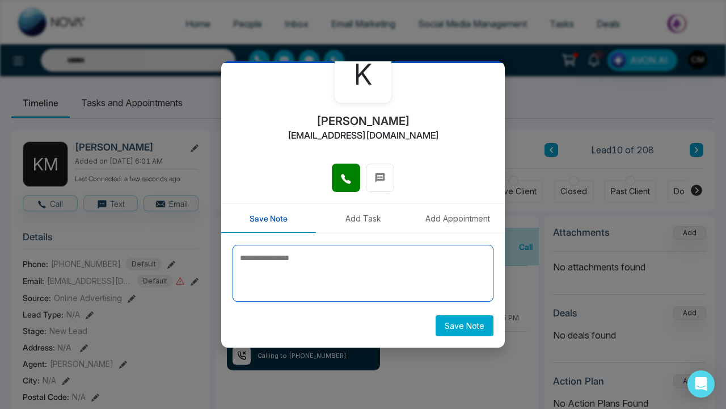
click at [276, 271] on textarea at bounding box center [363, 273] width 261 height 57
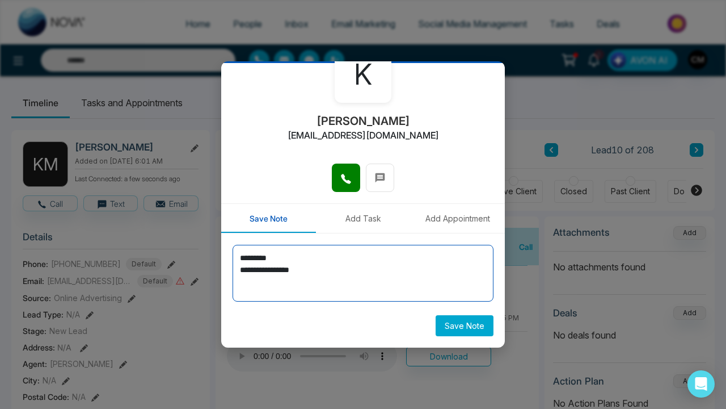
type textarea "**********"
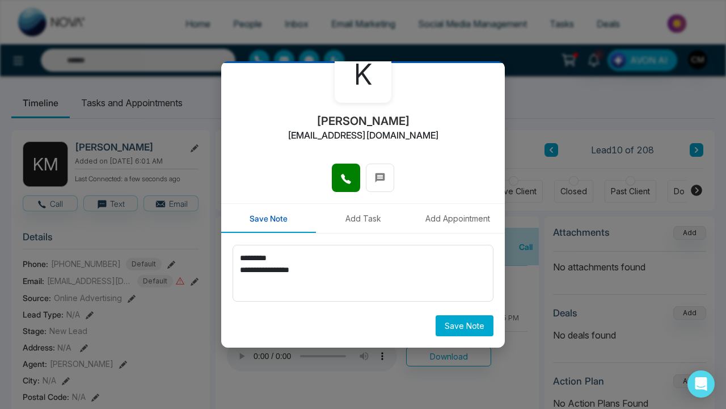
click at [463, 327] on button "Save Note" at bounding box center [465, 325] width 58 height 21
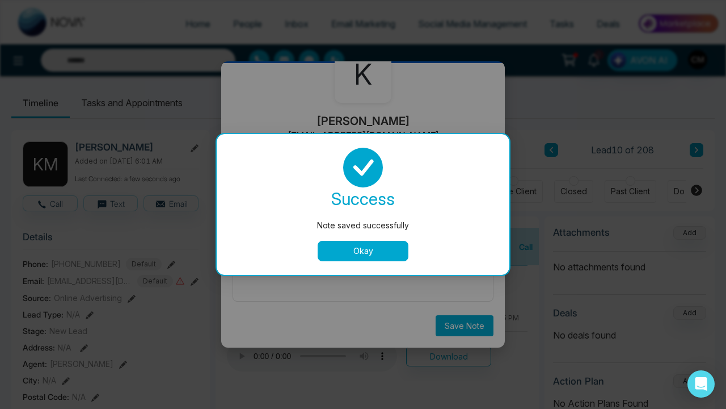
click at [360, 256] on button "Okay" at bounding box center [363, 251] width 91 height 20
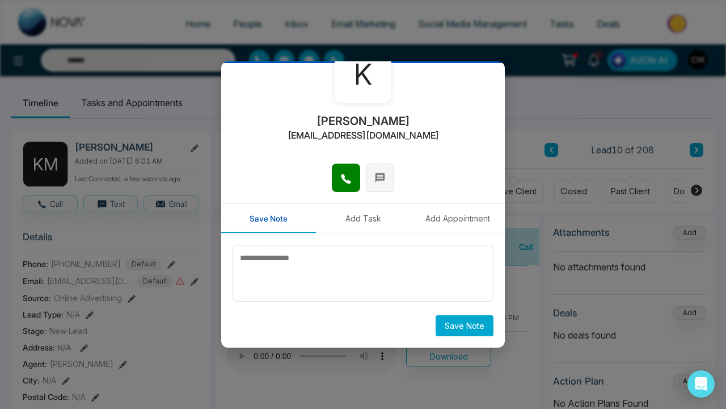
click at [385, 173] on icon at bounding box center [380, 177] width 11 height 11
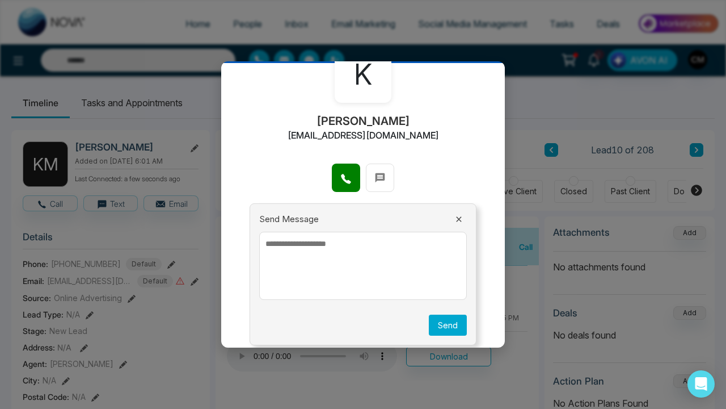
click at [310, 245] on textarea at bounding box center [363, 266] width 208 height 68
paste textarea "**********"
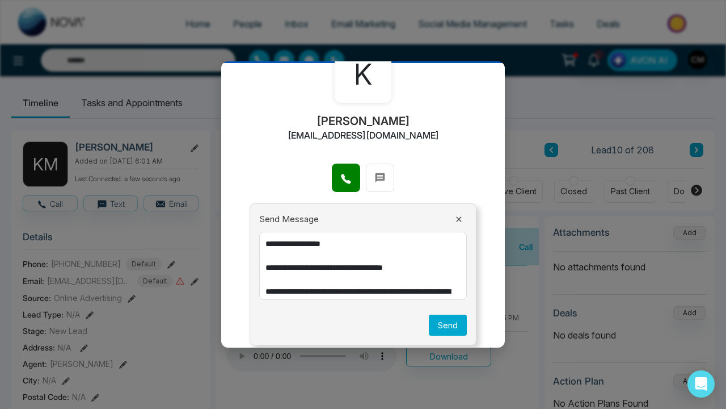
scroll to position [0, 0]
click at [340, 243] on textarea "**********" at bounding box center [363, 266] width 208 height 68
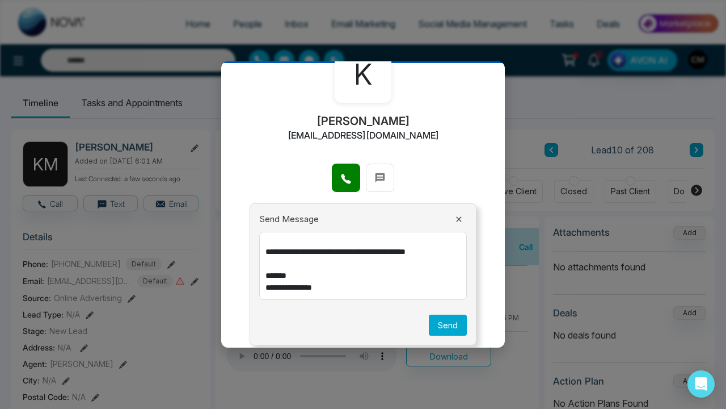
scroll to position [87, 0]
type textarea "**********"
click at [430, 326] on button "Send" at bounding box center [448, 324] width 38 height 21
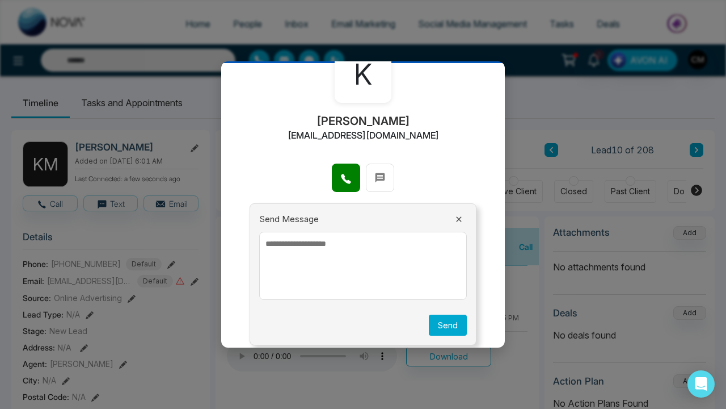
scroll to position [0, 0]
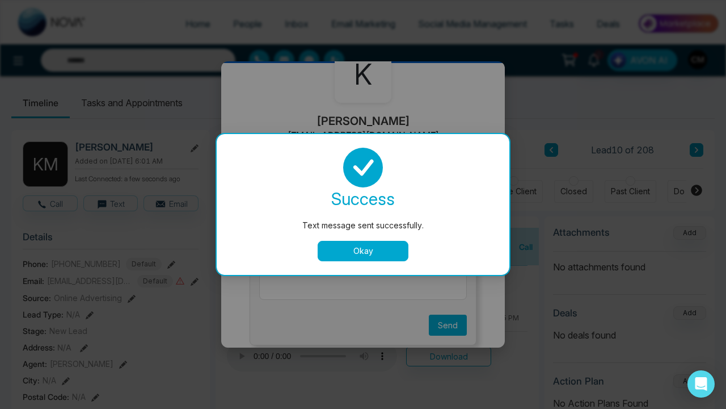
click at [368, 253] on button "Okay" at bounding box center [363, 251] width 91 height 20
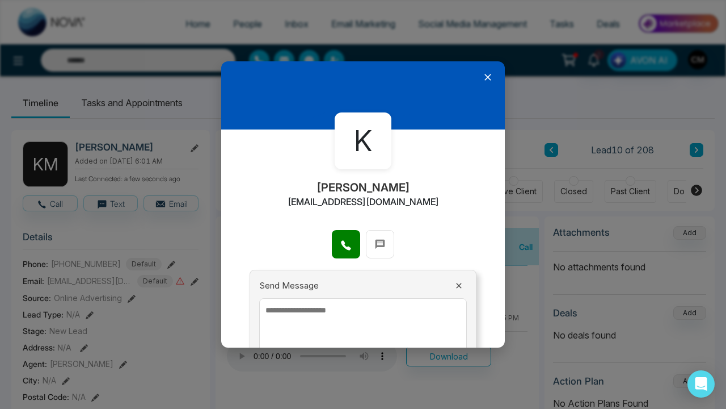
click at [496, 70] on div at bounding box center [363, 95] width 284 height 68
click at [485, 82] on icon at bounding box center [487, 77] width 11 height 11
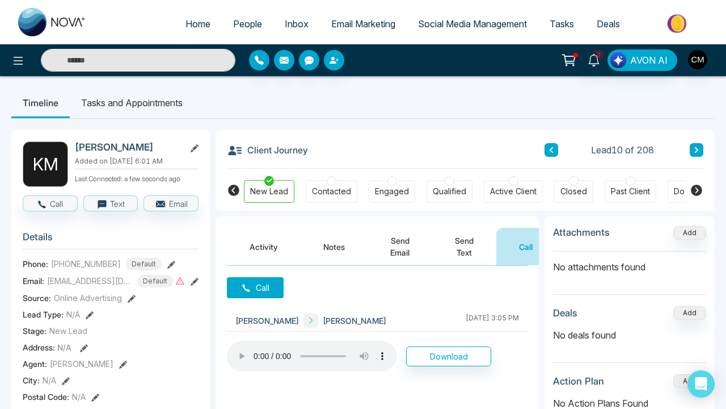
click at [691, 146] on button at bounding box center [697, 150] width 14 height 14
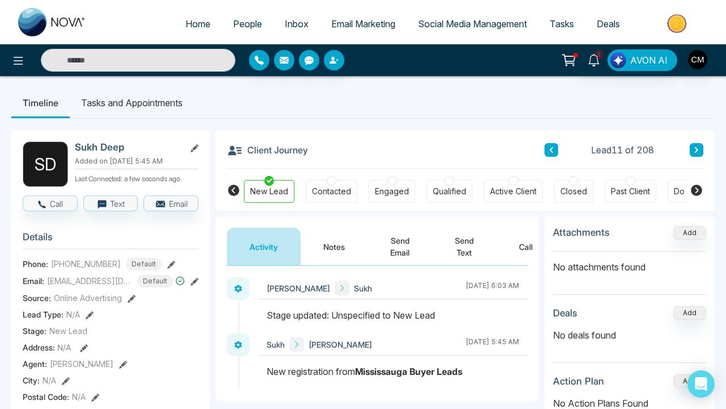
click at [532, 237] on button "Call" at bounding box center [526, 246] width 59 height 37
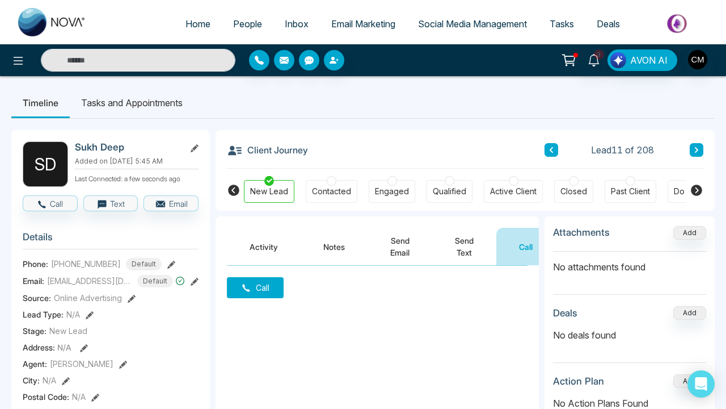
click at [273, 288] on button "Call" at bounding box center [255, 287] width 57 height 21
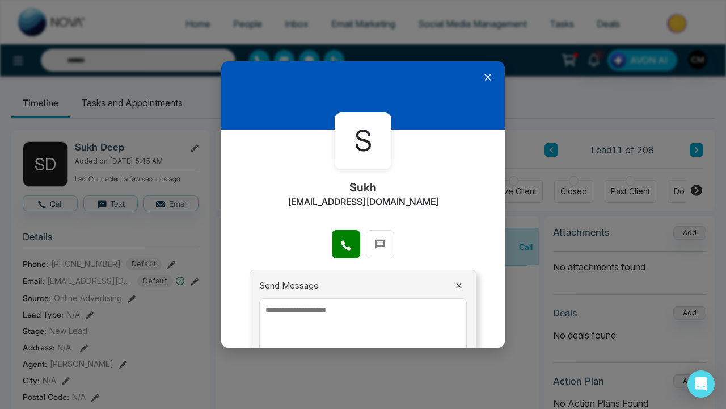
click at [344, 258] on div at bounding box center [363, 250] width 284 height 40
click at [344, 243] on icon at bounding box center [346, 245] width 10 height 10
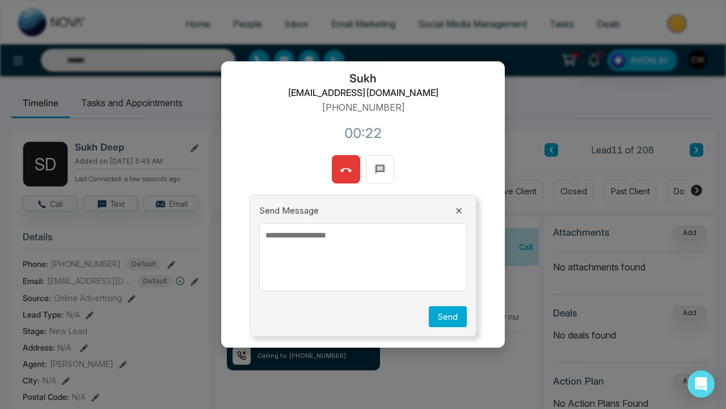
scroll to position [75, 0]
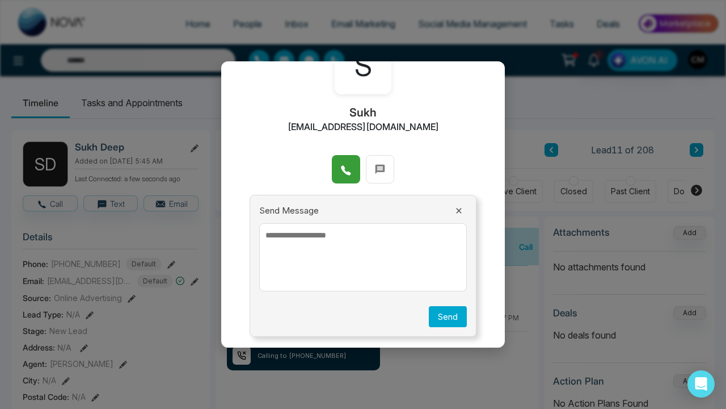
click at [459, 209] on icon at bounding box center [459, 210] width 9 height 9
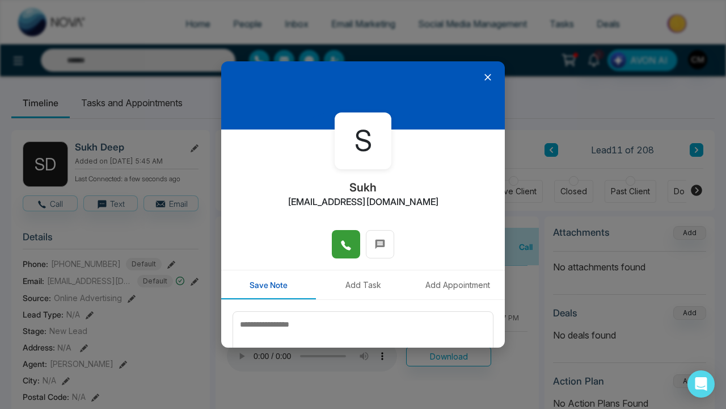
scroll to position [0, 0]
click at [483, 75] on icon at bounding box center [487, 77] width 11 height 11
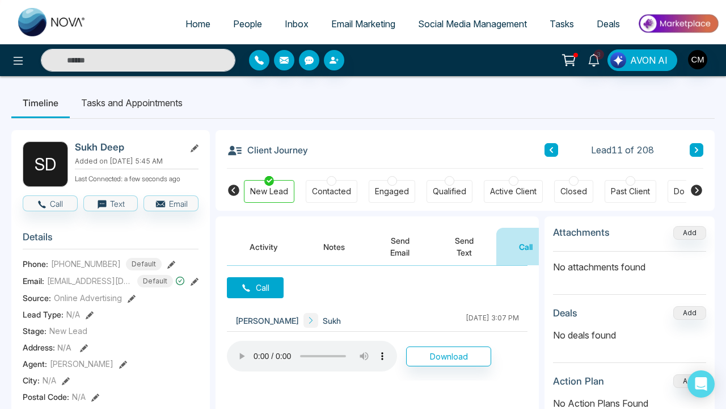
click at [455, 245] on button "Send Text" at bounding box center [464, 246] width 64 height 37
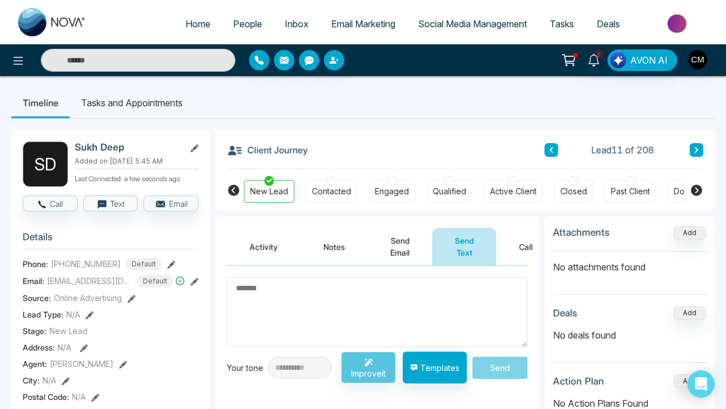
click at [276, 247] on button "Activity" at bounding box center [264, 246] width 74 height 37
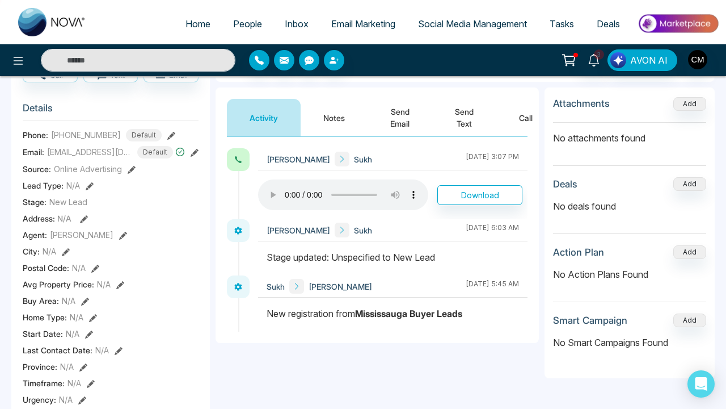
scroll to position [144, 0]
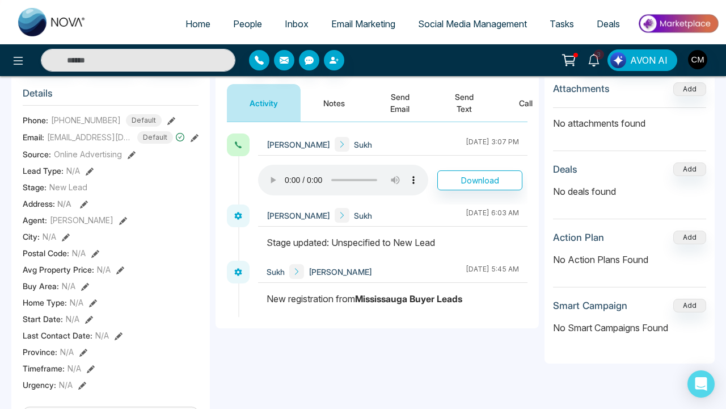
click at [267, 178] on audio at bounding box center [343, 180] width 170 height 31
click at [267, 179] on audio at bounding box center [343, 180] width 170 height 31
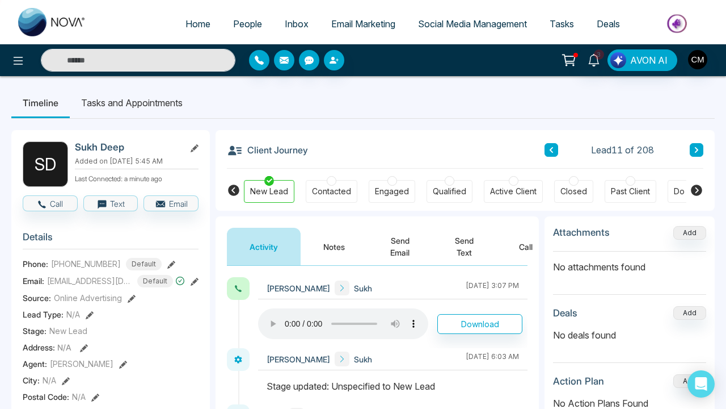
scroll to position [0, 0]
click at [170, 211] on button "Email" at bounding box center [171, 203] width 55 height 16
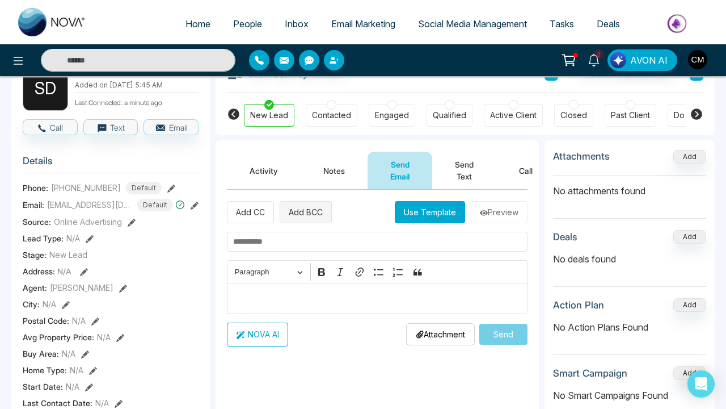
scroll to position [39, 0]
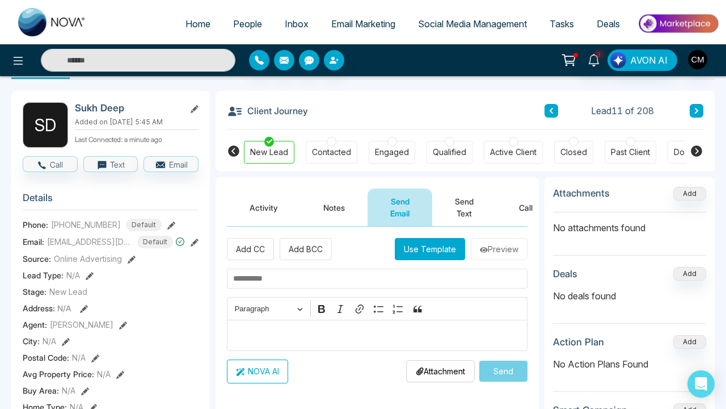
click at [277, 210] on button "Activity" at bounding box center [264, 206] width 74 height 37
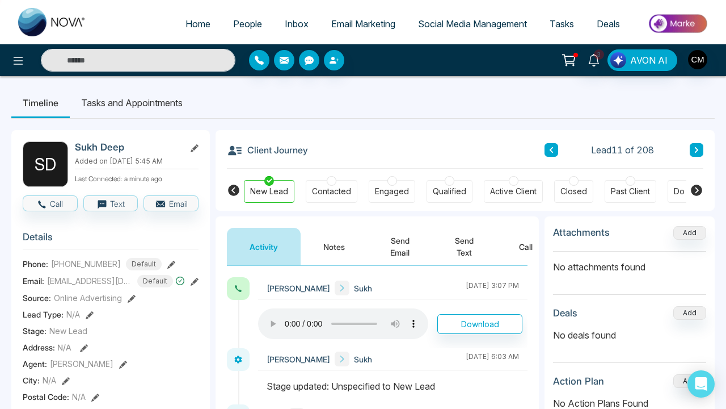
scroll to position [-1, 0]
click at [398, 240] on button "Send Email" at bounding box center [400, 246] width 65 height 37
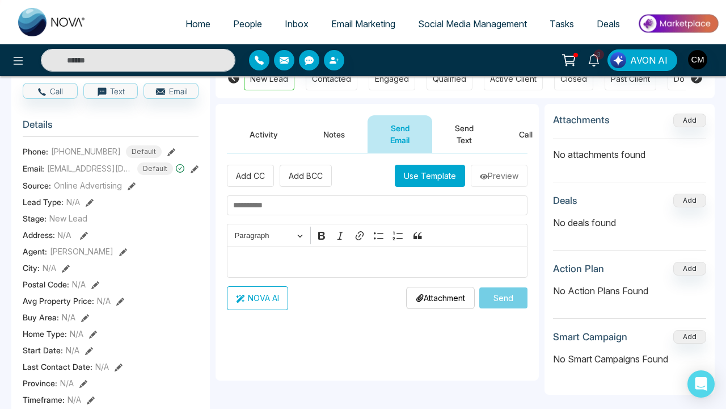
scroll to position [131, 0]
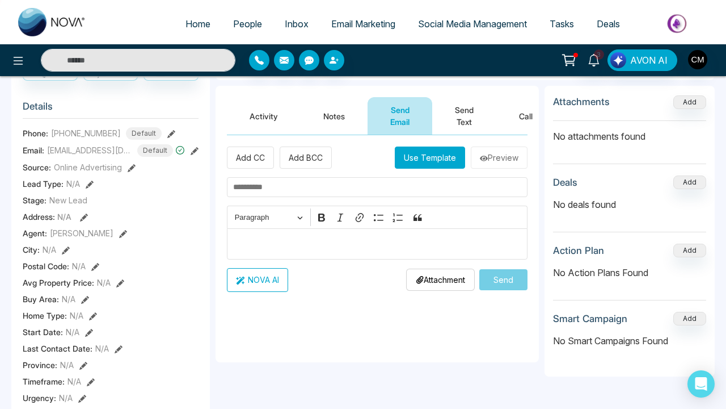
click at [248, 287] on button "NOVA AI" at bounding box center [257, 280] width 61 height 24
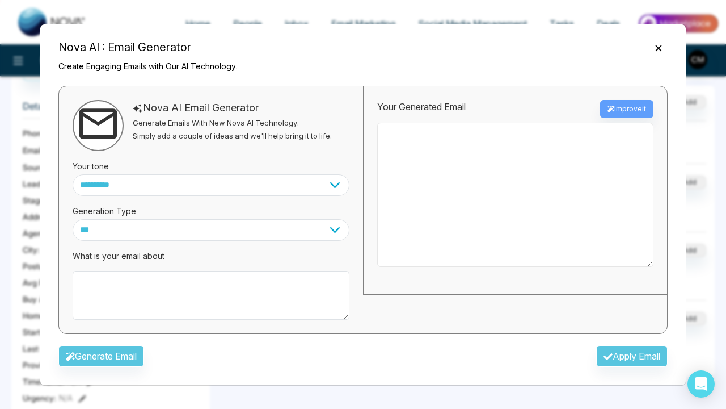
click at [445, 199] on textarea at bounding box center [515, 195] width 276 height 144
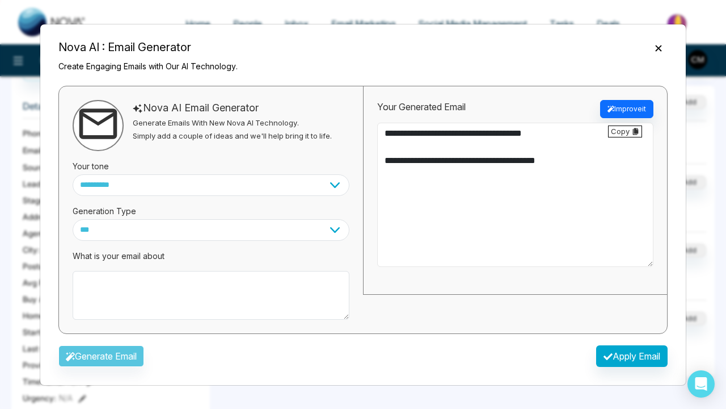
paste textarea "**********"
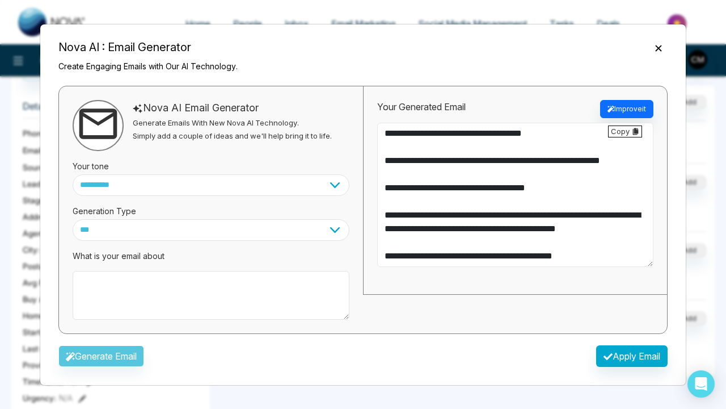
scroll to position [0, 0]
click at [563, 139] on textarea "**********" at bounding box center [515, 195] width 276 height 144
drag, startPoint x: 584, startPoint y: 162, endPoint x: 602, endPoint y: 163, distance: 18.2
click at [602, 163] on textarea "**********" at bounding box center [515, 195] width 276 height 144
click at [607, 163] on textarea "**********" at bounding box center [515, 195] width 276 height 144
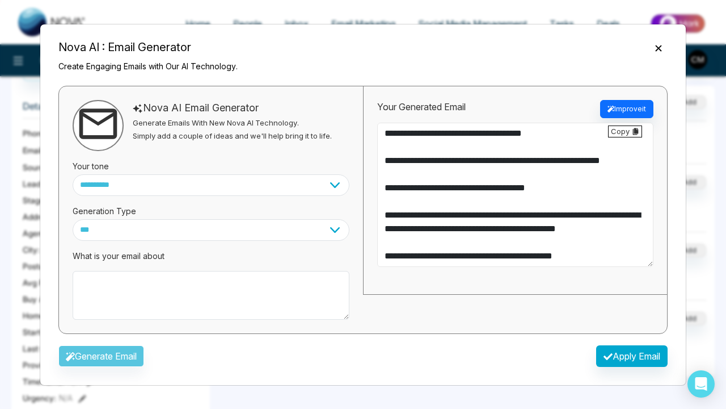
drag, startPoint x: 604, startPoint y: 163, endPoint x: 619, endPoint y: 178, distance: 20.9
click at [619, 178] on textarea "**********" at bounding box center [515, 195] width 276 height 144
click at [584, 160] on textarea "**********" at bounding box center [515, 195] width 276 height 144
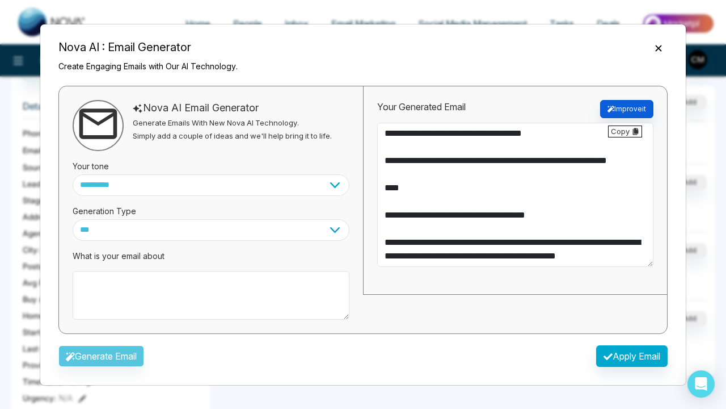
click at [628, 114] on button "Improve it" at bounding box center [626, 109] width 53 height 18
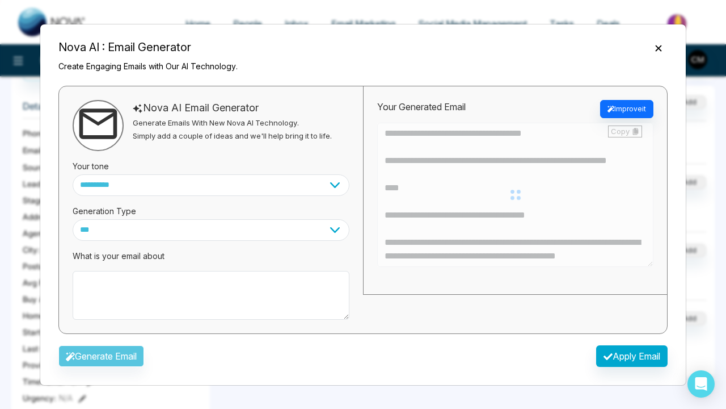
type textarea "**********"
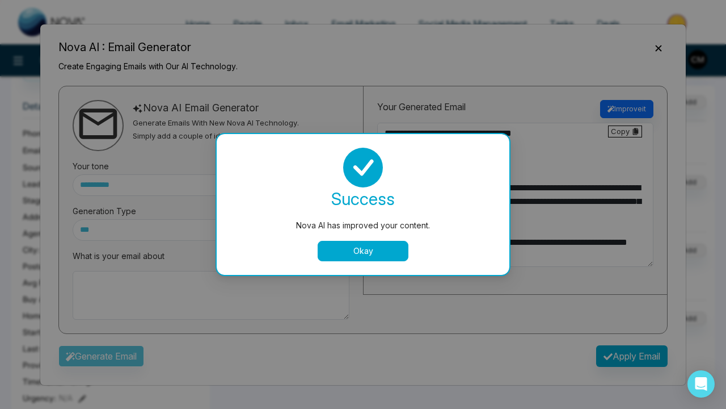
click at [393, 253] on button "Okay" at bounding box center [363, 251] width 91 height 20
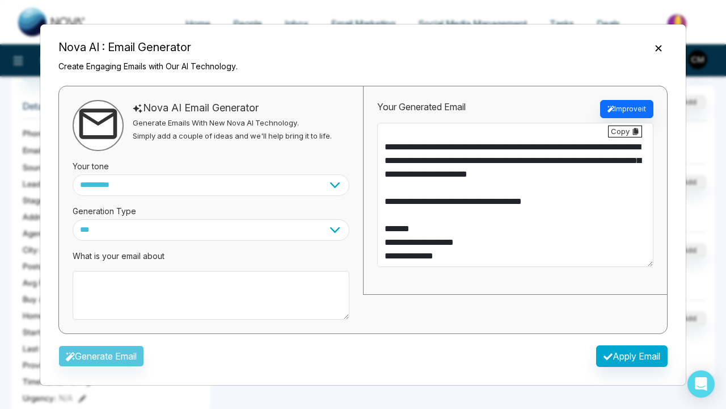
scroll to position [136, 0]
click at [161, 292] on textarea at bounding box center [211, 295] width 277 height 49
paste textarea "**********"
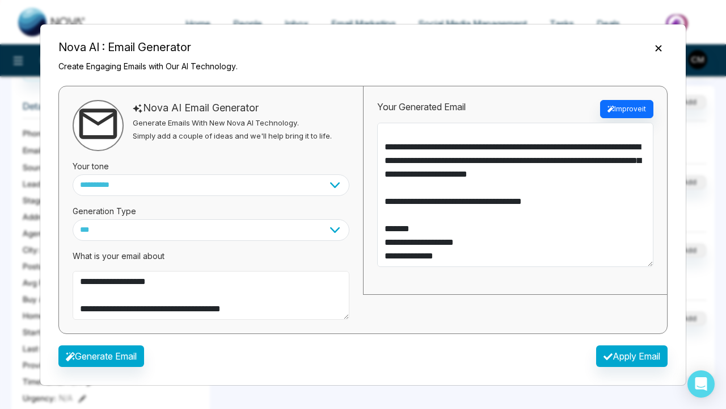
scroll to position [0, 0]
drag, startPoint x: 166, startPoint y: 281, endPoint x: 100, endPoint y: 285, distance: 65.9
click at [100, 284] on textarea "**********" at bounding box center [211, 295] width 277 height 49
click at [81, 280] on textarea "**********" at bounding box center [211, 295] width 277 height 49
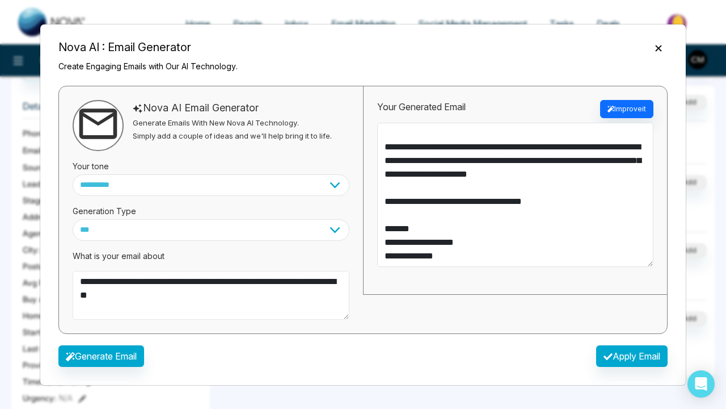
scroll to position [10, 0]
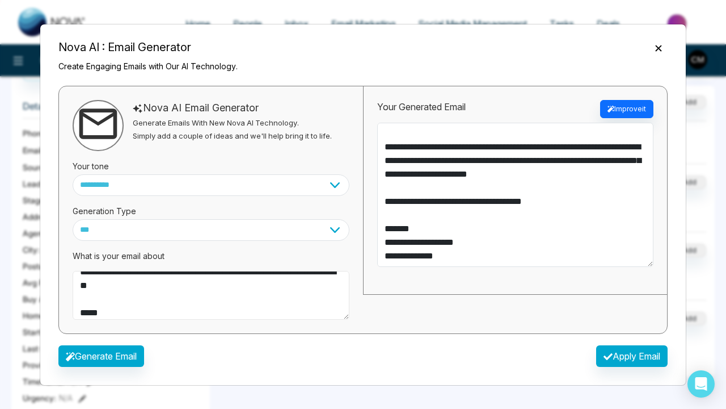
click at [107, 301] on textarea "**********" at bounding box center [211, 295] width 277 height 49
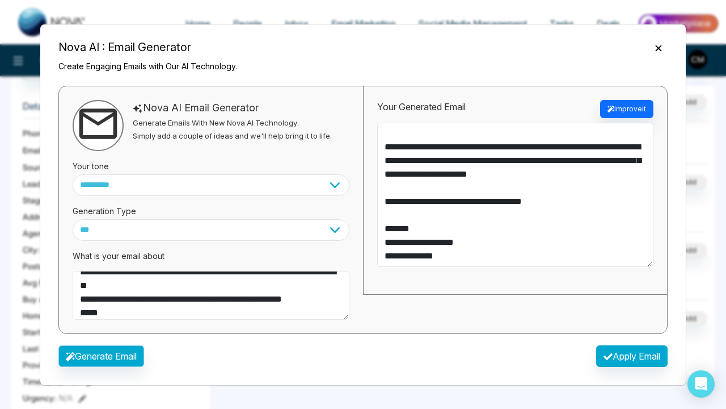
type textarea "**********"
click at [69, 357] on icon "button" at bounding box center [70, 356] width 9 height 9
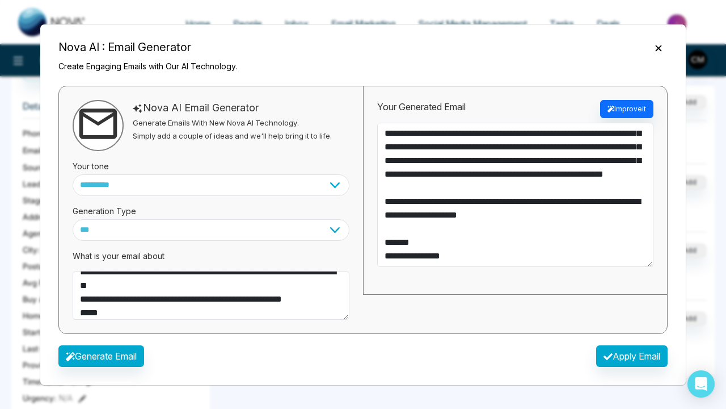
scroll to position [95, 0]
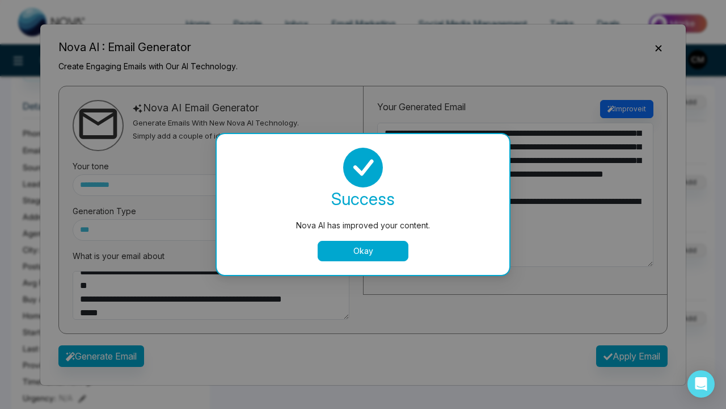
click at [386, 245] on button "Okay" at bounding box center [363, 251] width 91 height 20
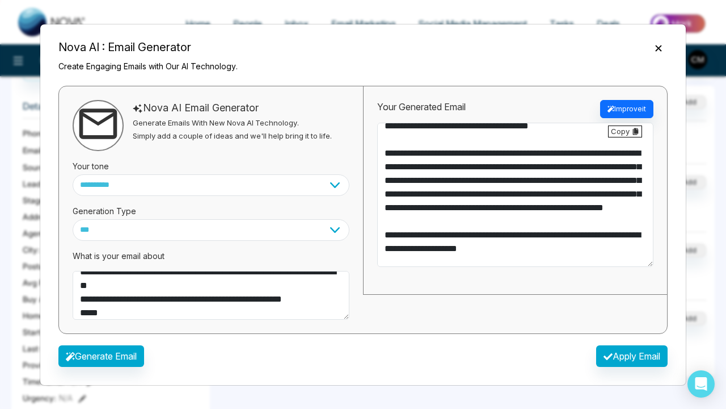
scroll to position [37, 0]
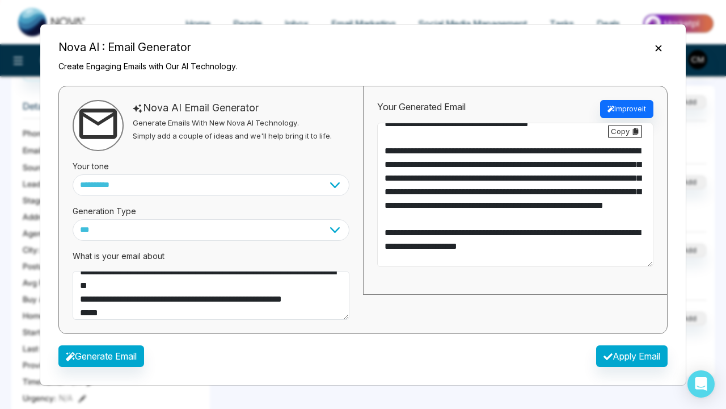
click at [424, 187] on textarea "**********" at bounding box center [515, 195] width 276 height 144
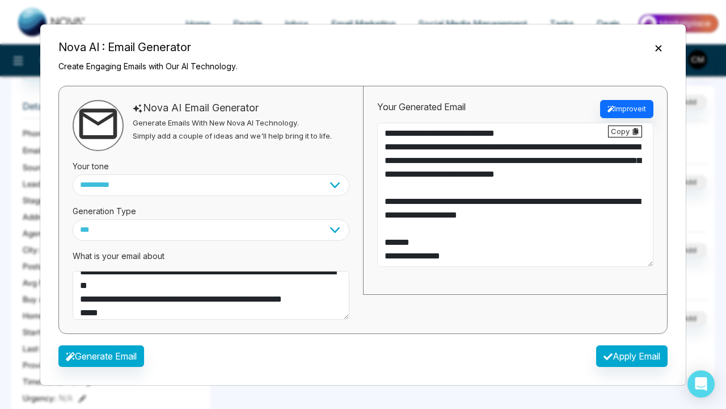
scroll to position [95, 0]
type textarea "**********"
click at [608, 361] on button "Apply Email" at bounding box center [632, 356] width 72 height 22
type textarea "**********"
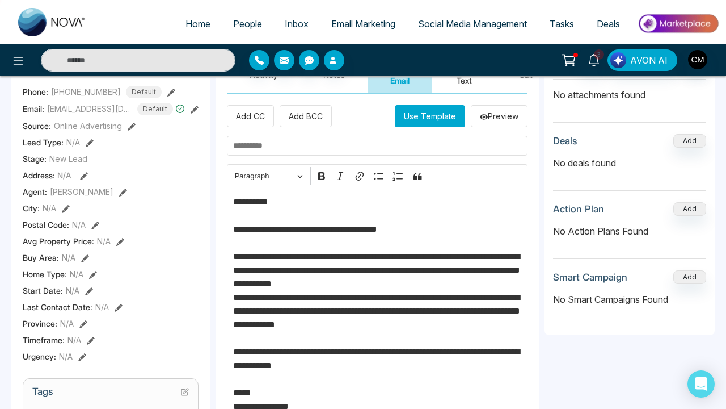
scroll to position [133, 0]
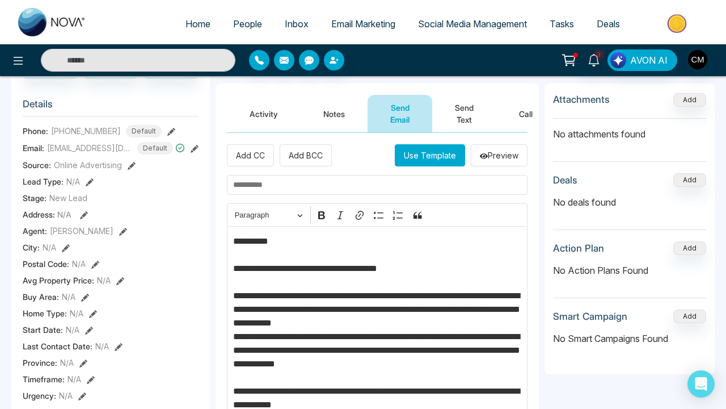
click at [314, 189] on input "text" at bounding box center [377, 185] width 301 height 20
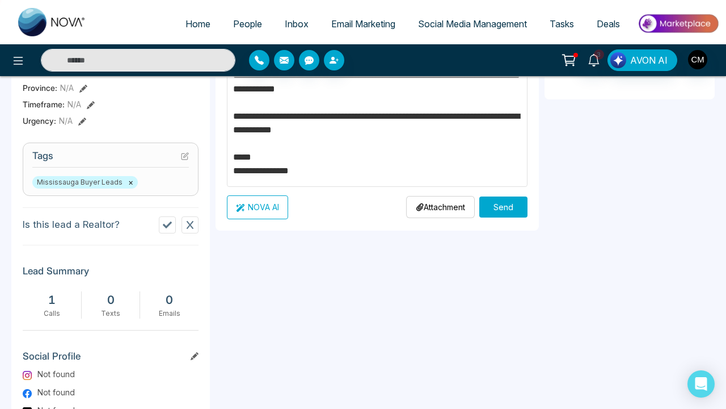
scroll to position [415, 0]
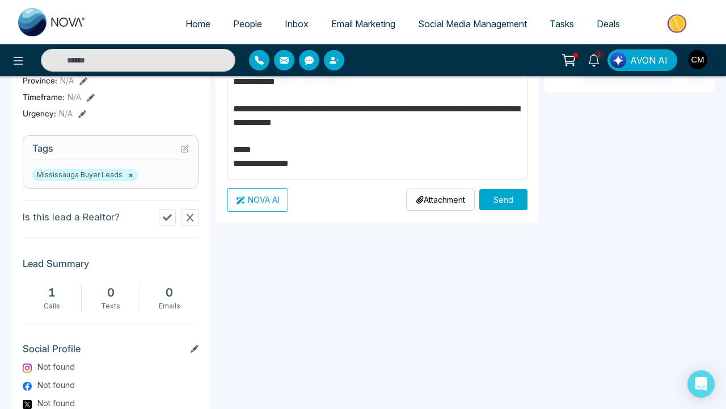
type input "**********"
click at [502, 201] on button "Send" at bounding box center [504, 199] width 48 height 21
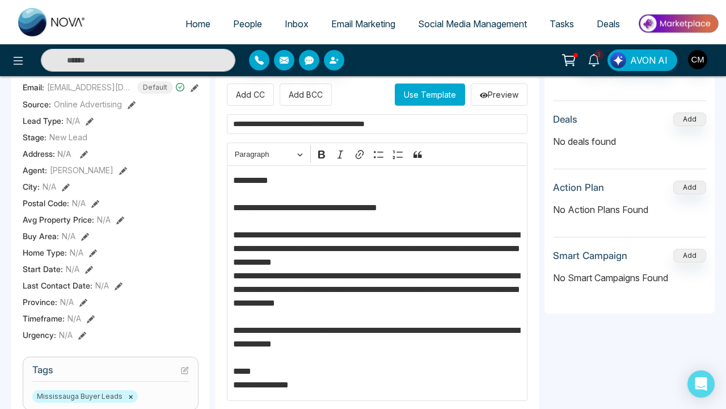
scroll to position [146, 0]
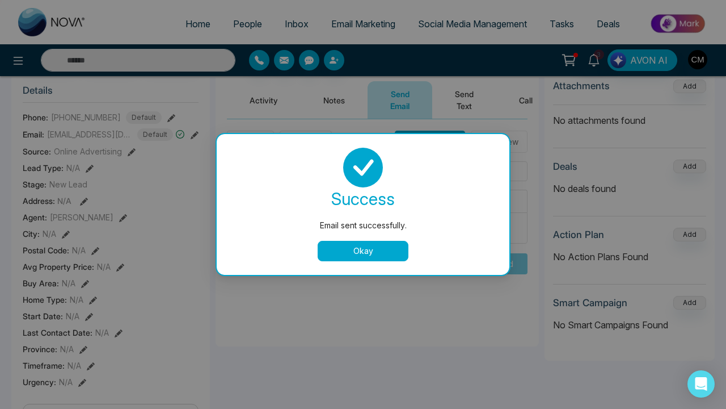
click at [357, 260] on button "Okay" at bounding box center [363, 251] width 91 height 20
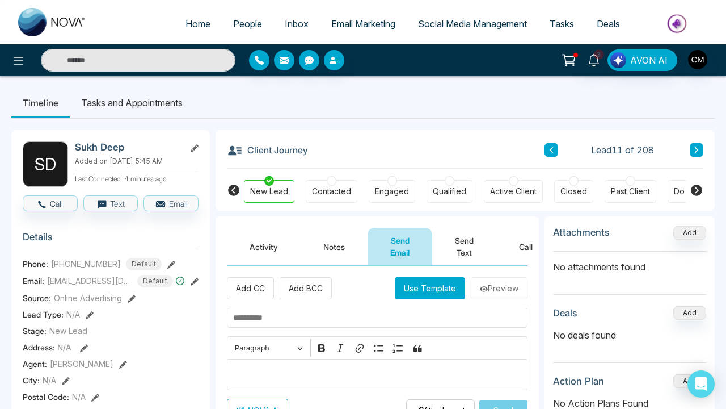
scroll to position [0, 0]
click at [699, 152] on icon at bounding box center [697, 149] width 6 height 7
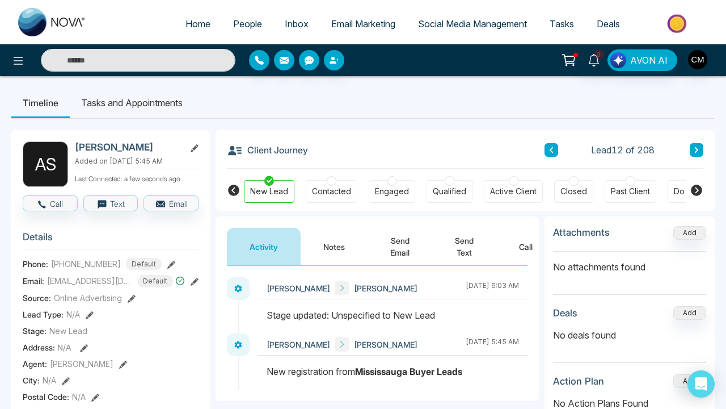
click at [527, 252] on button "Call" at bounding box center [526, 246] width 59 height 37
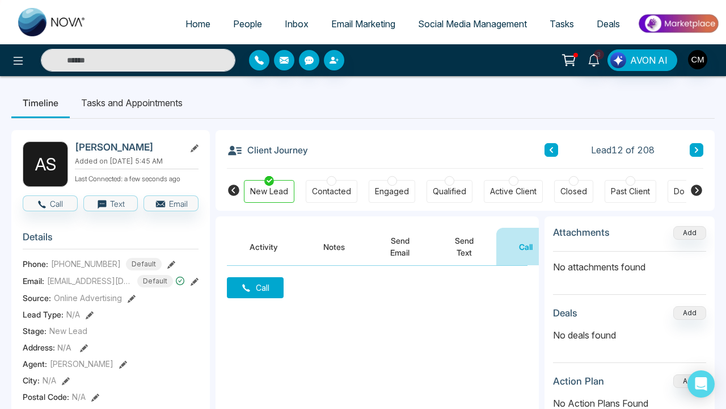
click at [258, 296] on button "Call" at bounding box center [255, 287] width 57 height 21
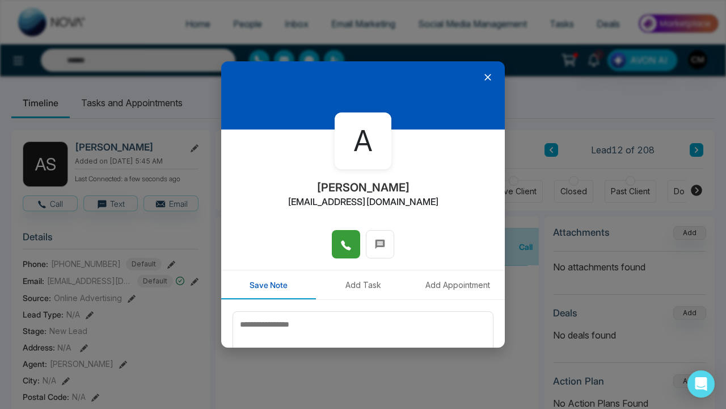
click at [343, 232] on button at bounding box center [346, 244] width 28 height 28
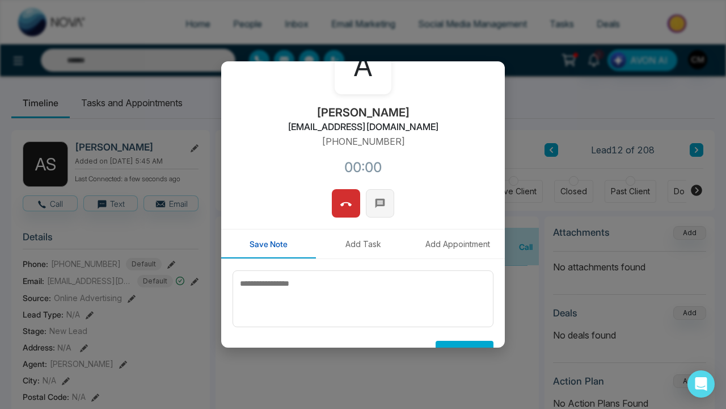
scroll to position [91, 0]
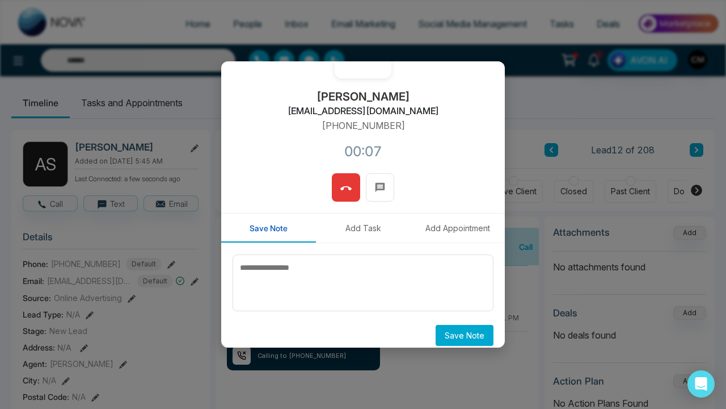
click at [351, 199] on button at bounding box center [346, 187] width 28 height 28
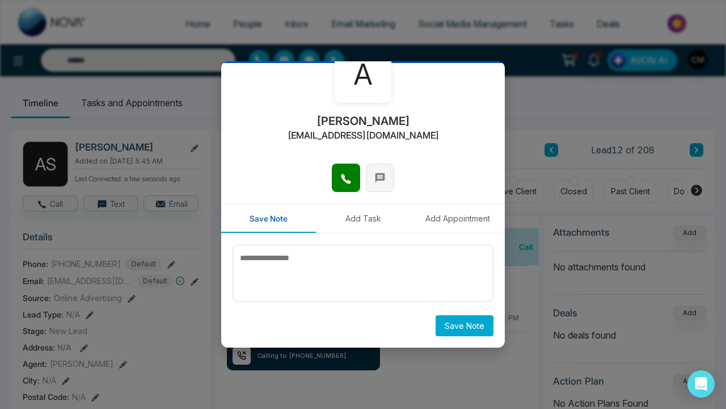
click at [373, 186] on button at bounding box center [380, 177] width 28 height 28
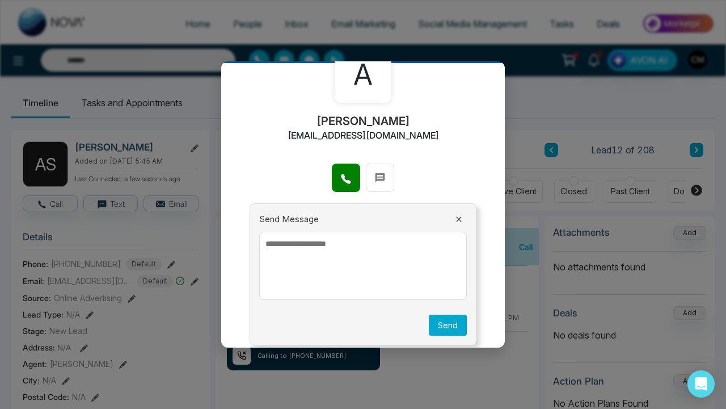
click at [333, 249] on textarea at bounding box center [363, 266] width 208 height 68
paste textarea "**********"
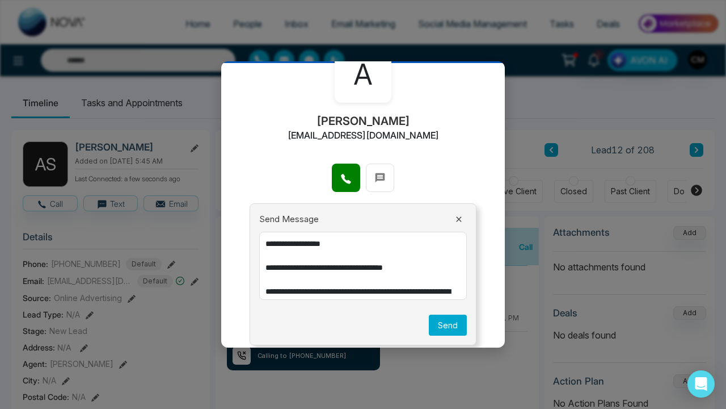
scroll to position [0, 0]
drag, startPoint x: 340, startPoint y: 244, endPoint x: 296, endPoint y: 244, distance: 44.8
click at [296, 244] on textarea "**********" at bounding box center [363, 266] width 208 height 68
type textarea "**********"
click at [438, 318] on button "Send" at bounding box center [448, 324] width 38 height 21
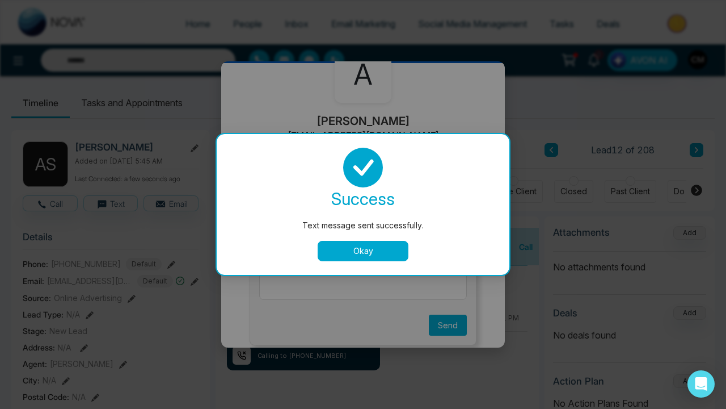
click at [343, 251] on button "Okay" at bounding box center [363, 251] width 91 height 20
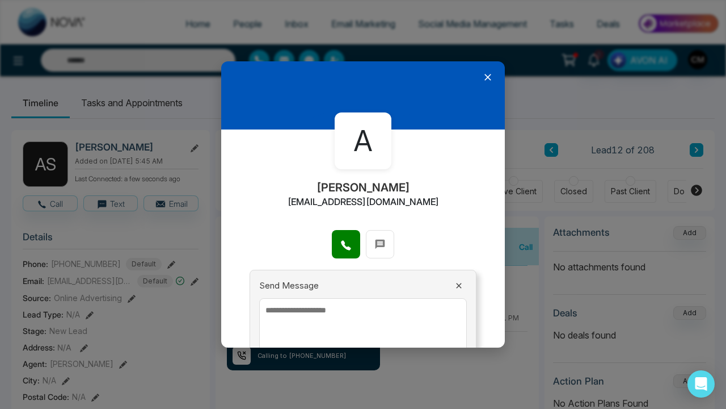
click at [487, 80] on icon at bounding box center [487, 77] width 11 height 11
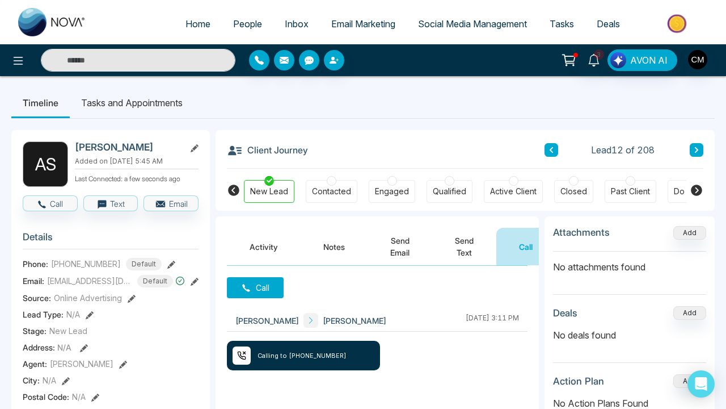
click at [327, 187] on div "Contacted" at bounding box center [331, 191] width 39 height 11
click at [251, 262] on button "Activity" at bounding box center [264, 246] width 74 height 37
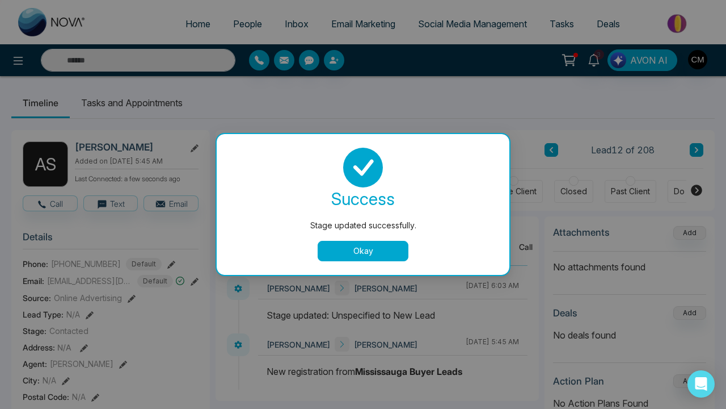
click at [327, 245] on button "Okay" at bounding box center [363, 251] width 91 height 20
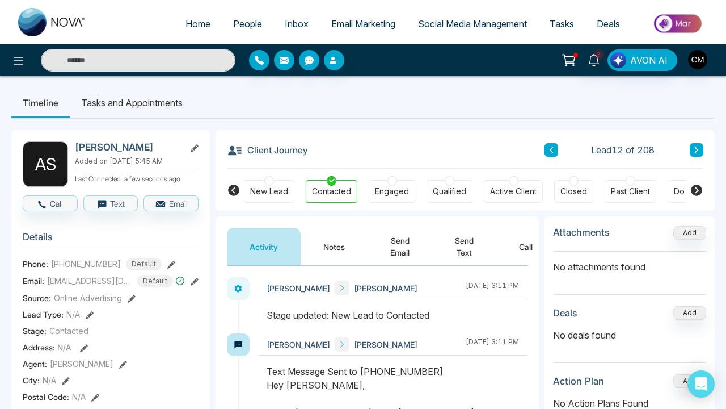
click at [327, 245] on button "Notes" at bounding box center [334, 246] width 67 height 37
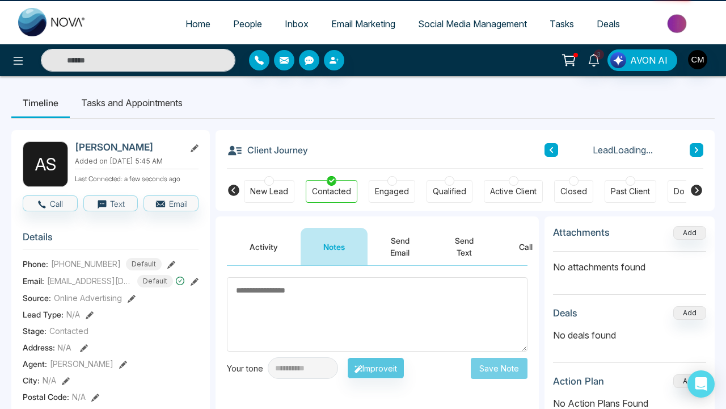
click at [301, 297] on textarea at bounding box center [377, 314] width 301 height 74
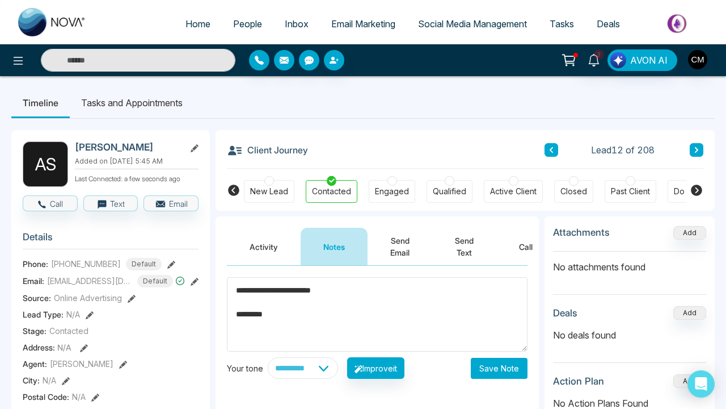
type textarea "**********"
click at [471, 379] on div "**********" at bounding box center [377, 368] width 301 height 22
click at [486, 371] on button "Save Note" at bounding box center [499, 368] width 57 height 21
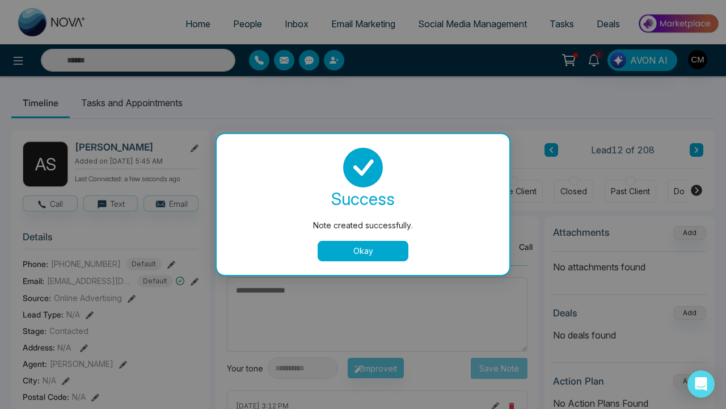
click at [392, 254] on button "Okay" at bounding box center [363, 251] width 91 height 20
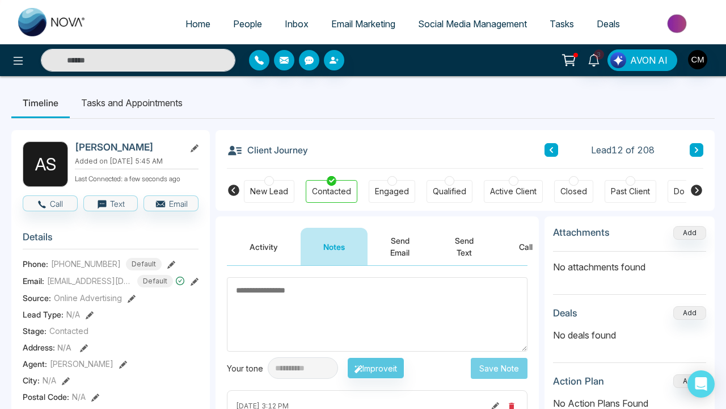
click at [694, 149] on icon at bounding box center [697, 149] width 6 height 7
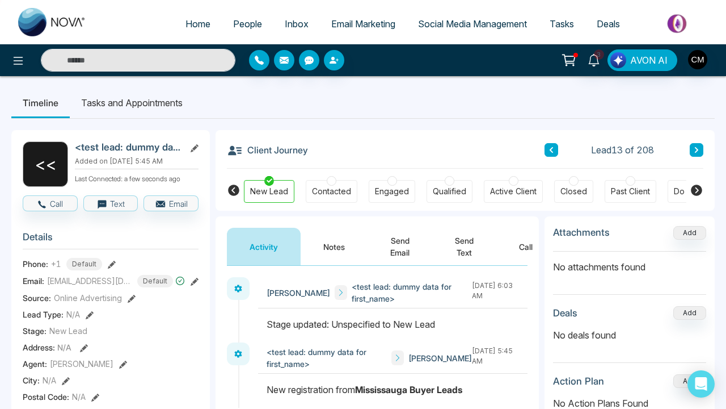
click at [696, 151] on icon at bounding box center [696, 150] width 3 height 6
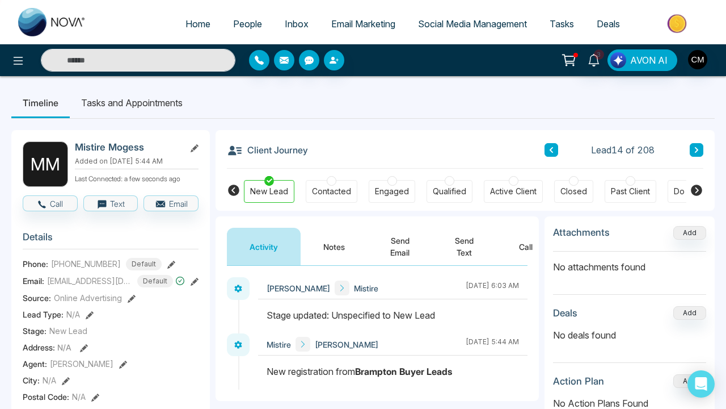
click at [533, 255] on button "Call" at bounding box center [526, 246] width 59 height 37
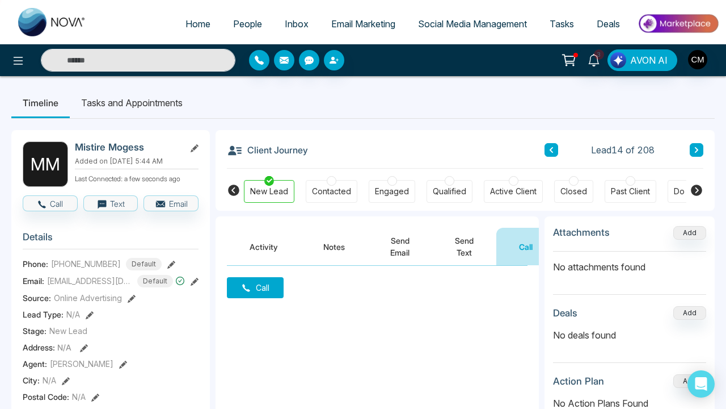
click at [270, 281] on button "Call" at bounding box center [255, 287] width 57 height 21
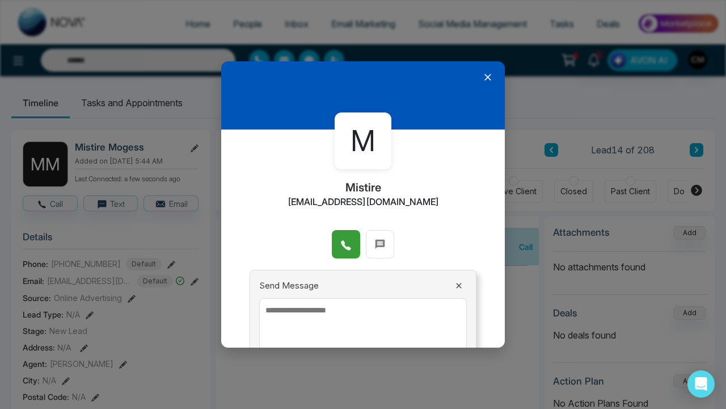
click at [346, 242] on icon at bounding box center [345, 244] width 11 height 11
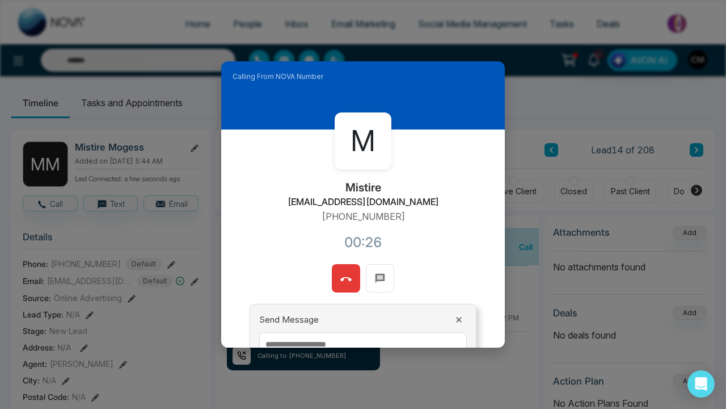
click at [336, 275] on button at bounding box center [346, 278] width 28 height 28
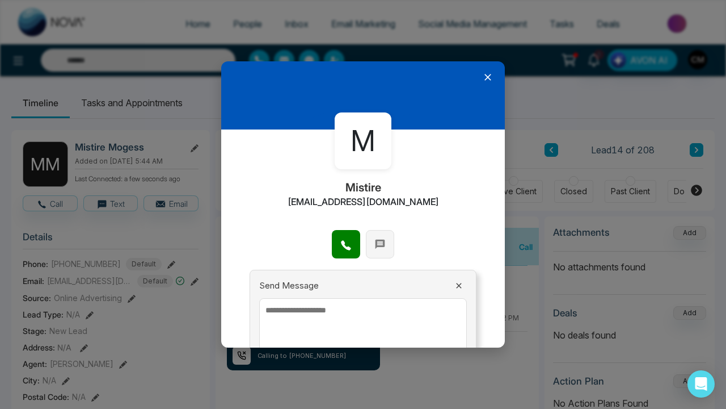
click at [380, 246] on icon at bounding box center [381, 244] width 10 height 10
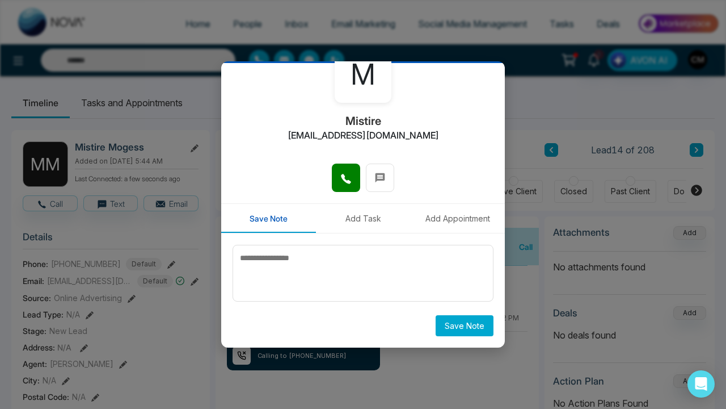
scroll to position [66, 0]
click at [375, 178] on icon at bounding box center [380, 177] width 11 height 11
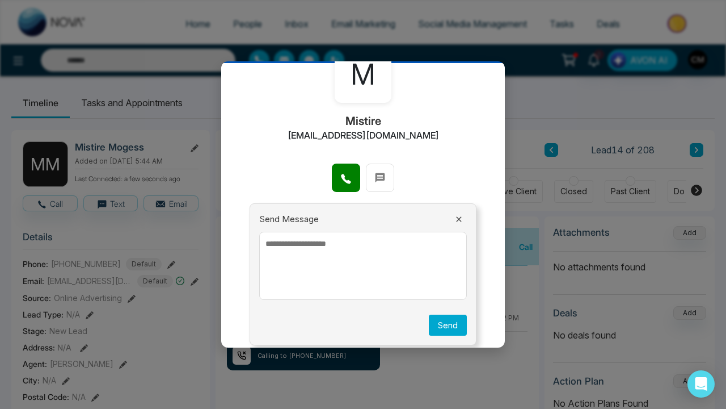
click at [292, 259] on textarea at bounding box center [363, 266] width 208 height 68
paste textarea "**********"
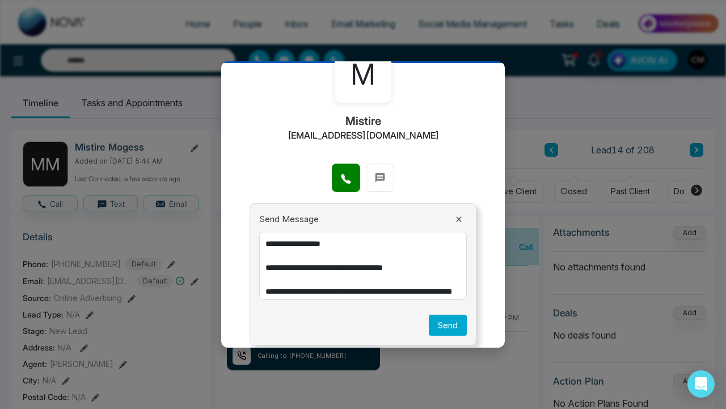
scroll to position [0, 0]
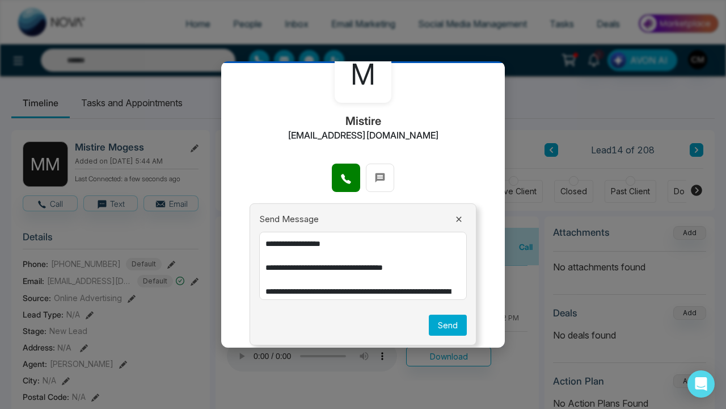
click at [343, 243] on textarea "**********" at bounding box center [363, 266] width 208 height 68
type textarea "**********"
drag, startPoint x: 344, startPoint y: 295, endPoint x: 447, endPoint y: 325, distance: 106.6
click at [447, 325] on button "Send" at bounding box center [448, 324] width 38 height 21
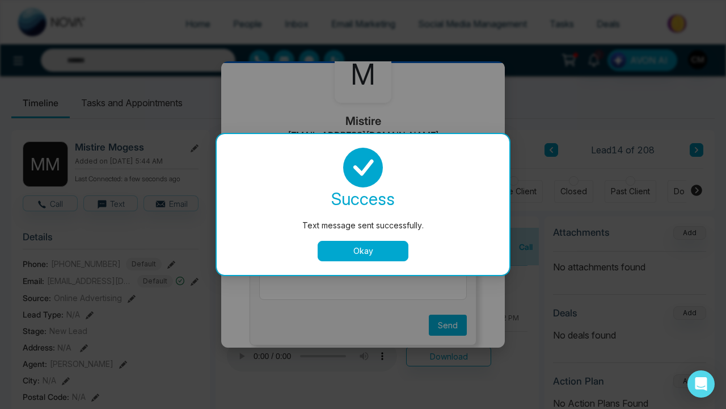
click at [339, 255] on button "Okay" at bounding box center [363, 251] width 91 height 20
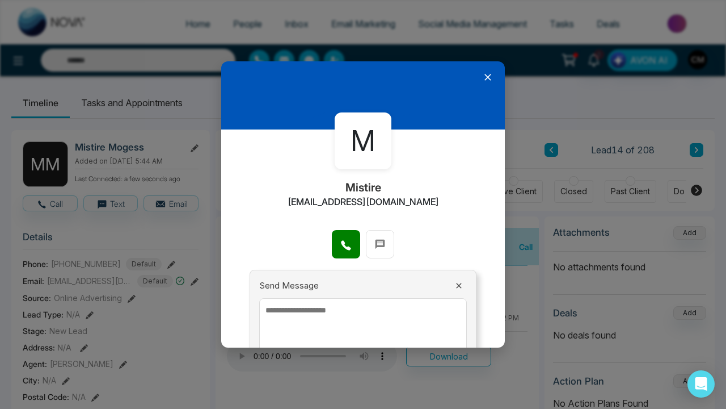
click at [487, 75] on icon at bounding box center [487, 77] width 11 height 11
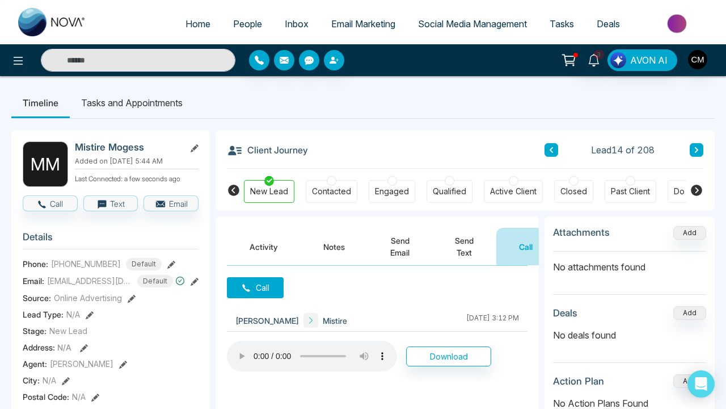
click at [326, 191] on div "Contacted" at bounding box center [331, 191] width 39 height 11
click at [285, 234] on button "Activity" at bounding box center [264, 246] width 74 height 37
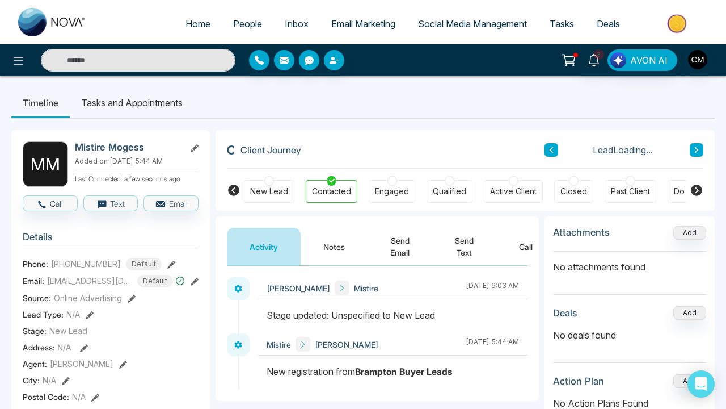
click at [336, 241] on button "Notes" at bounding box center [334, 246] width 67 height 37
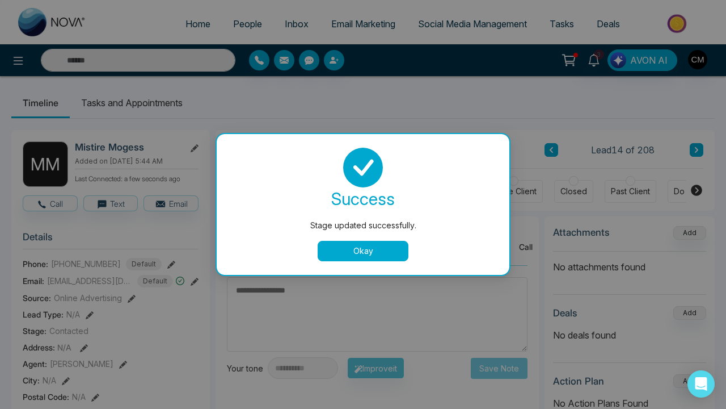
click at [285, 299] on div "Stage updated successfully. success Stage updated successfully. Okay" at bounding box center [363, 204] width 726 height 409
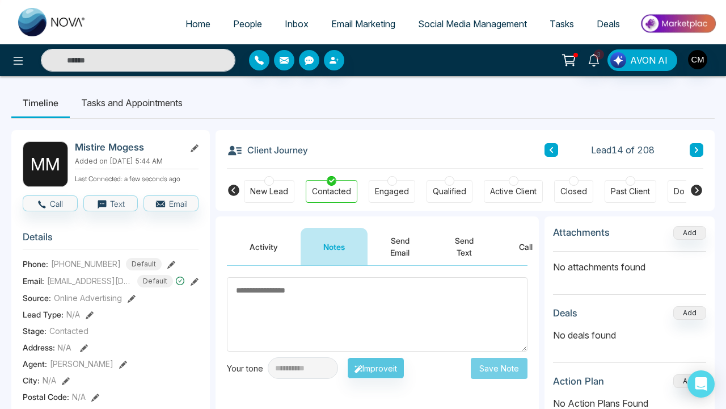
click at [304, 317] on textarea at bounding box center [377, 314] width 301 height 74
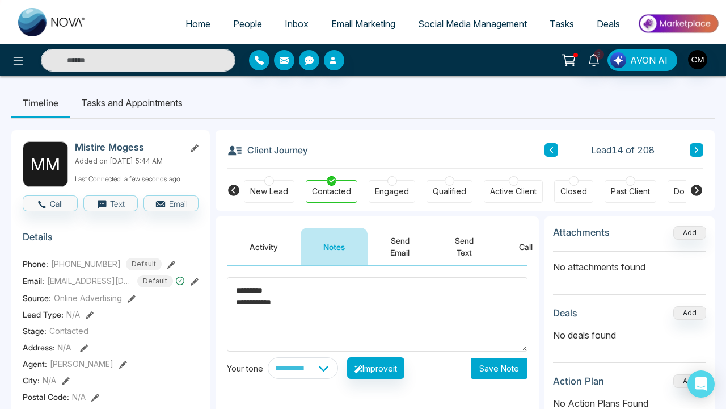
type textarea "**********"
click at [497, 371] on button "Save Note" at bounding box center [499, 368] width 57 height 21
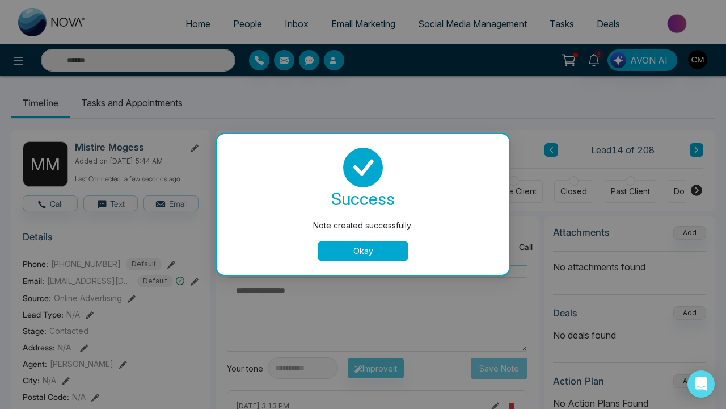
click at [356, 245] on button "Okay" at bounding box center [363, 251] width 91 height 20
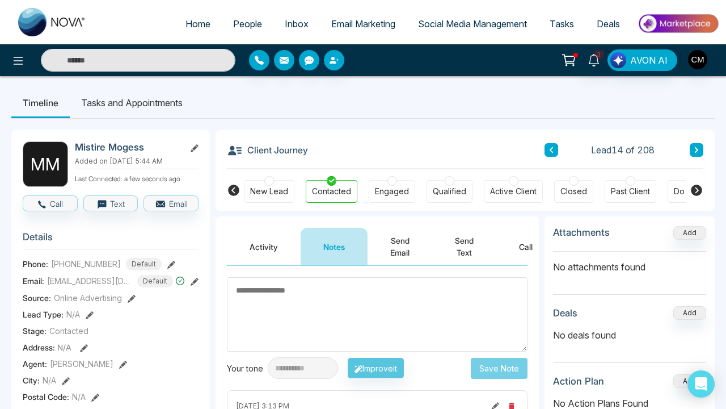
click at [694, 155] on button at bounding box center [697, 150] width 14 height 14
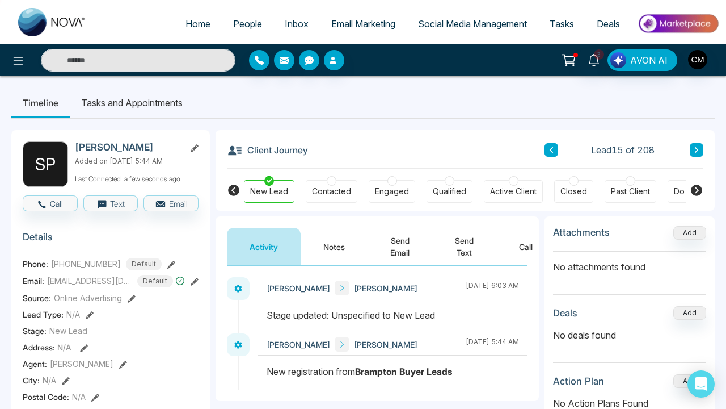
click at [527, 248] on button "Call" at bounding box center [526, 246] width 59 height 37
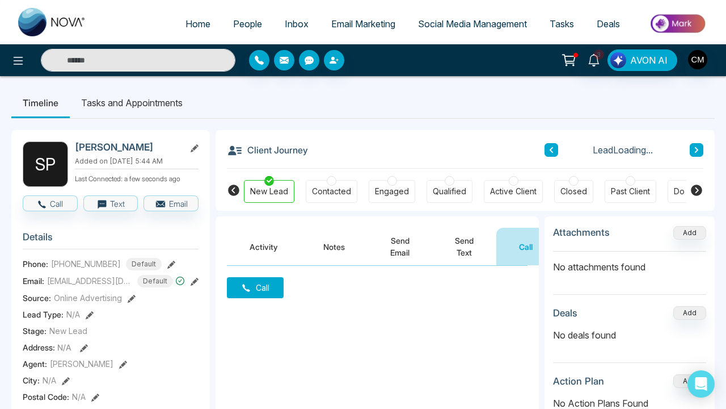
click at [280, 283] on button "Call" at bounding box center [255, 287] width 57 height 21
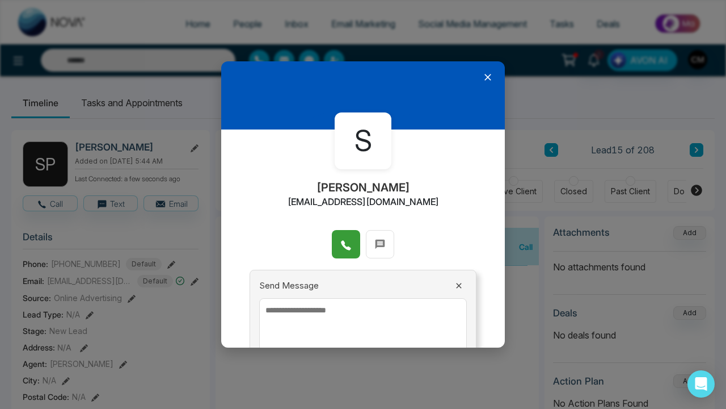
click at [338, 247] on button at bounding box center [346, 244] width 28 height 28
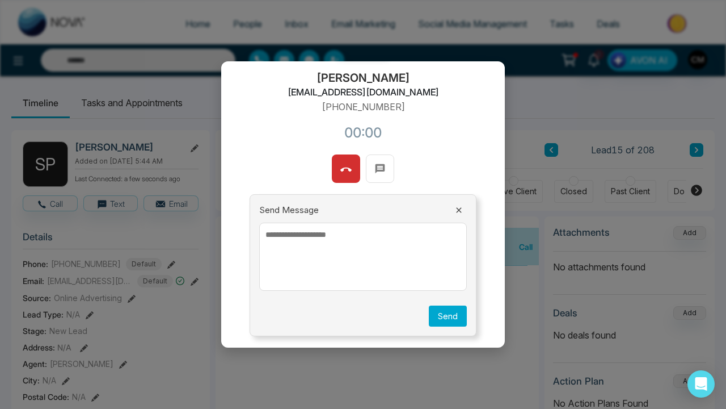
scroll to position [109, 0]
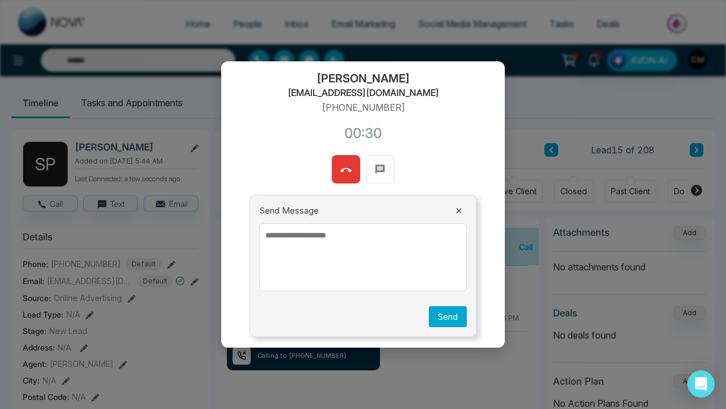
click at [337, 173] on button at bounding box center [346, 169] width 28 height 28
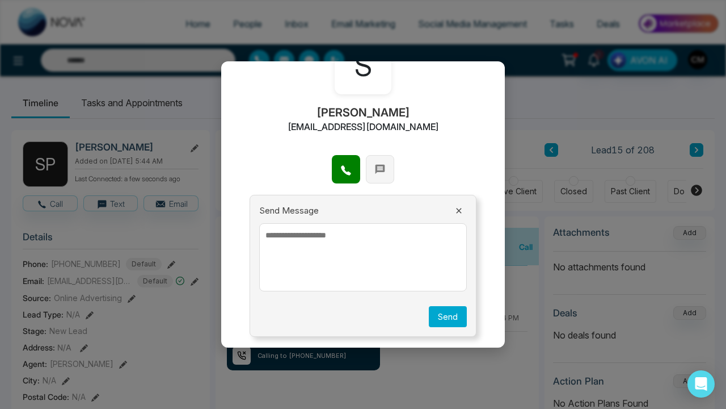
click at [380, 167] on icon at bounding box center [380, 168] width 11 height 11
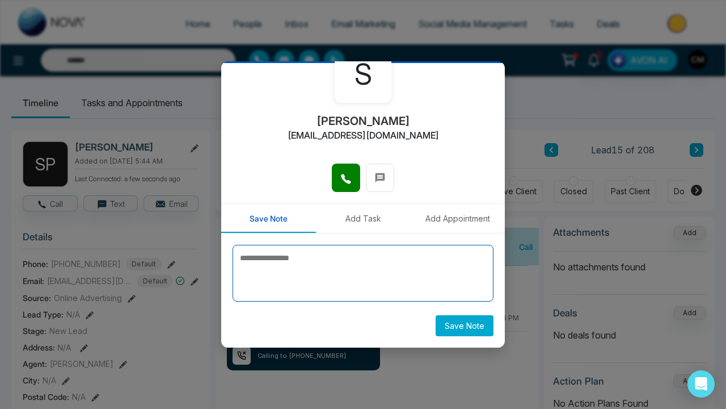
click at [287, 272] on textarea at bounding box center [363, 273] width 261 height 57
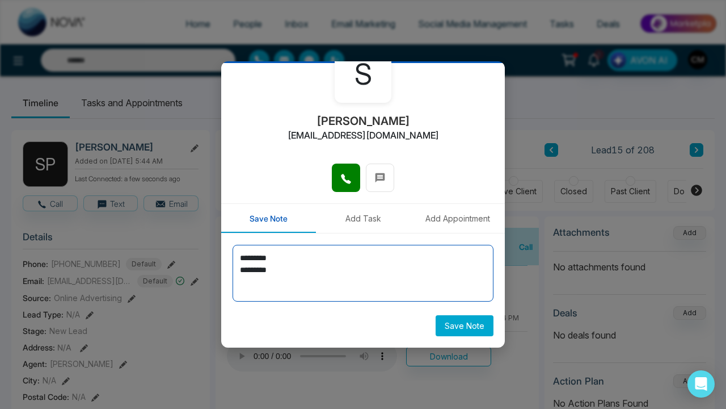
type textarea "********* *********"
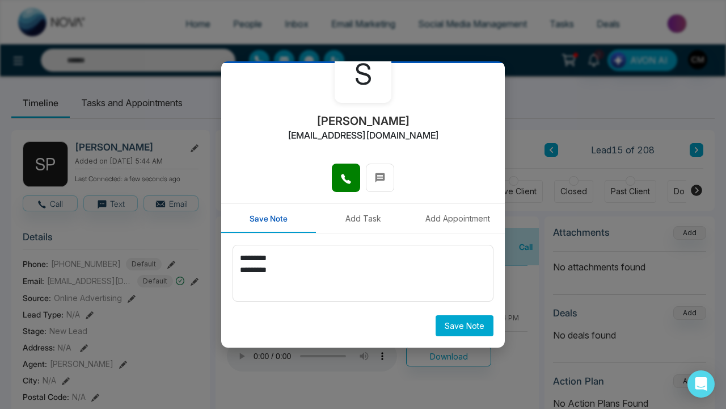
click at [440, 322] on button "Save Note" at bounding box center [465, 325] width 58 height 21
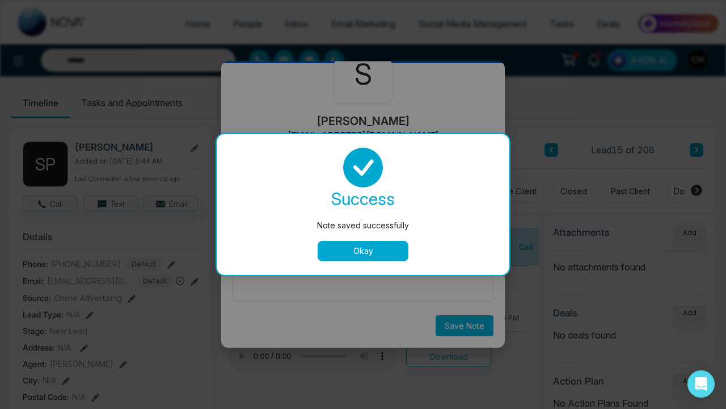
click at [361, 244] on button "Okay" at bounding box center [363, 251] width 91 height 20
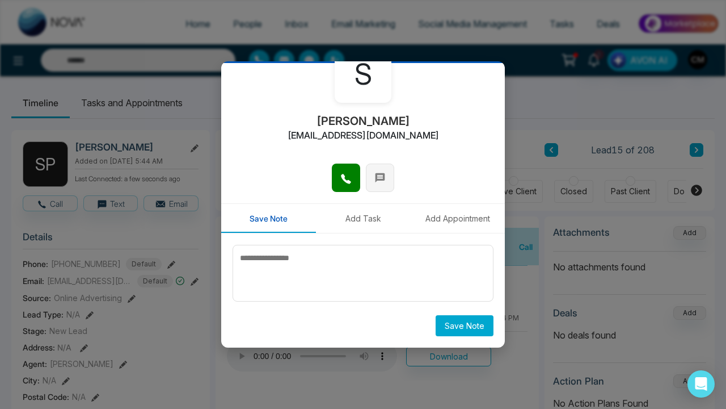
click at [381, 169] on span at bounding box center [380, 176] width 11 height 17
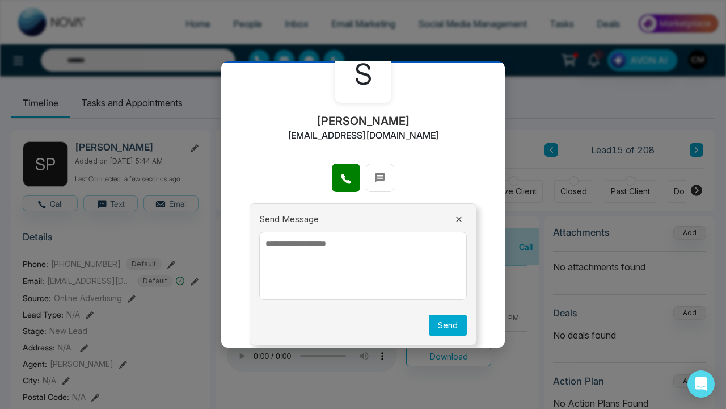
click at [311, 240] on textarea at bounding box center [363, 266] width 208 height 68
paste textarea "**********"
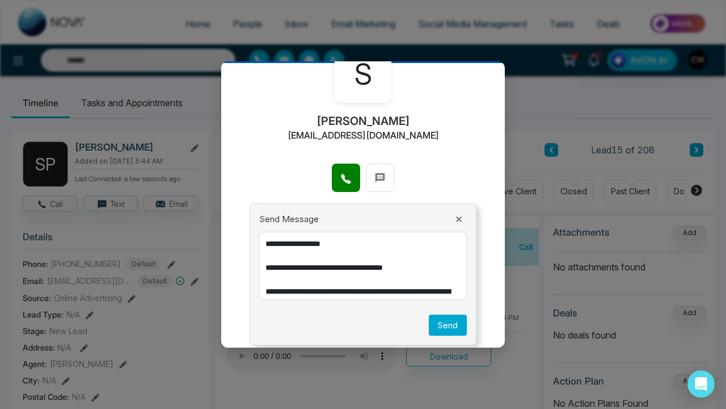
scroll to position [0, 0]
drag, startPoint x: 342, startPoint y: 242, endPoint x: 281, endPoint y: 241, distance: 60.2
click at [281, 241] on textarea "**********" at bounding box center [363, 266] width 208 height 68
type textarea "**********"
click at [431, 314] on button "Send" at bounding box center [448, 324] width 38 height 21
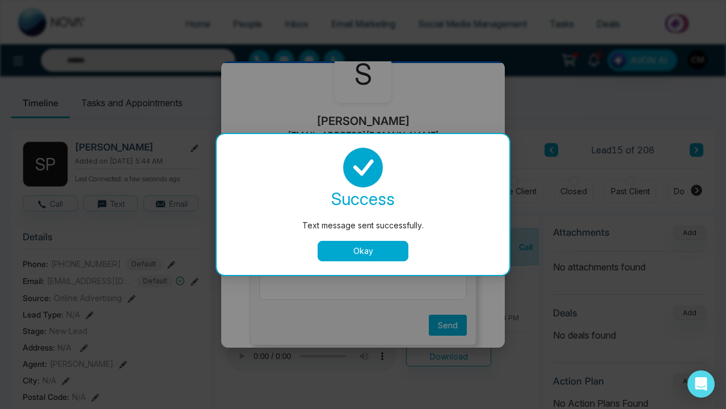
click at [373, 253] on button "Okay" at bounding box center [363, 251] width 91 height 20
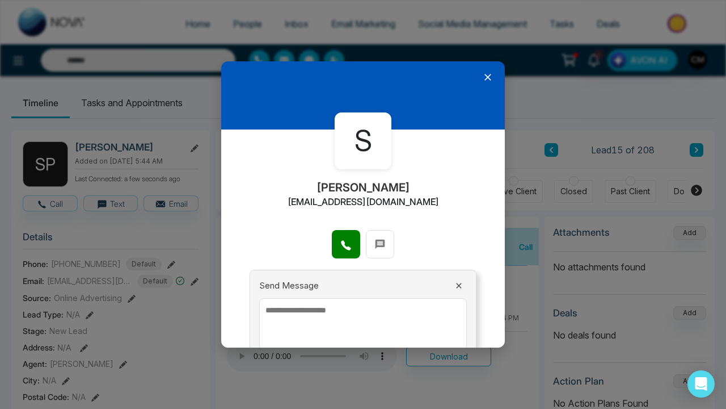
click at [491, 82] on icon at bounding box center [487, 77] width 11 height 11
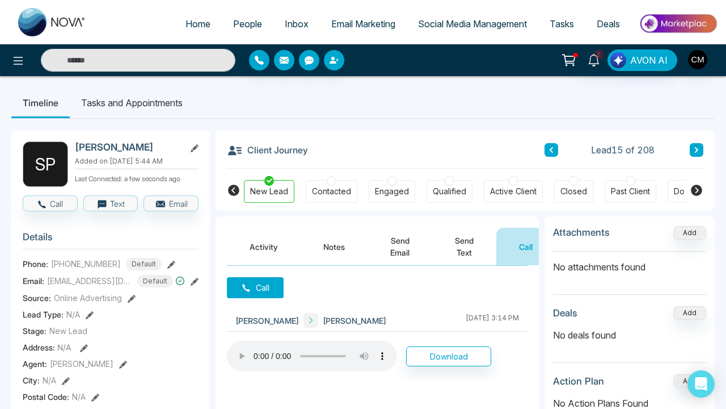
click at [323, 180] on div "Contacted" at bounding box center [332, 191] width 52 height 23
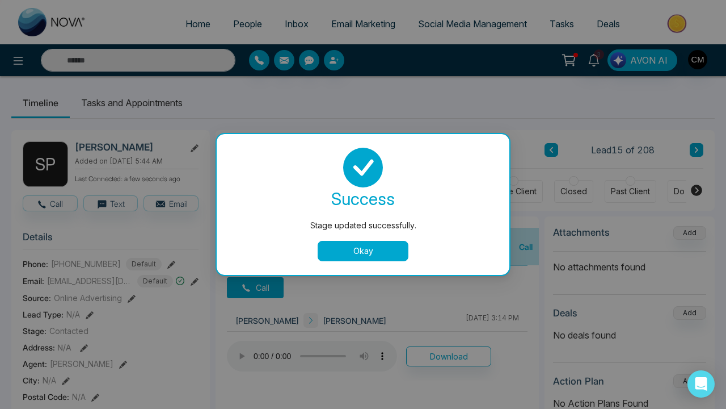
click at [359, 263] on div "success Stage updated successfully. Okay" at bounding box center [363, 204] width 293 height 141
click at [362, 253] on button "Okay" at bounding box center [363, 251] width 91 height 20
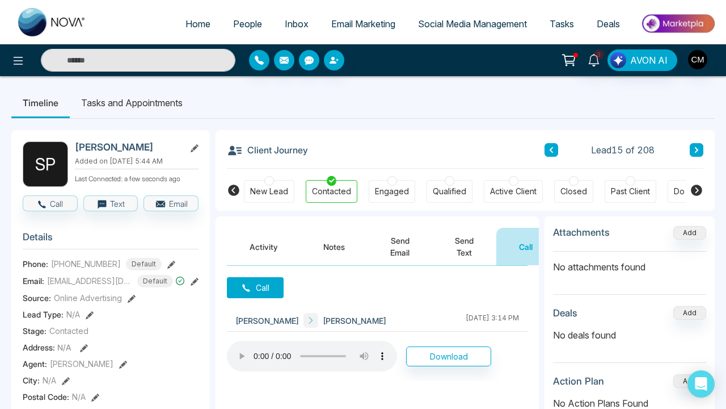
click at [700, 148] on button at bounding box center [697, 150] width 14 height 14
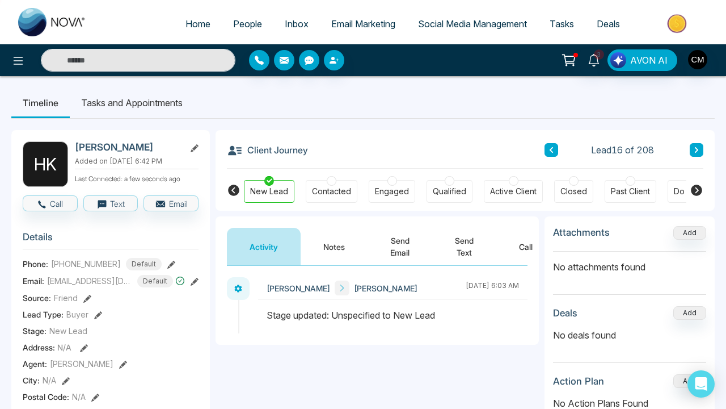
click at [695, 152] on icon at bounding box center [697, 149] width 6 height 7
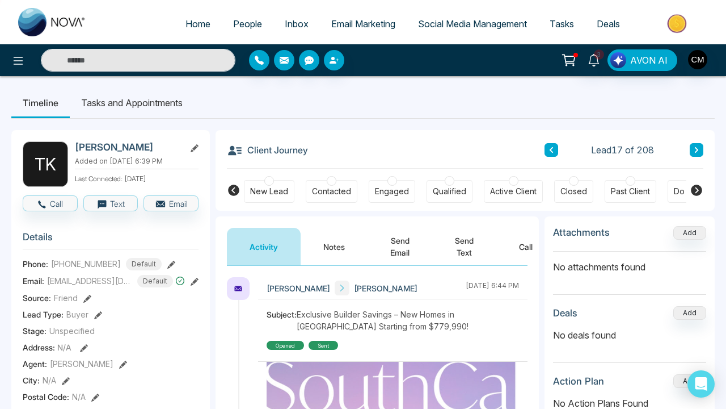
click at [695, 152] on icon at bounding box center [696, 150] width 3 height 6
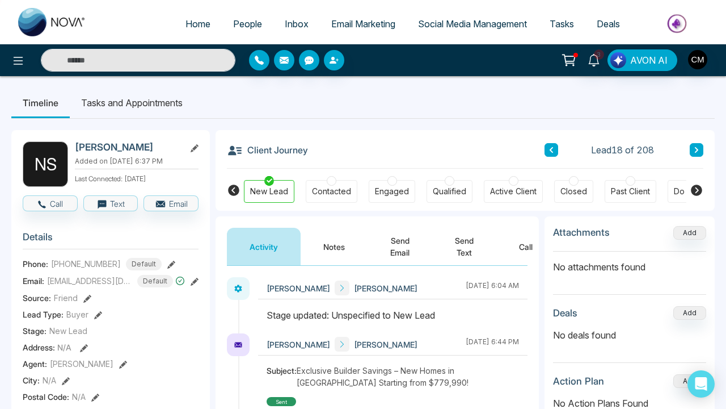
click at [700, 148] on button at bounding box center [697, 150] width 14 height 14
click at [531, 254] on button "Call" at bounding box center [526, 246] width 59 height 37
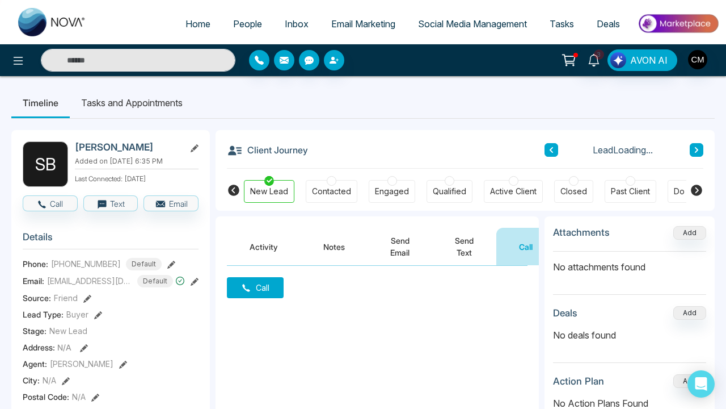
click at [260, 297] on button "Call" at bounding box center [255, 287] width 57 height 21
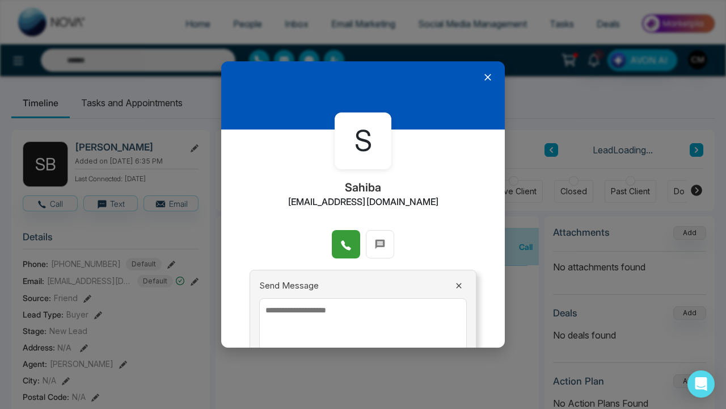
click at [346, 244] on icon at bounding box center [345, 244] width 11 height 11
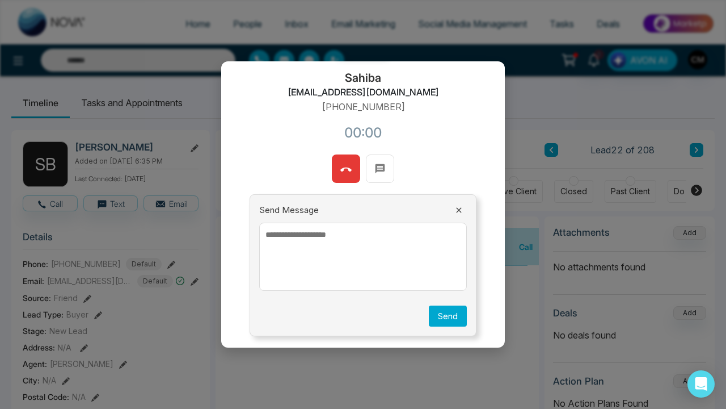
scroll to position [109, 0]
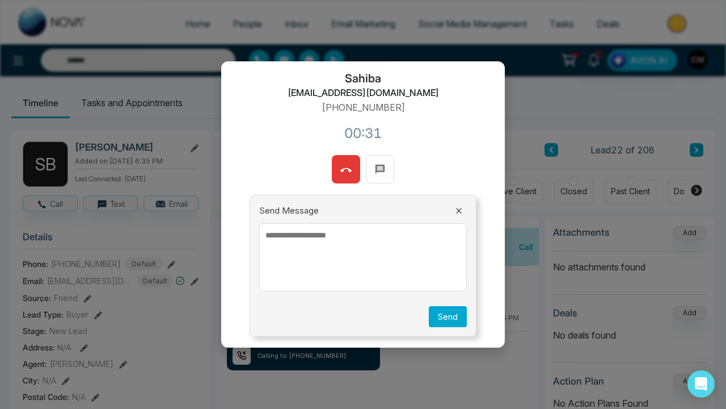
click at [342, 165] on icon at bounding box center [345, 170] width 11 height 11
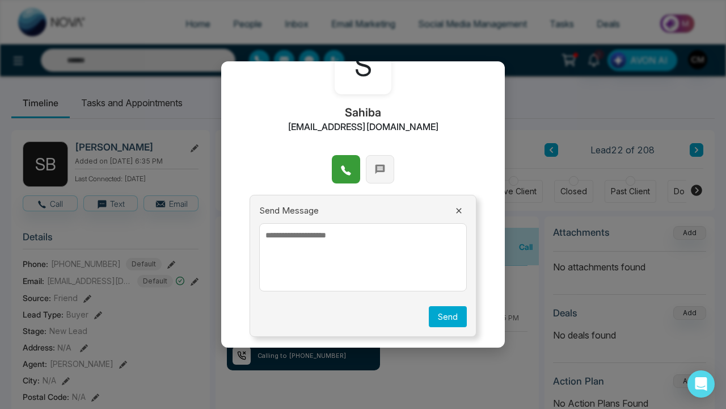
click at [384, 169] on icon at bounding box center [381, 169] width 10 height 10
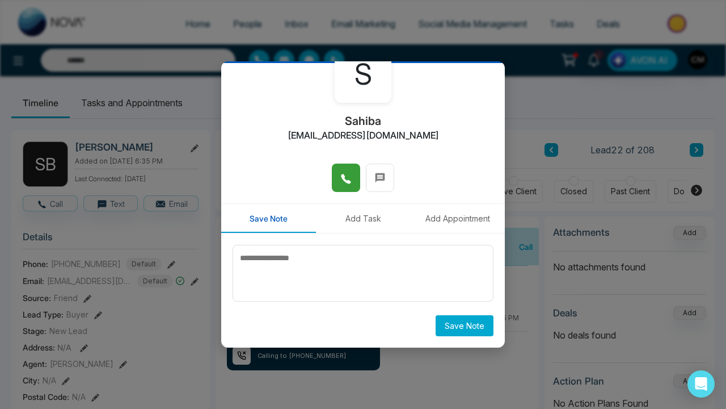
scroll to position [66, 0]
click at [376, 185] on button at bounding box center [380, 177] width 28 height 28
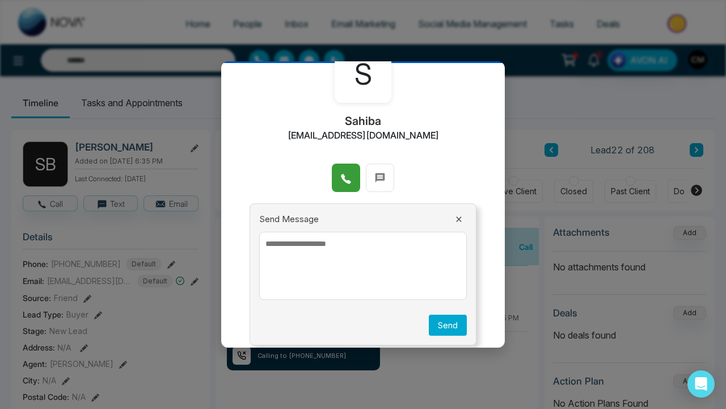
click at [293, 299] on div "Send Message Send" at bounding box center [363, 274] width 227 height 142
click at [302, 281] on textarea at bounding box center [363, 266] width 208 height 68
click at [459, 222] on icon at bounding box center [459, 219] width 9 height 9
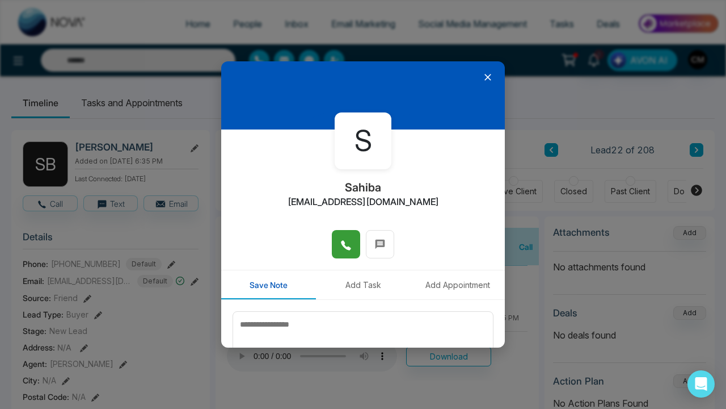
scroll to position [0, 0]
click at [486, 77] on icon at bounding box center [487, 77] width 11 height 11
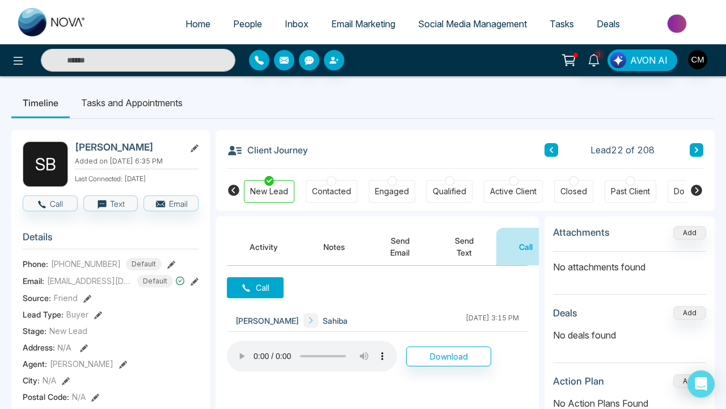
click at [458, 242] on button "Send Text" at bounding box center [464, 246] width 64 height 37
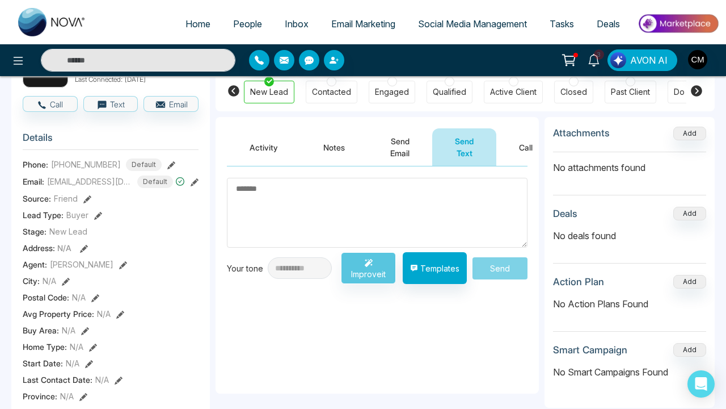
scroll to position [121, 0]
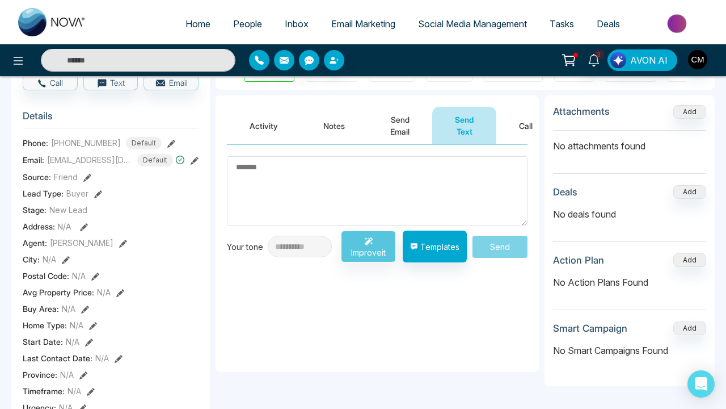
click at [305, 211] on textarea at bounding box center [377, 191] width 301 height 70
click at [440, 252] on button "Templates" at bounding box center [435, 246] width 64 height 32
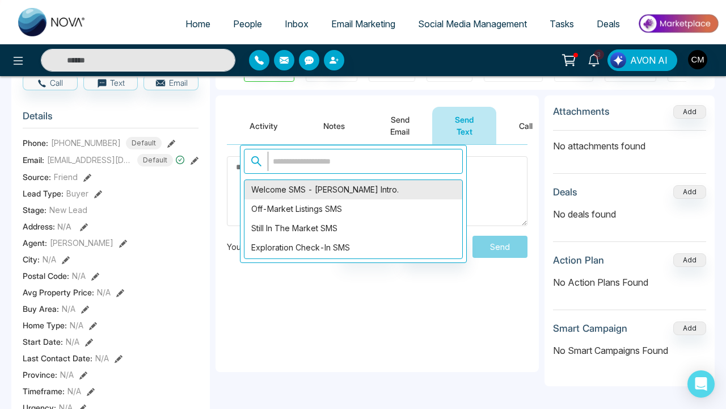
scroll to position [0, 0]
click at [312, 304] on div "**********" at bounding box center [377, 258] width 323 height 227
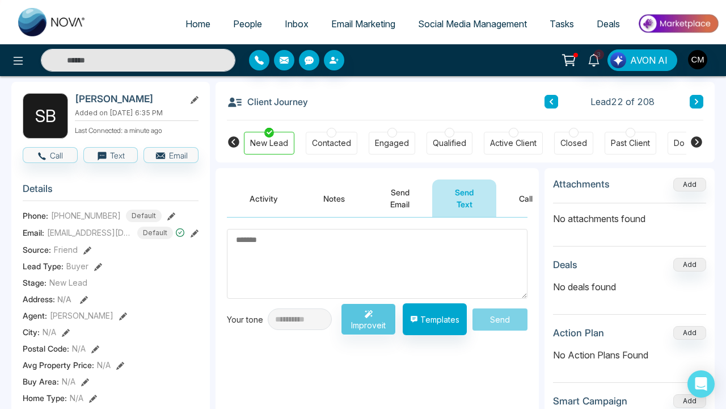
scroll to position [48, 0]
click at [327, 154] on div "Contacted" at bounding box center [332, 143] width 52 height 23
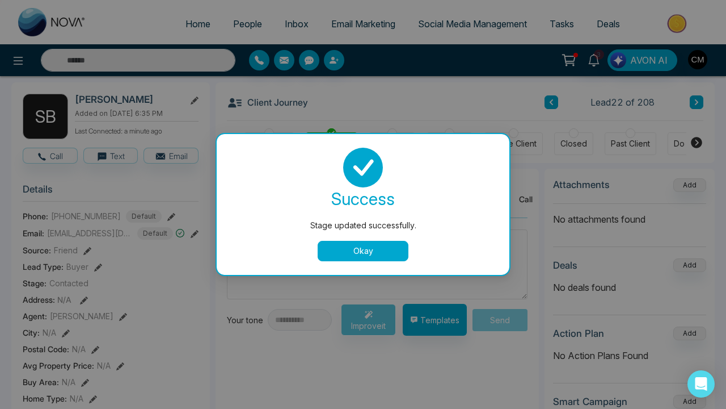
click at [344, 245] on button "Okay" at bounding box center [363, 251] width 91 height 20
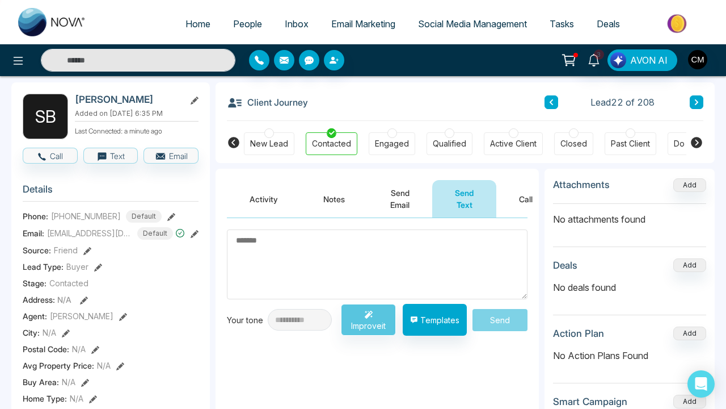
click at [331, 260] on textarea at bounding box center [377, 264] width 301 height 70
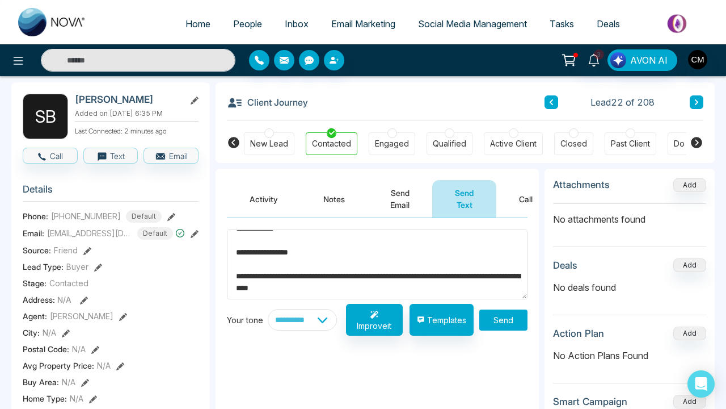
scroll to position [31, 0]
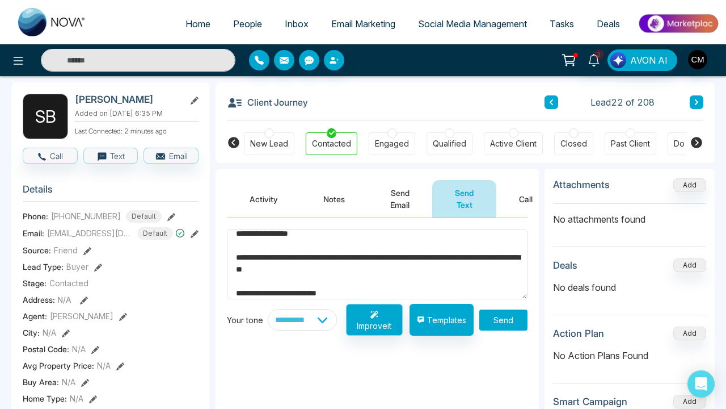
click at [369, 314] on button "Improve it" at bounding box center [374, 320] width 57 height 32
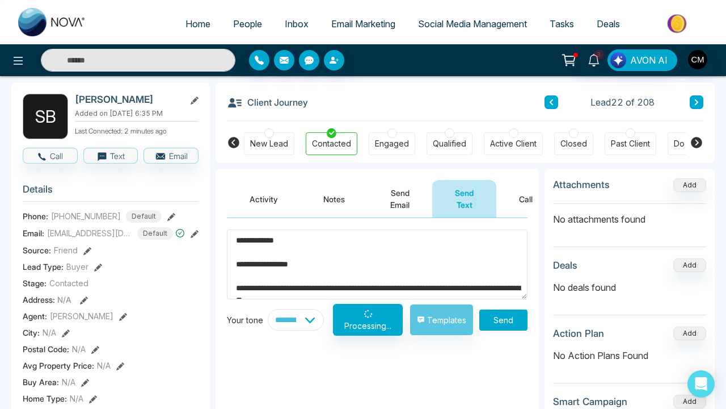
scroll to position [0, 0]
type textarea "**********"
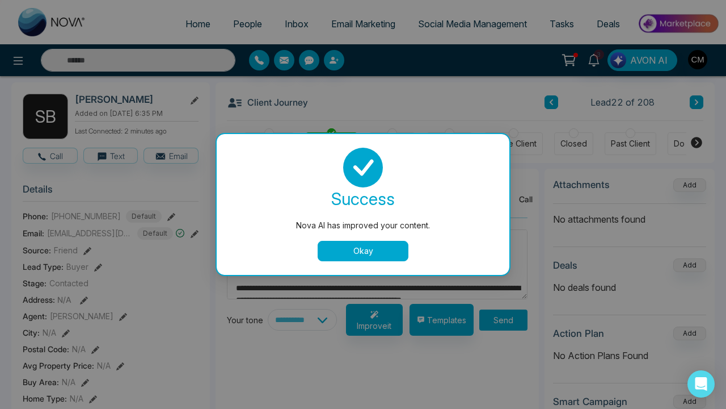
click at [340, 251] on button "Okay" at bounding box center [363, 251] width 91 height 20
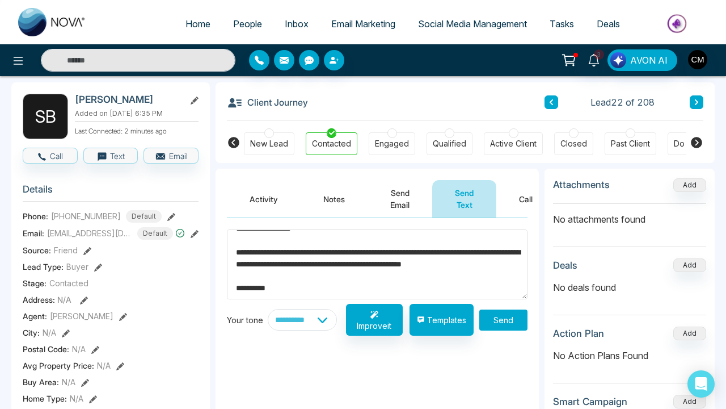
scroll to position [48, 0]
select select "**********"
click at [359, 327] on button "Improve it" at bounding box center [374, 320] width 57 height 32
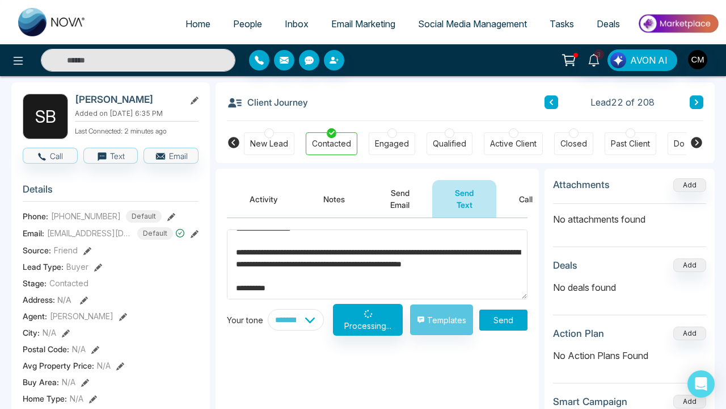
type textarea "**********"
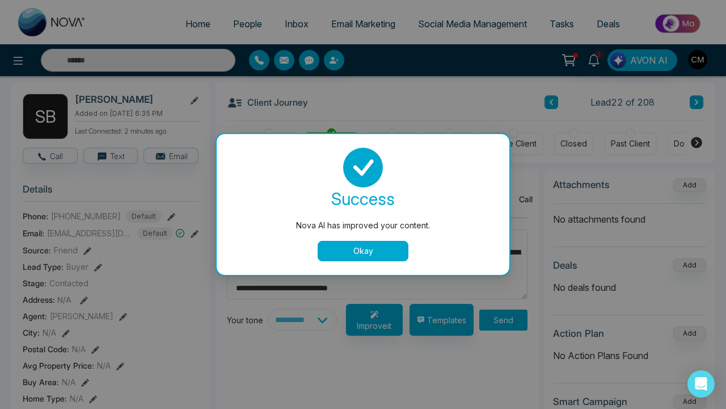
click at [345, 257] on button "Okay" at bounding box center [363, 251] width 91 height 20
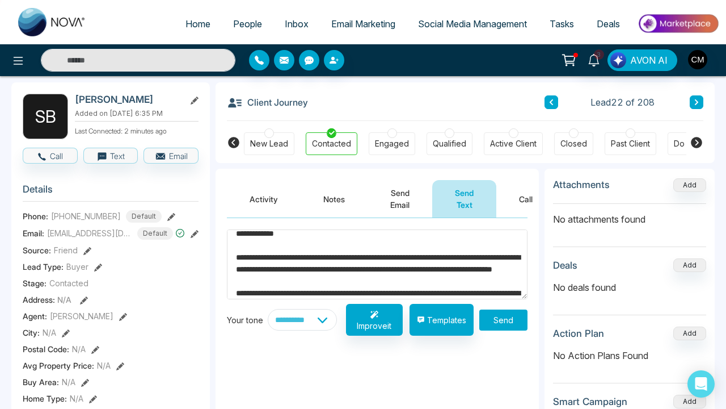
scroll to position [16, 0]
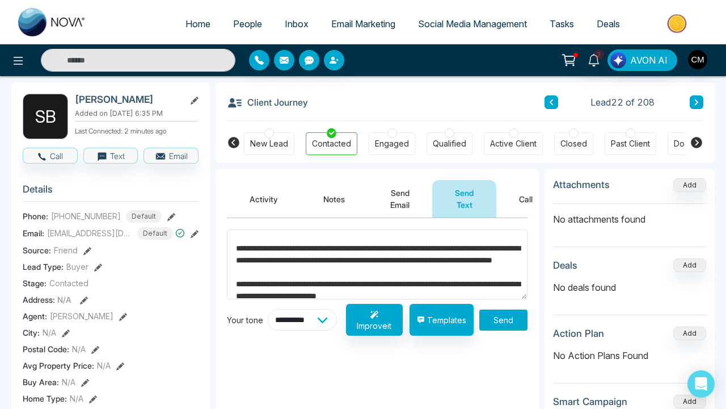
select select "**********"
click at [372, 323] on button "Improve it" at bounding box center [374, 320] width 57 height 32
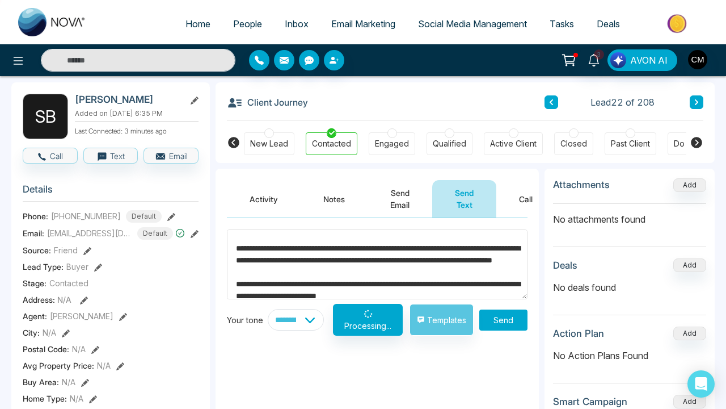
type textarea "**********"
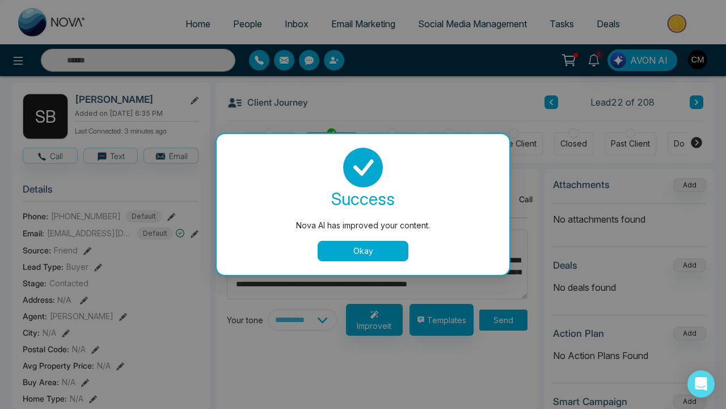
click at [340, 248] on button "Okay" at bounding box center [363, 251] width 91 height 20
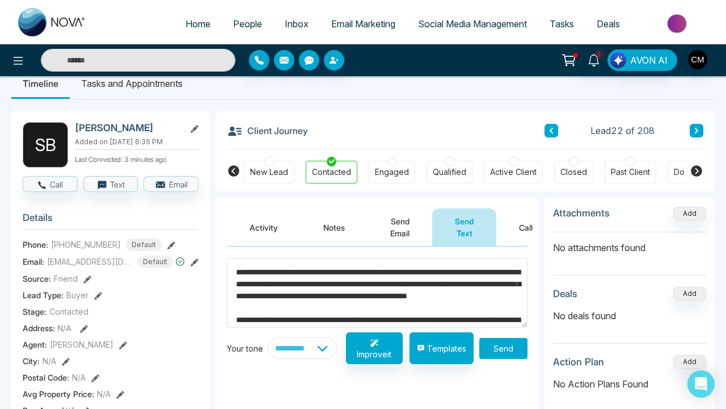
scroll to position [32, 0]
select select "*******"
click at [377, 348] on button "Improve it" at bounding box center [374, 348] width 57 height 32
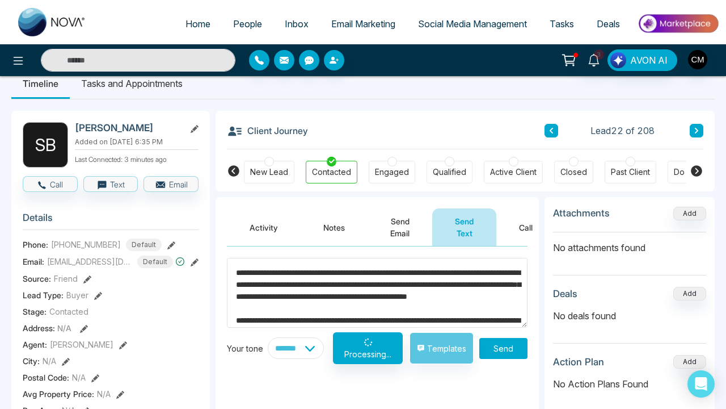
type textarea "**********"
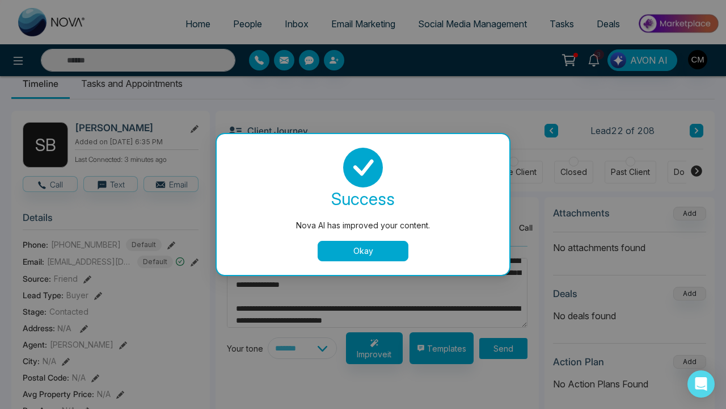
click at [362, 253] on button "Okay" at bounding box center [363, 251] width 91 height 20
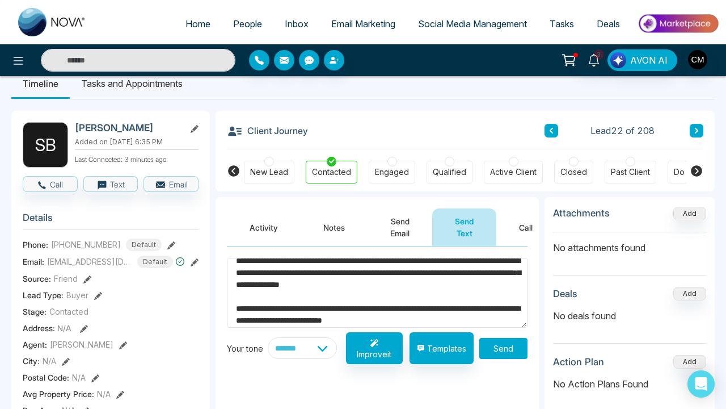
click at [318, 302] on textarea "**********" at bounding box center [377, 293] width 301 height 70
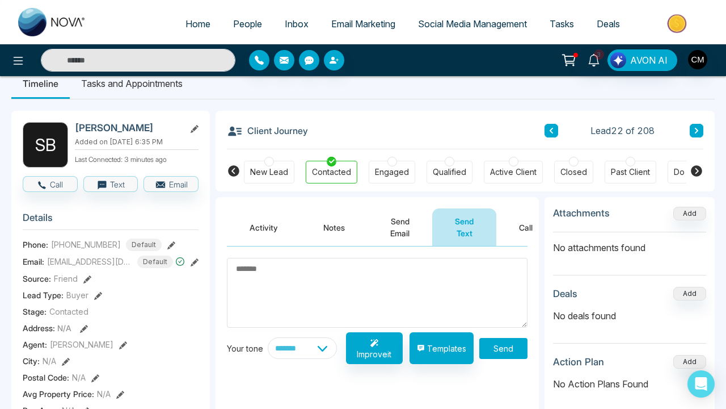
type textarea "*"
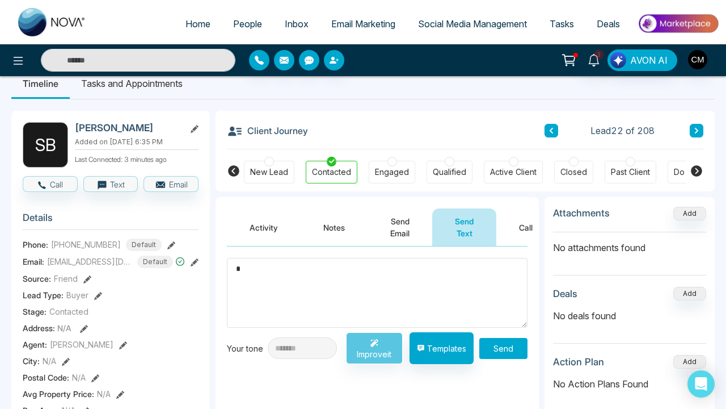
scroll to position [0, 0]
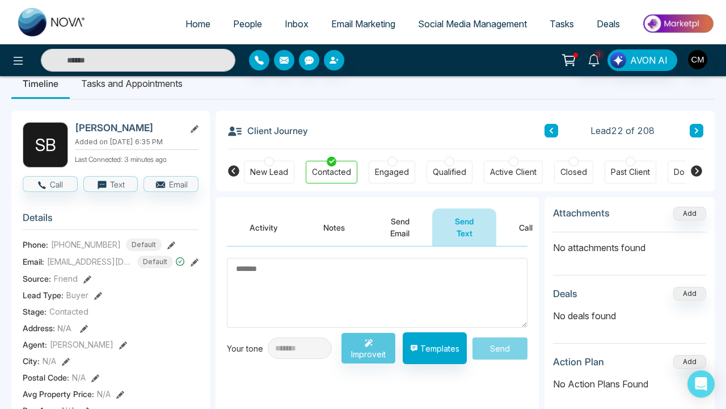
click at [690, 129] on button at bounding box center [697, 131] width 14 height 14
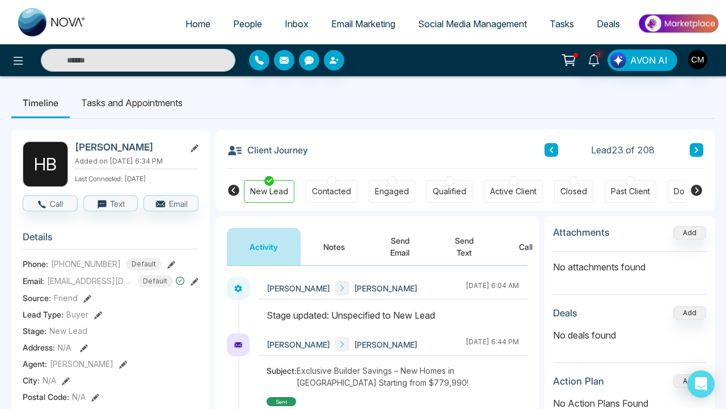
click at [698, 155] on button at bounding box center [697, 150] width 14 height 14
click at [699, 155] on button at bounding box center [697, 150] width 14 height 14
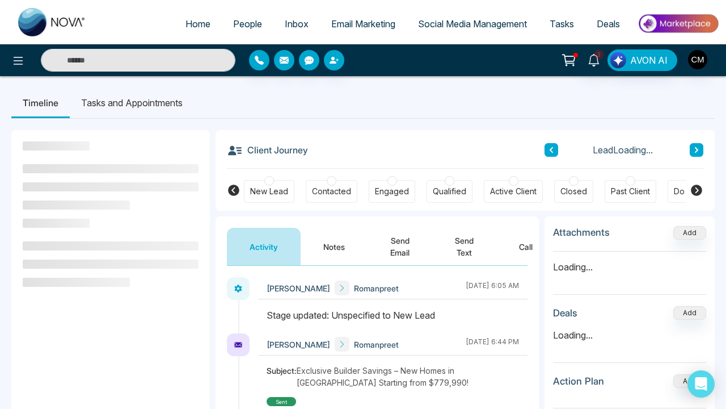
click at [559, 151] on div "Lead Loading..." at bounding box center [624, 150] width 159 height 14
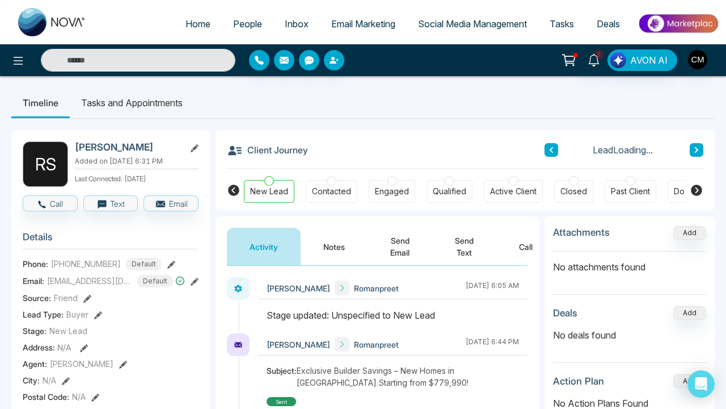
click at [553, 151] on icon at bounding box center [552, 149] width 6 height 7
click at [548, 260] on div "Attachments Add No attachments found Deals Add No deals found Action Plan Add N…" at bounding box center [630, 361] width 170 height 291
click at [532, 250] on button "Call" at bounding box center [526, 246] width 59 height 37
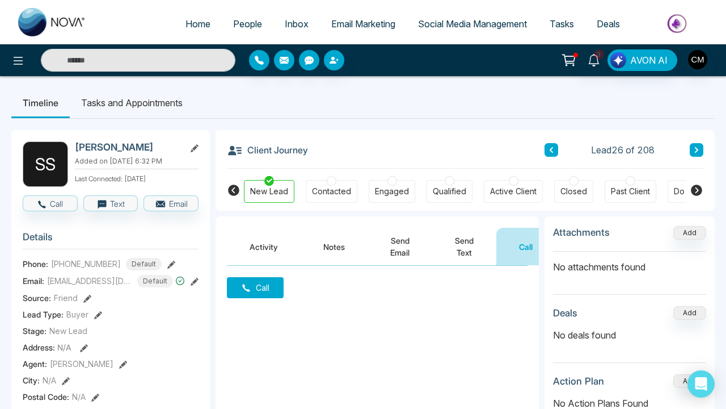
click at [256, 297] on button "Call" at bounding box center [255, 287] width 57 height 21
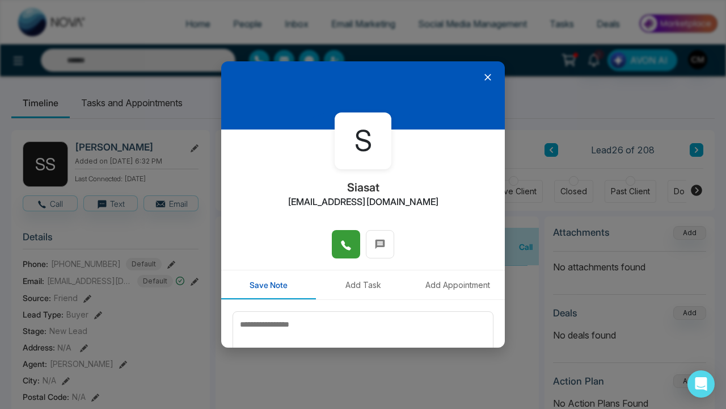
click at [341, 254] on button at bounding box center [346, 244] width 28 height 28
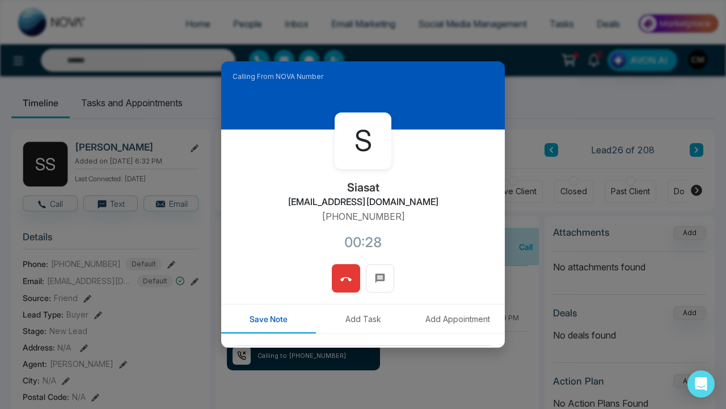
click at [343, 274] on icon at bounding box center [345, 279] width 11 height 11
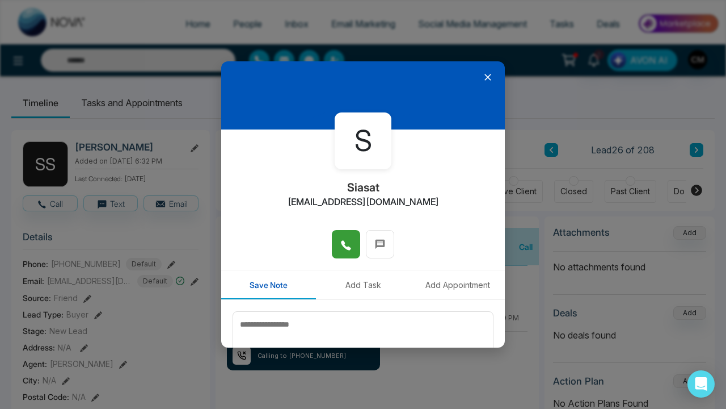
click at [489, 79] on icon at bounding box center [487, 77] width 11 height 11
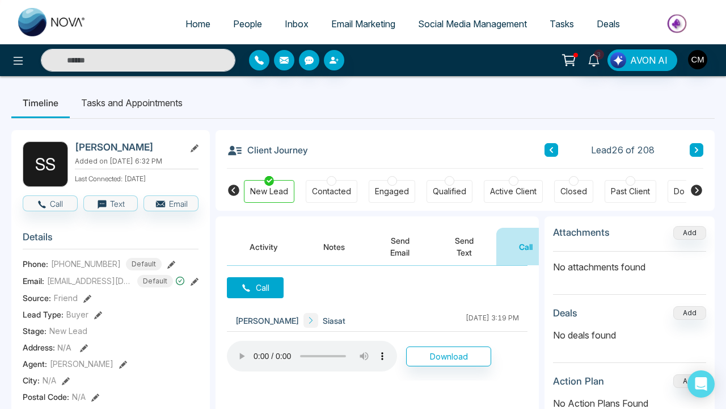
click at [703, 150] on button at bounding box center [697, 150] width 14 height 14
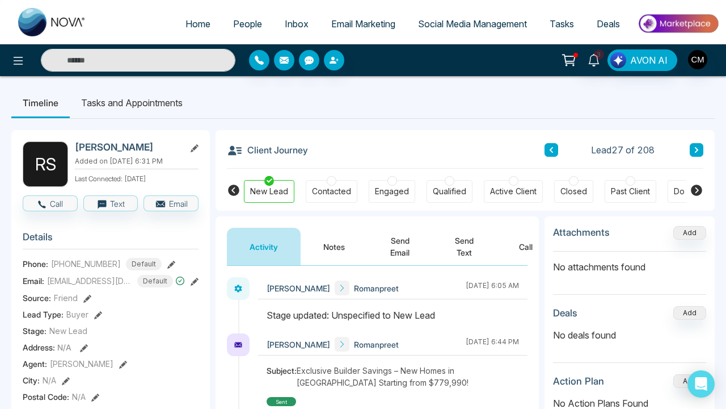
click at [698, 145] on button at bounding box center [697, 150] width 14 height 14
click at [690, 151] on button at bounding box center [697, 150] width 14 height 14
click at [554, 153] on button at bounding box center [552, 150] width 14 height 14
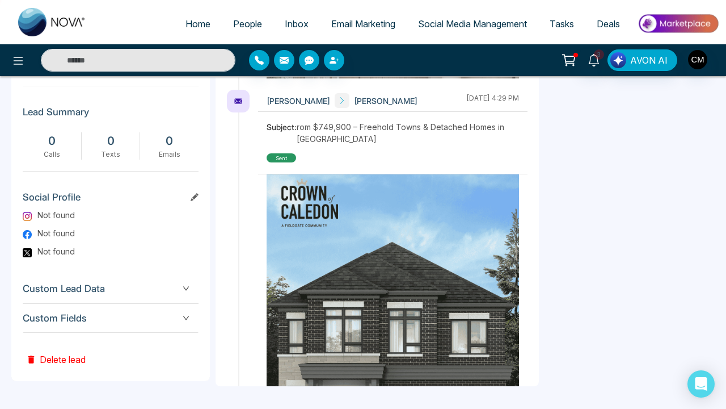
click at [146, 321] on span "Custom Fields" at bounding box center [111, 317] width 176 height 15
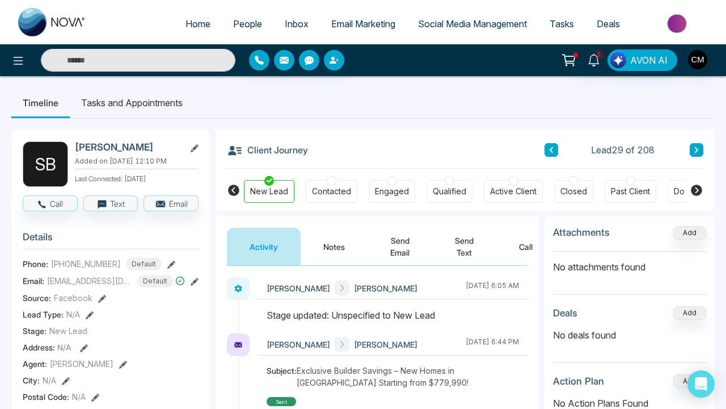
click at [527, 241] on button "Call" at bounding box center [526, 246] width 59 height 37
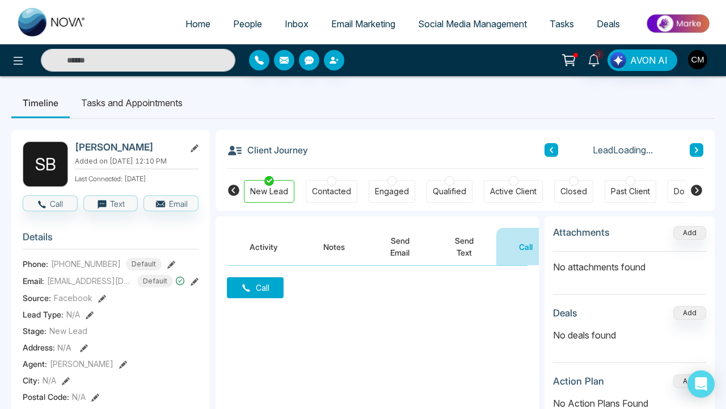
click at [285, 283] on div "Call" at bounding box center [377, 379] width 323 height 227
click at [277, 284] on button "Call" at bounding box center [255, 287] width 57 height 21
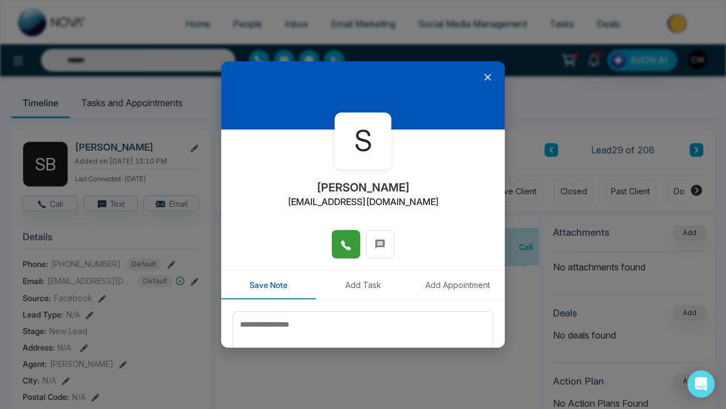
click at [337, 238] on button at bounding box center [346, 244] width 28 height 28
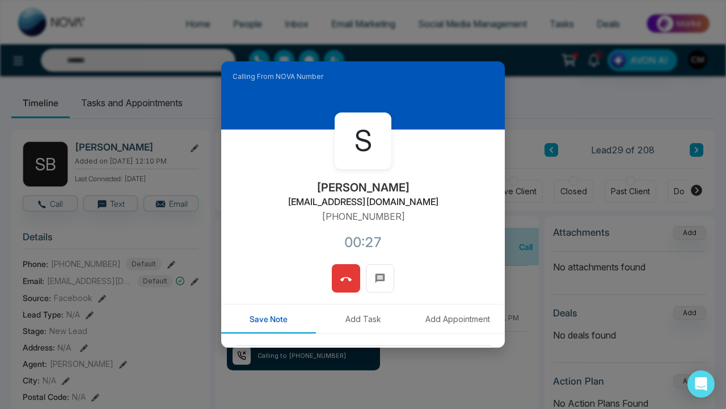
click at [359, 275] on button at bounding box center [346, 278] width 28 height 28
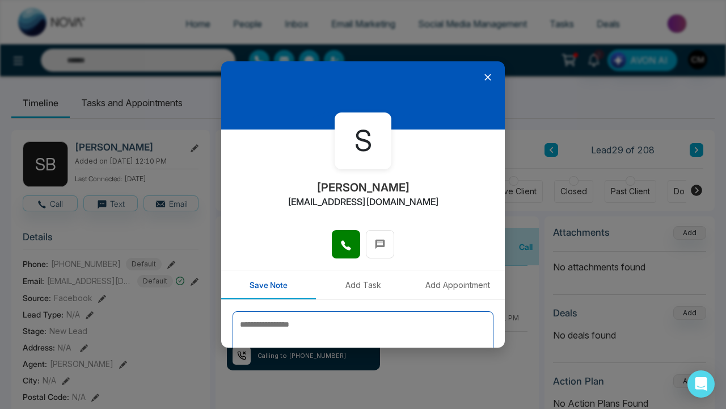
click at [364, 338] on textarea at bounding box center [363, 339] width 261 height 57
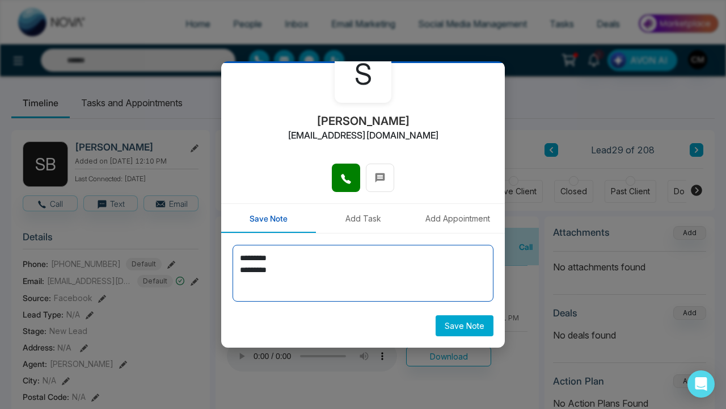
scroll to position [66, 0]
type textarea "********* *********"
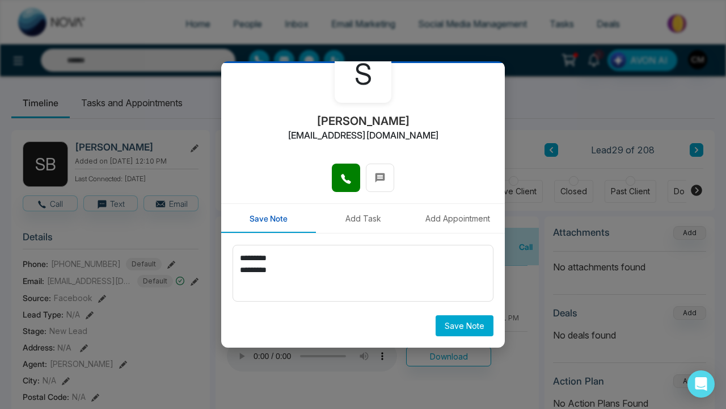
click at [447, 326] on button "Save Note" at bounding box center [465, 325] width 58 height 21
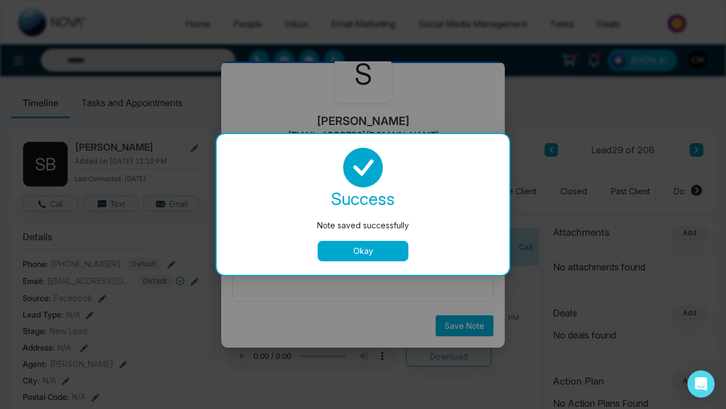
click at [369, 245] on button "Okay" at bounding box center [363, 251] width 91 height 20
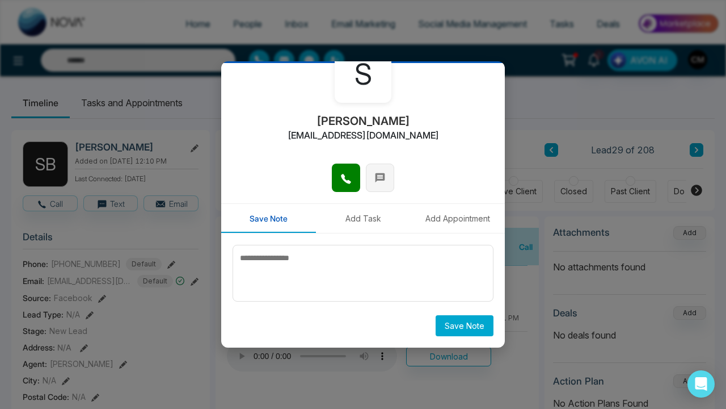
click at [377, 182] on icon at bounding box center [380, 177] width 11 height 11
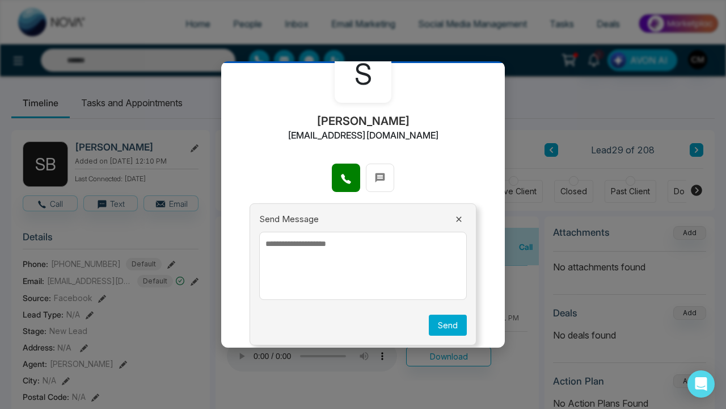
click at [319, 243] on textarea at bounding box center [363, 266] width 208 height 68
paste textarea "**********"
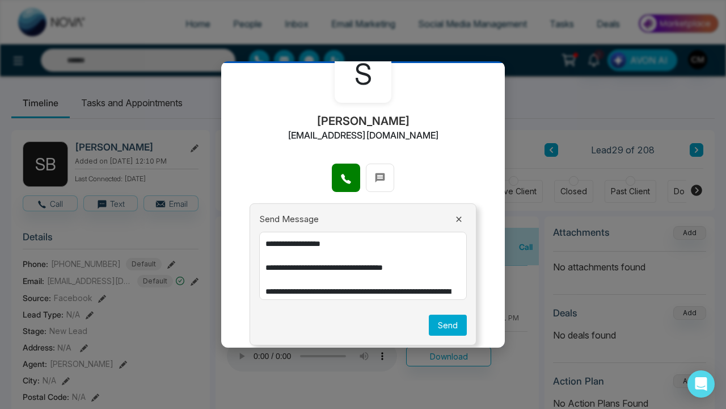
scroll to position [0, 0]
drag, startPoint x: 340, startPoint y: 243, endPoint x: 283, endPoint y: 247, distance: 57.5
click at [283, 247] on textarea "**********" at bounding box center [363, 266] width 208 height 68
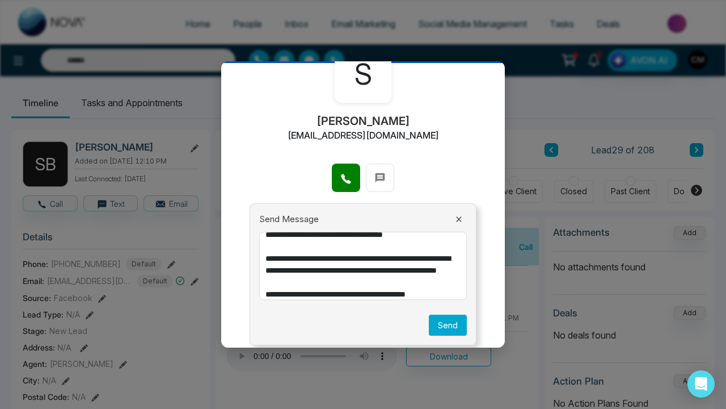
scroll to position [46, 0]
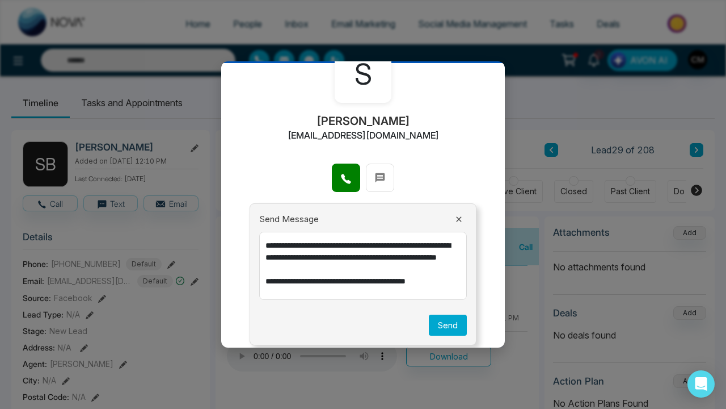
type textarea "**********"
click at [453, 320] on button "Send" at bounding box center [448, 324] width 38 height 21
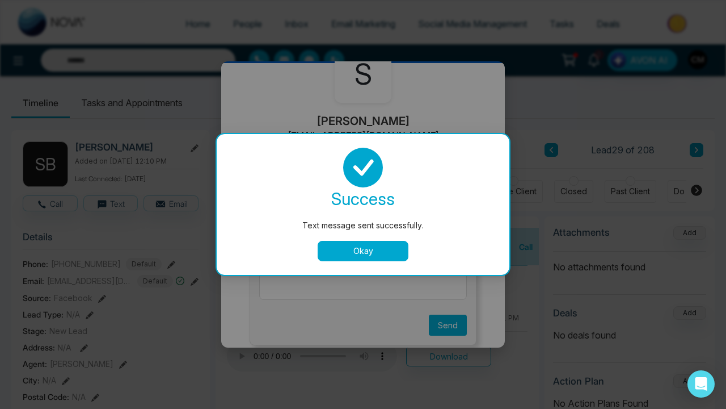
scroll to position [0, 0]
click at [382, 253] on button "Okay" at bounding box center [363, 251] width 91 height 20
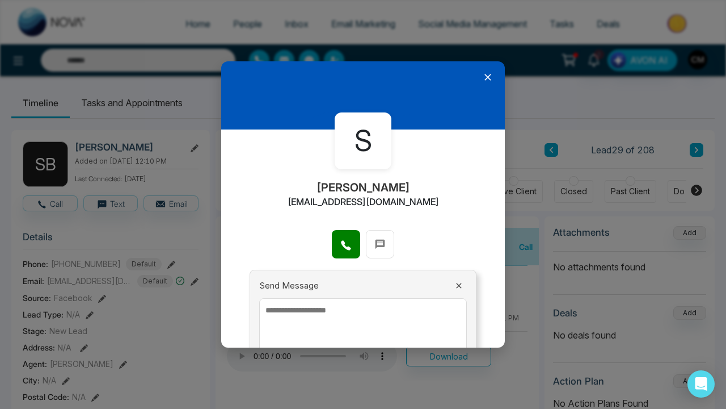
click at [487, 82] on icon at bounding box center [487, 77] width 11 height 11
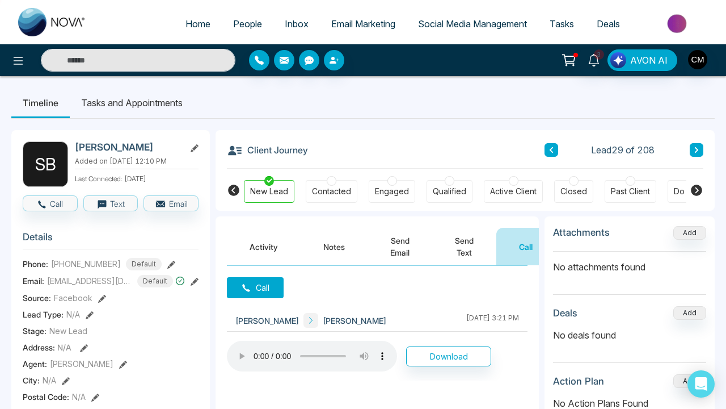
click at [689, 149] on div "Lead 29 of 208" at bounding box center [624, 150] width 159 height 14
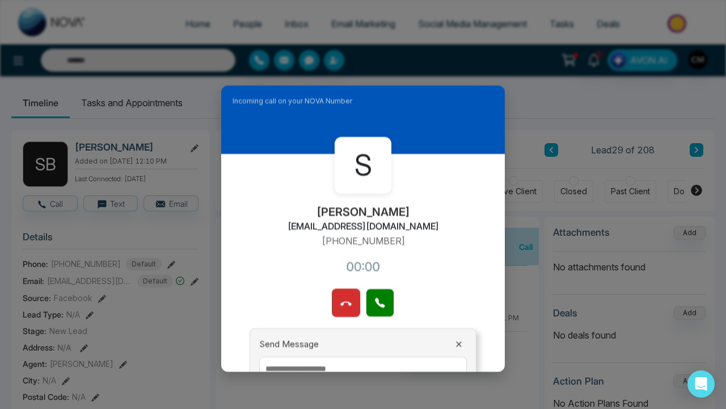
click at [693, 150] on div "Incoming call on your NOVA Number S Siasat Singh [EMAIL_ADDRESS][DOMAIN_NAME] […" at bounding box center [363, 204] width 726 height 409
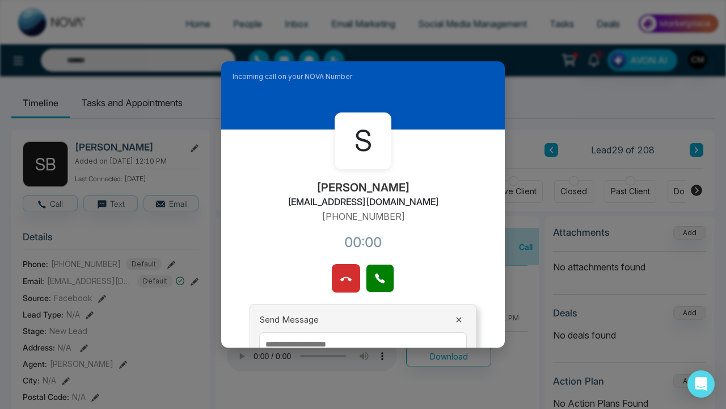
scroll to position [20, 0]
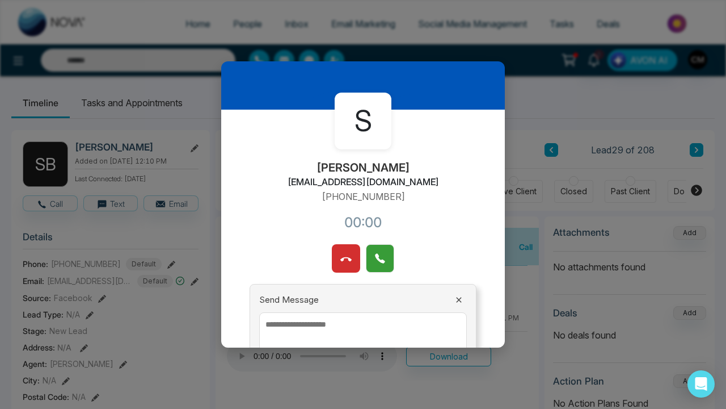
click at [382, 255] on icon at bounding box center [380, 258] width 11 height 11
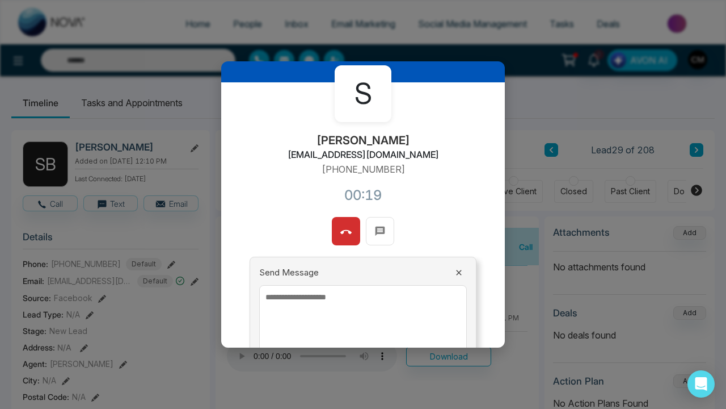
scroll to position [49, 0]
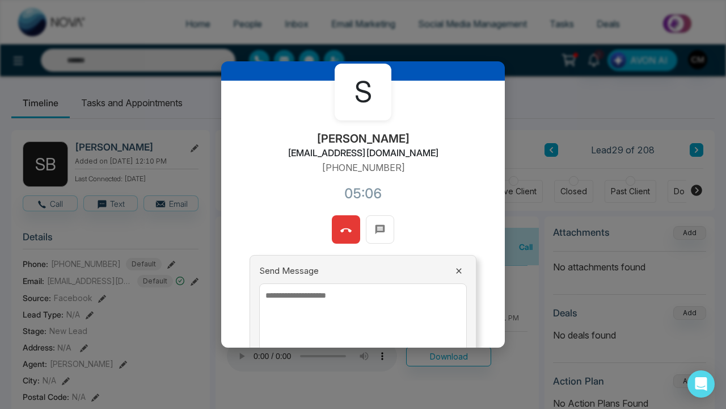
click at [344, 226] on icon at bounding box center [345, 230] width 11 height 11
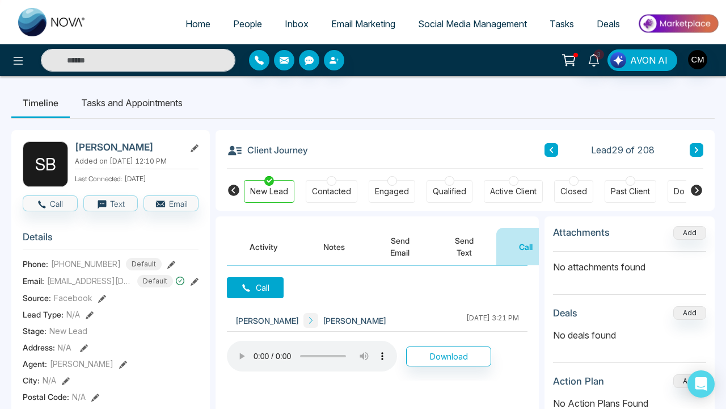
click at [333, 188] on div "Contacted" at bounding box center [331, 191] width 39 height 11
click at [331, 244] on button "Notes" at bounding box center [334, 246] width 67 height 37
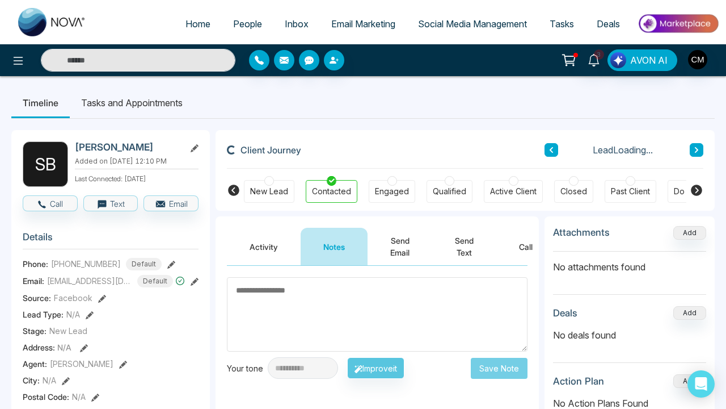
click at [301, 308] on textarea at bounding box center [377, 314] width 301 height 74
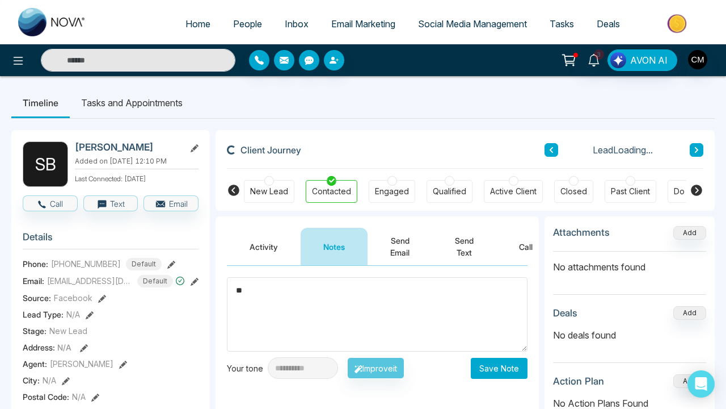
type textarea "*"
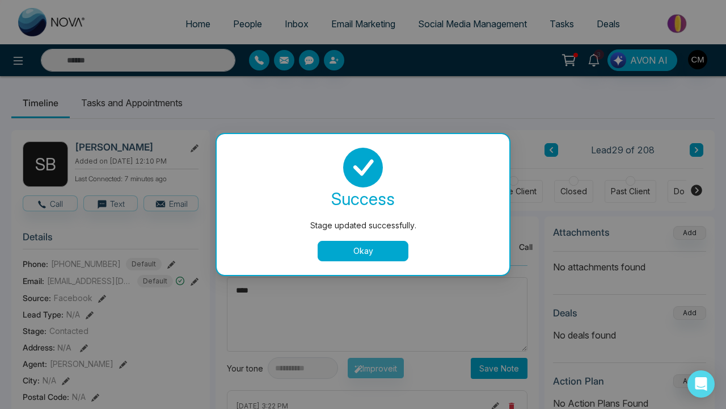
click at [352, 263] on div "success Stage updated successfully. Okay" at bounding box center [363, 204] width 293 height 141
click at [361, 253] on button "Okay" at bounding box center [363, 251] width 91 height 20
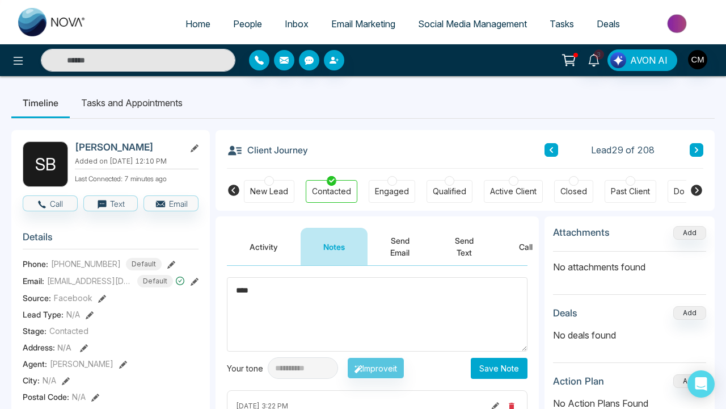
click at [329, 277] on textarea "****" at bounding box center [377, 314] width 301 height 74
click at [322, 289] on textarea "****" at bounding box center [377, 314] width 301 height 74
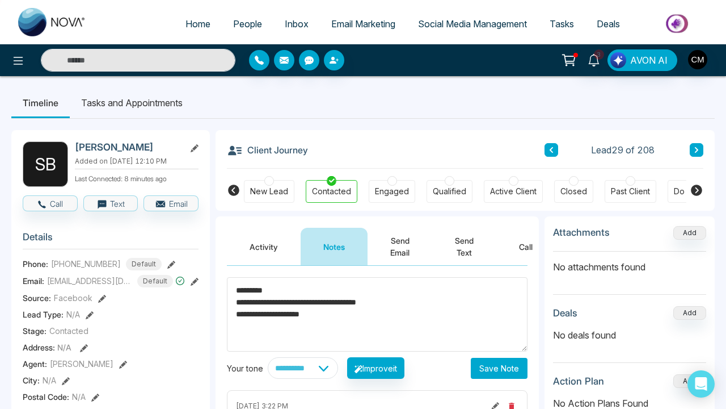
scroll to position [119, 0]
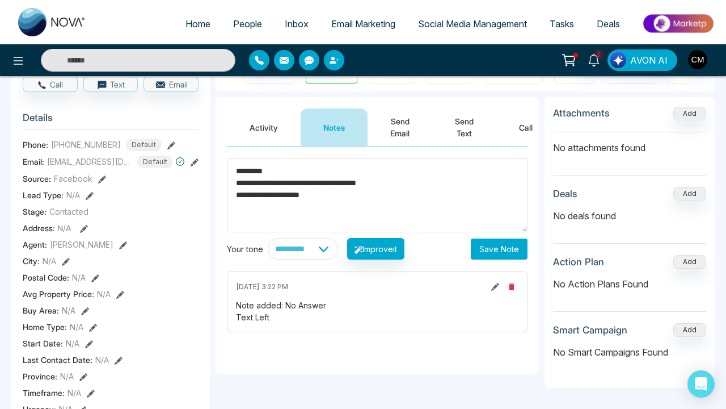
type textarea "**********"
click at [494, 247] on button "Save Note" at bounding box center [499, 248] width 57 height 21
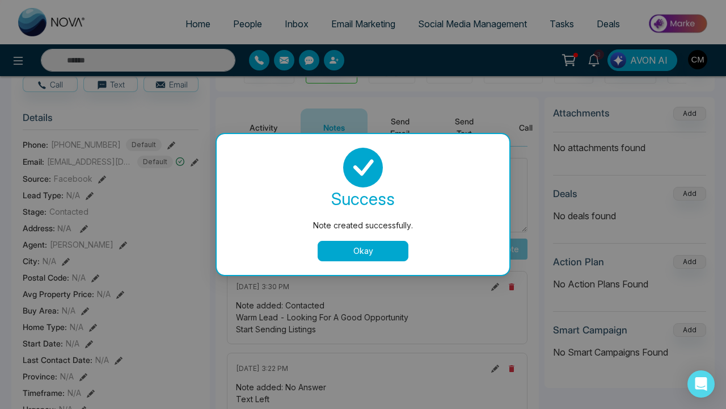
click at [369, 250] on button "Okay" at bounding box center [363, 251] width 91 height 20
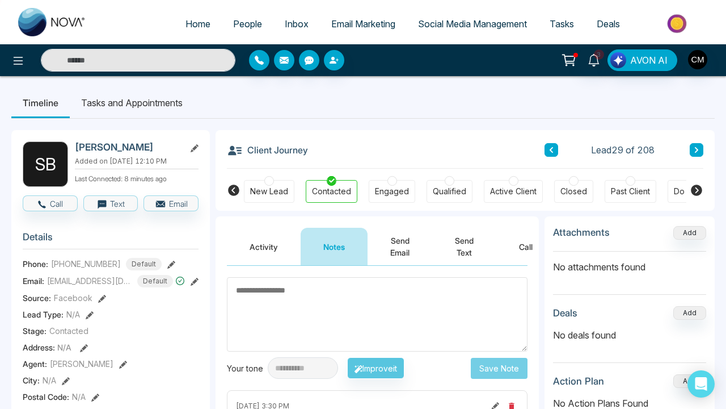
scroll to position [0, 0]
click at [696, 149] on icon at bounding box center [697, 149] width 6 height 7
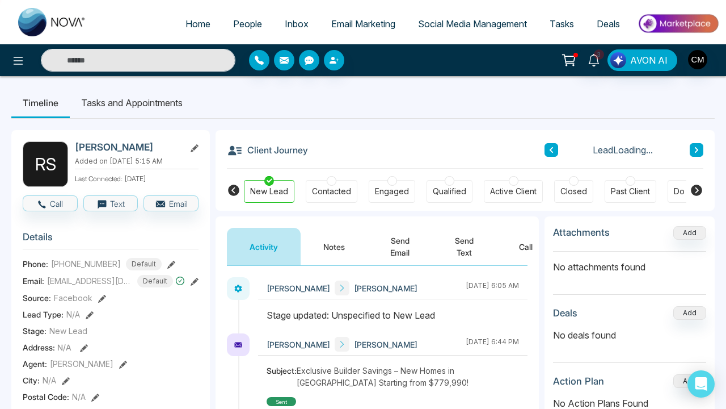
click at [557, 150] on button at bounding box center [552, 150] width 14 height 14
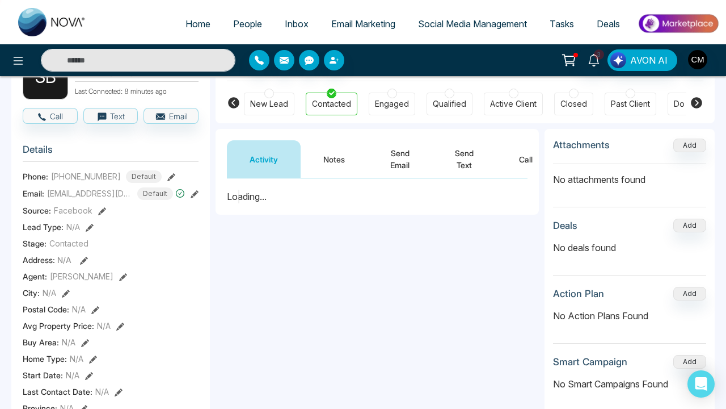
scroll to position [33, 0]
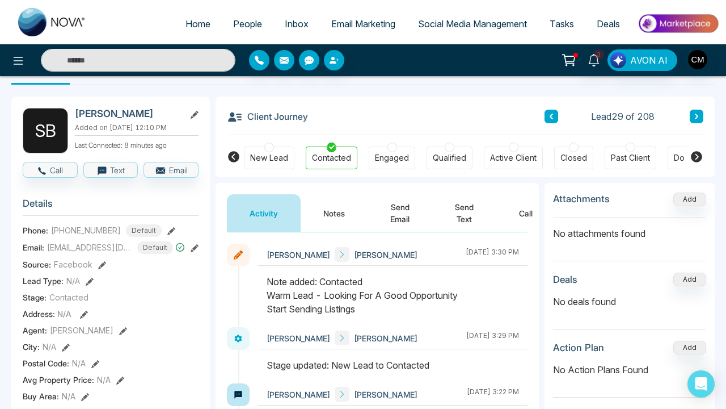
click at [343, 224] on button "Notes" at bounding box center [334, 212] width 67 height 37
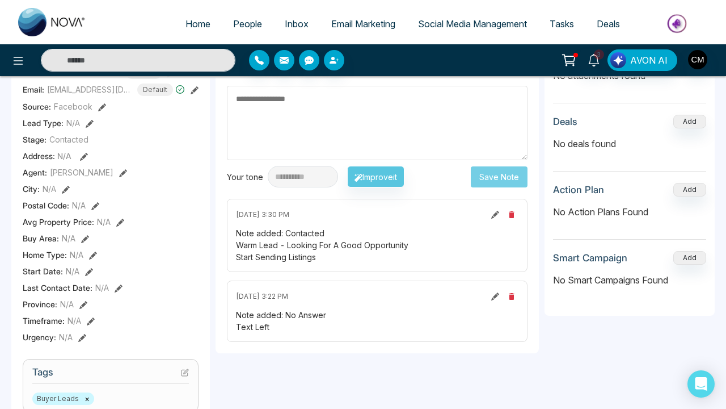
scroll to position [243, 0]
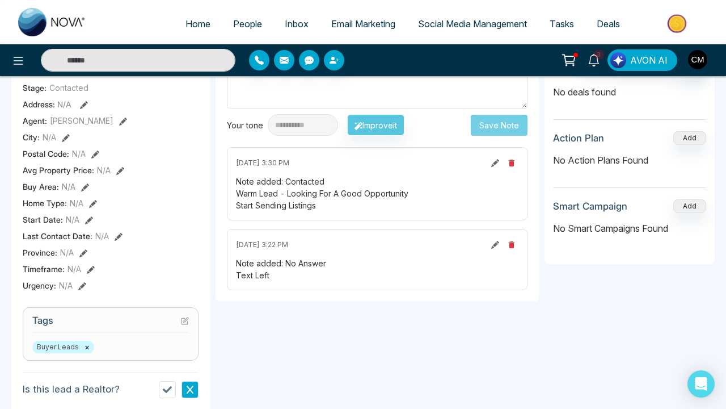
click at [484, 161] on div "[DATE] 3:30 PM" at bounding box center [377, 163] width 283 height 14
click at [489, 162] on div "[DATE] 3:30 PM" at bounding box center [377, 163] width 283 height 14
click at [494, 164] on icon at bounding box center [495, 163] width 8 height 8
type textarea "**********"
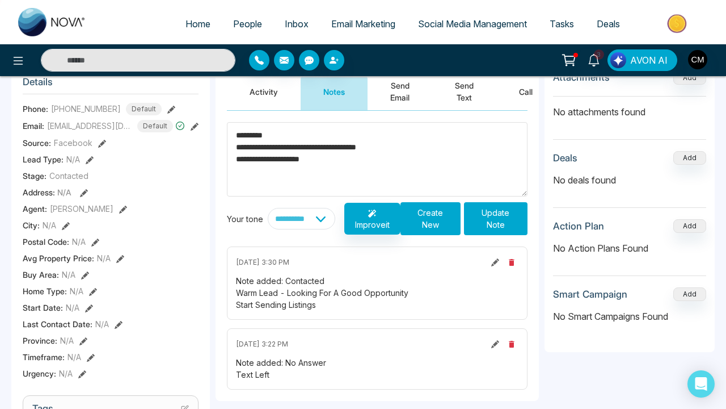
scroll to position [168, 0]
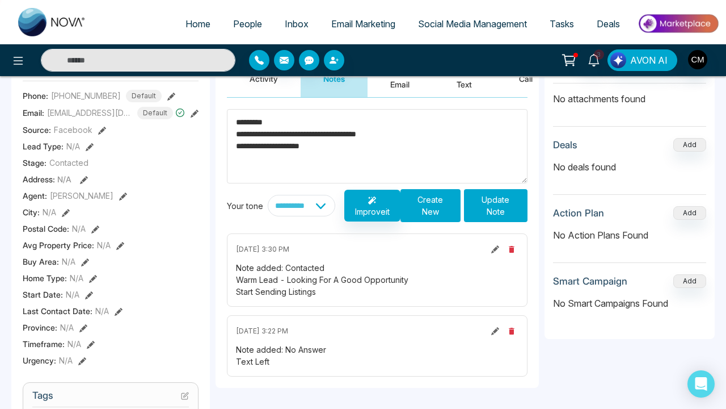
click at [346, 153] on textarea "**********" at bounding box center [377, 146] width 301 height 74
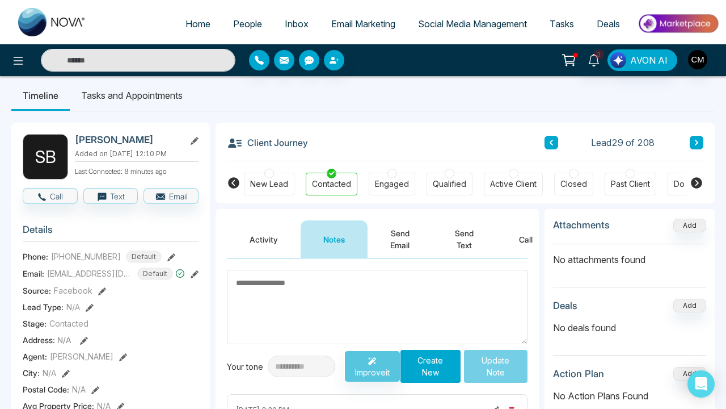
scroll to position [68, 0]
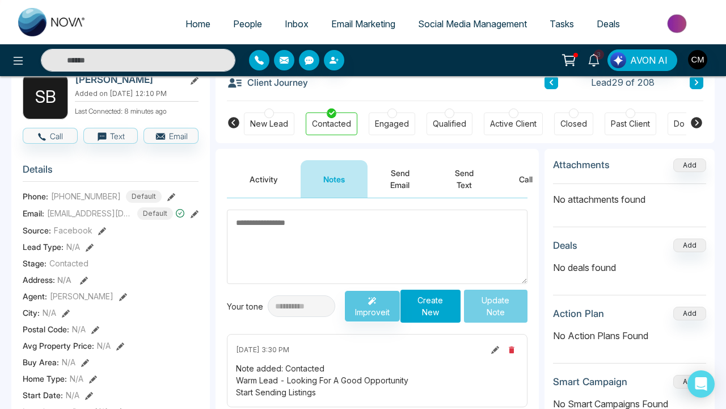
click at [514, 346] on icon "button" at bounding box center [511, 349] width 9 height 9
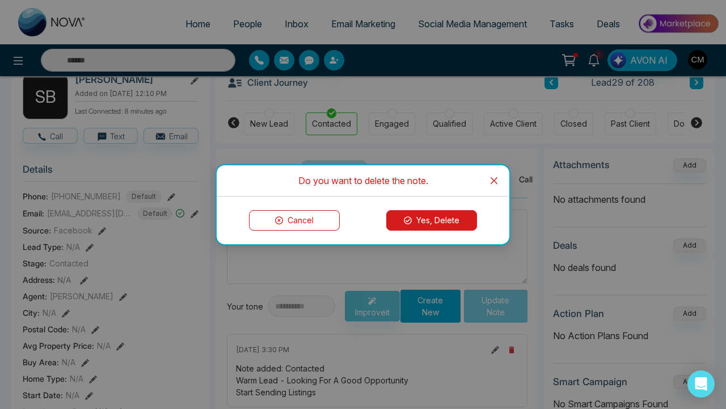
click at [411, 219] on icon at bounding box center [408, 220] width 8 height 8
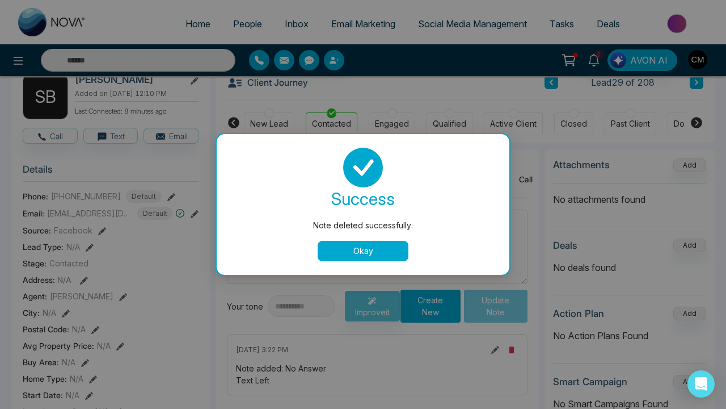
click at [365, 254] on button "Okay" at bounding box center [363, 251] width 91 height 20
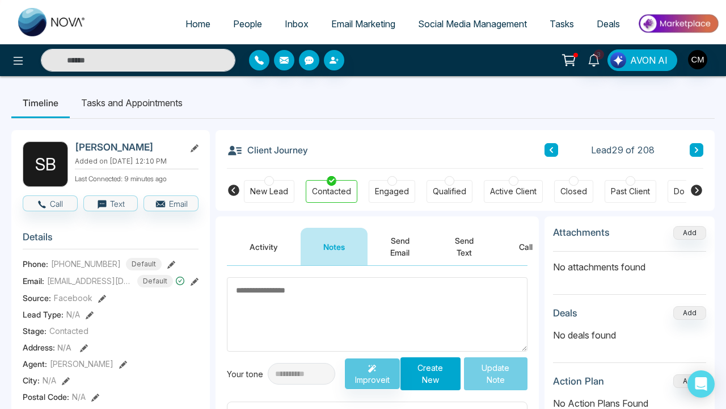
scroll to position [0, 0]
click at [550, 145] on button at bounding box center [552, 150] width 14 height 14
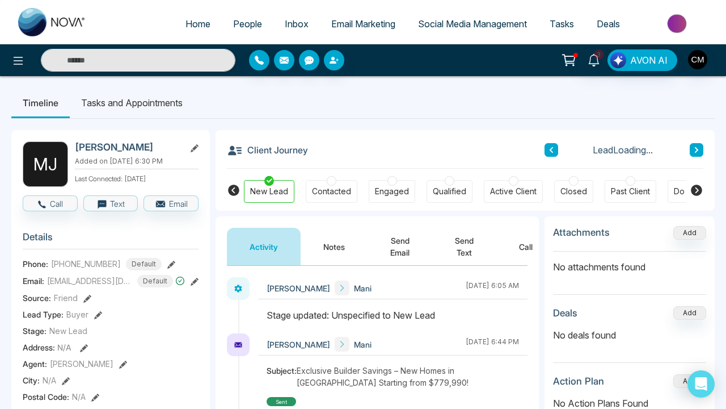
click at [552, 148] on icon at bounding box center [551, 150] width 3 height 6
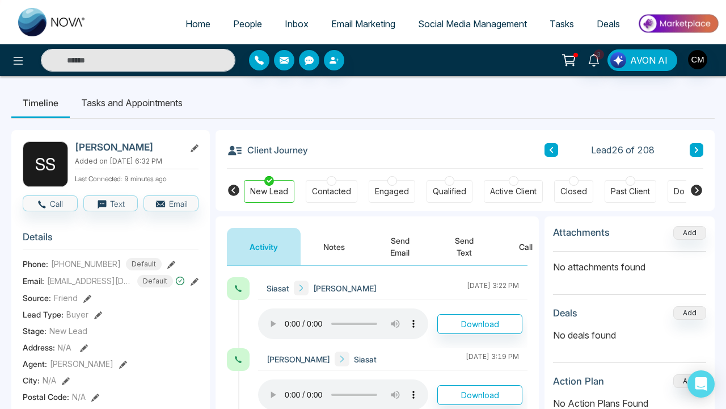
click at [342, 256] on button "Notes" at bounding box center [334, 246] width 67 height 37
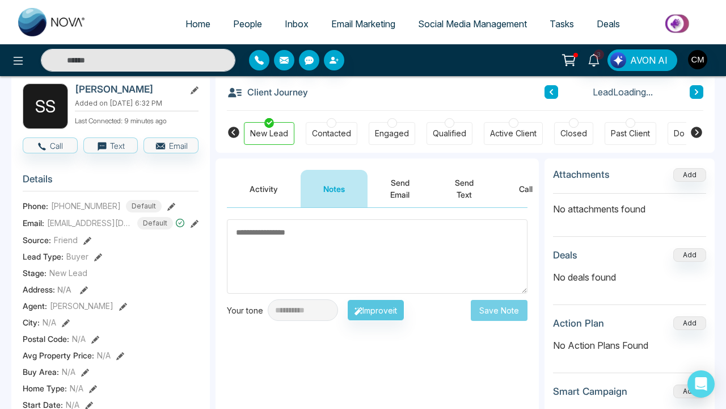
scroll to position [109, 0]
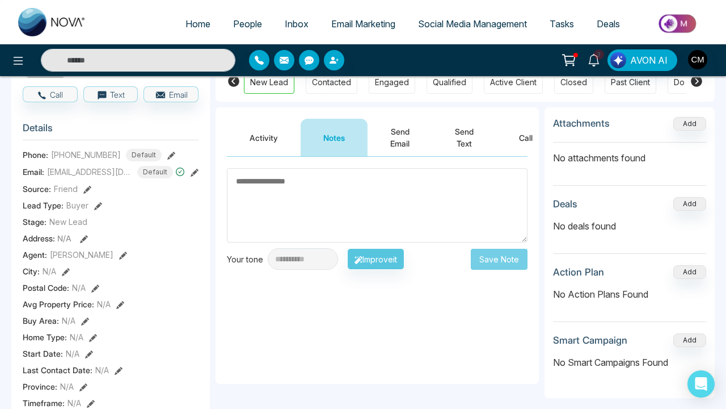
click at [358, 213] on textarea at bounding box center [377, 205] width 301 height 74
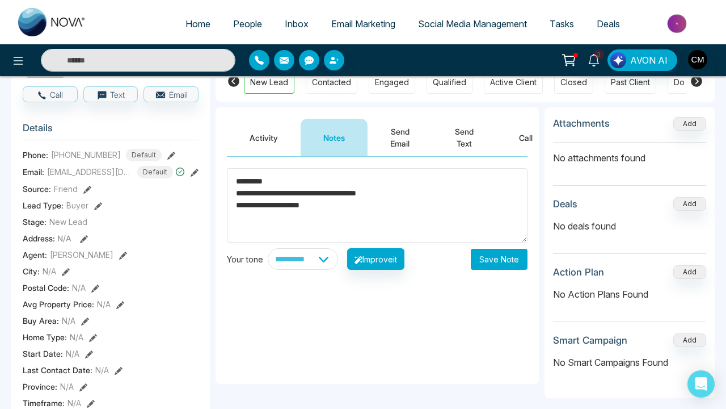
type textarea "**********"
click at [501, 260] on button "Save Note" at bounding box center [499, 259] width 57 height 21
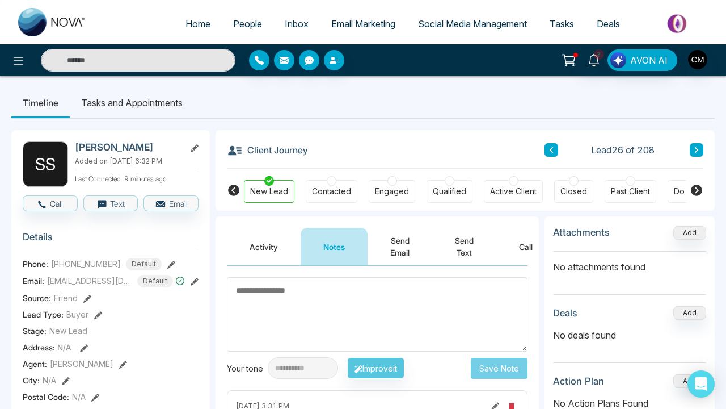
scroll to position [0, 0]
click at [699, 149] on icon at bounding box center [697, 149] width 6 height 7
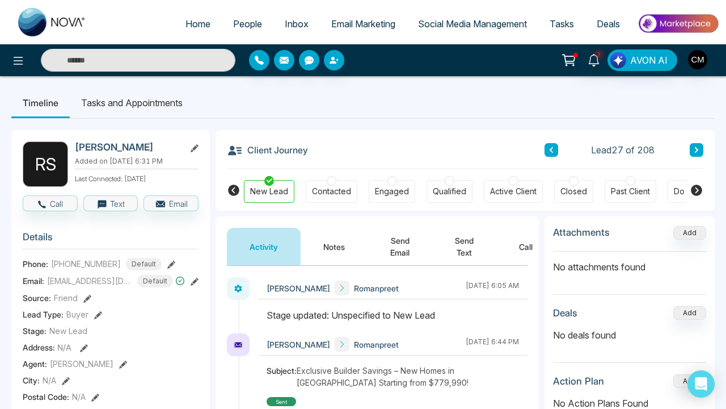
click at [698, 149] on icon at bounding box center [696, 150] width 3 height 6
click at [697, 149] on icon at bounding box center [696, 150] width 3 height 6
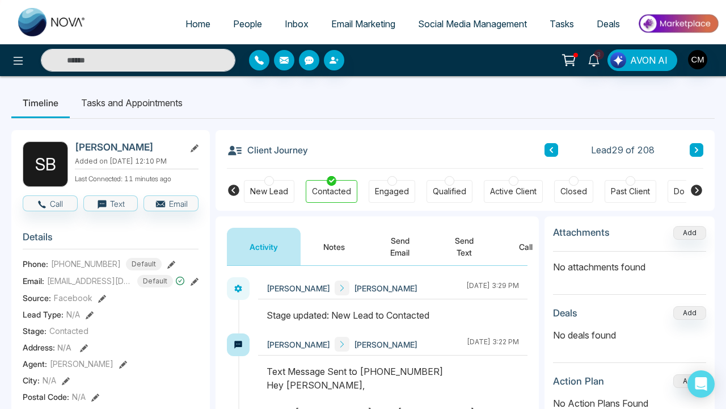
click at [695, 150] on icon at bounding box center [697, 149] width 6 height 7
